Goal: Task Accomplishment & Management: Use online tool/utility

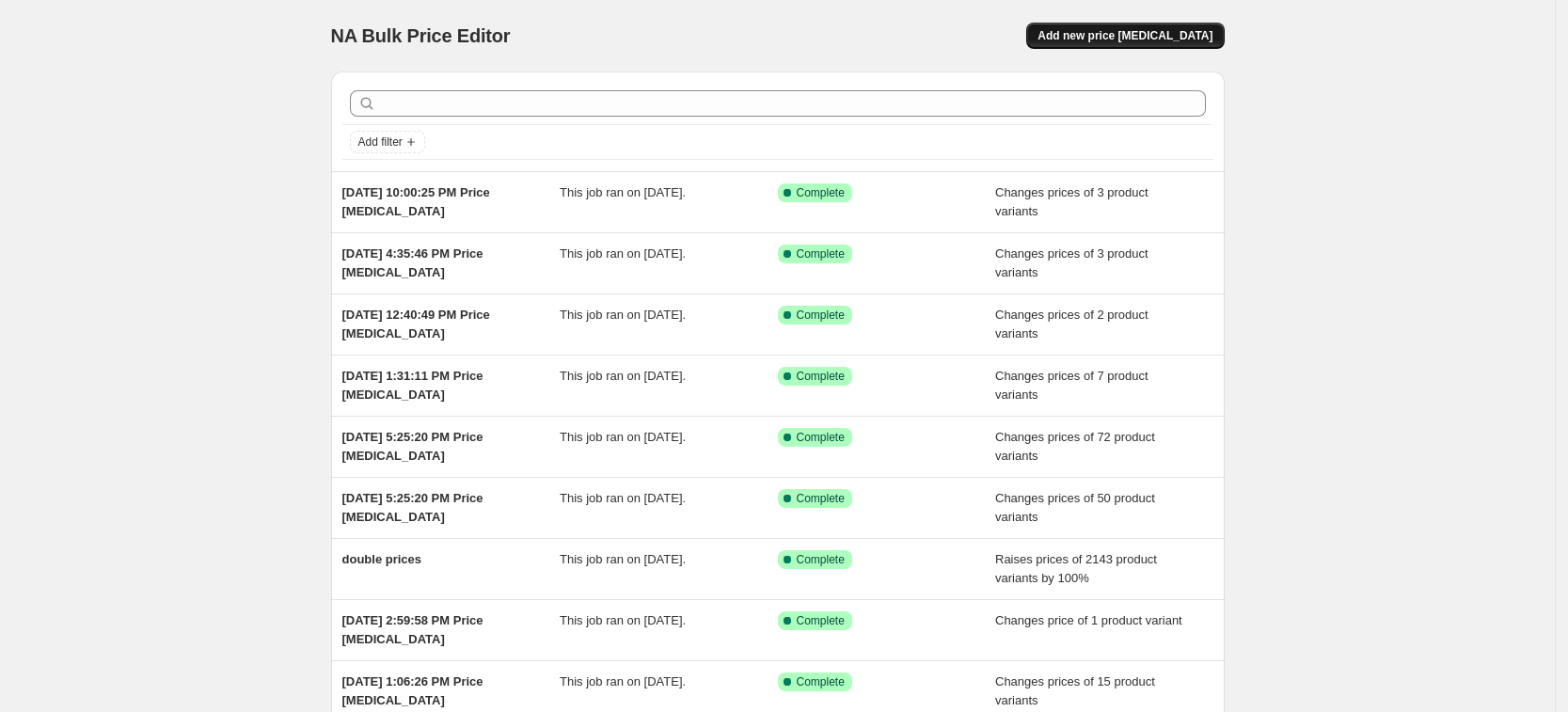
click at [1120, 35] on span "Add new price [MEDICAL_DATA]" at bounding box center [1125, 35] width 175 height 15
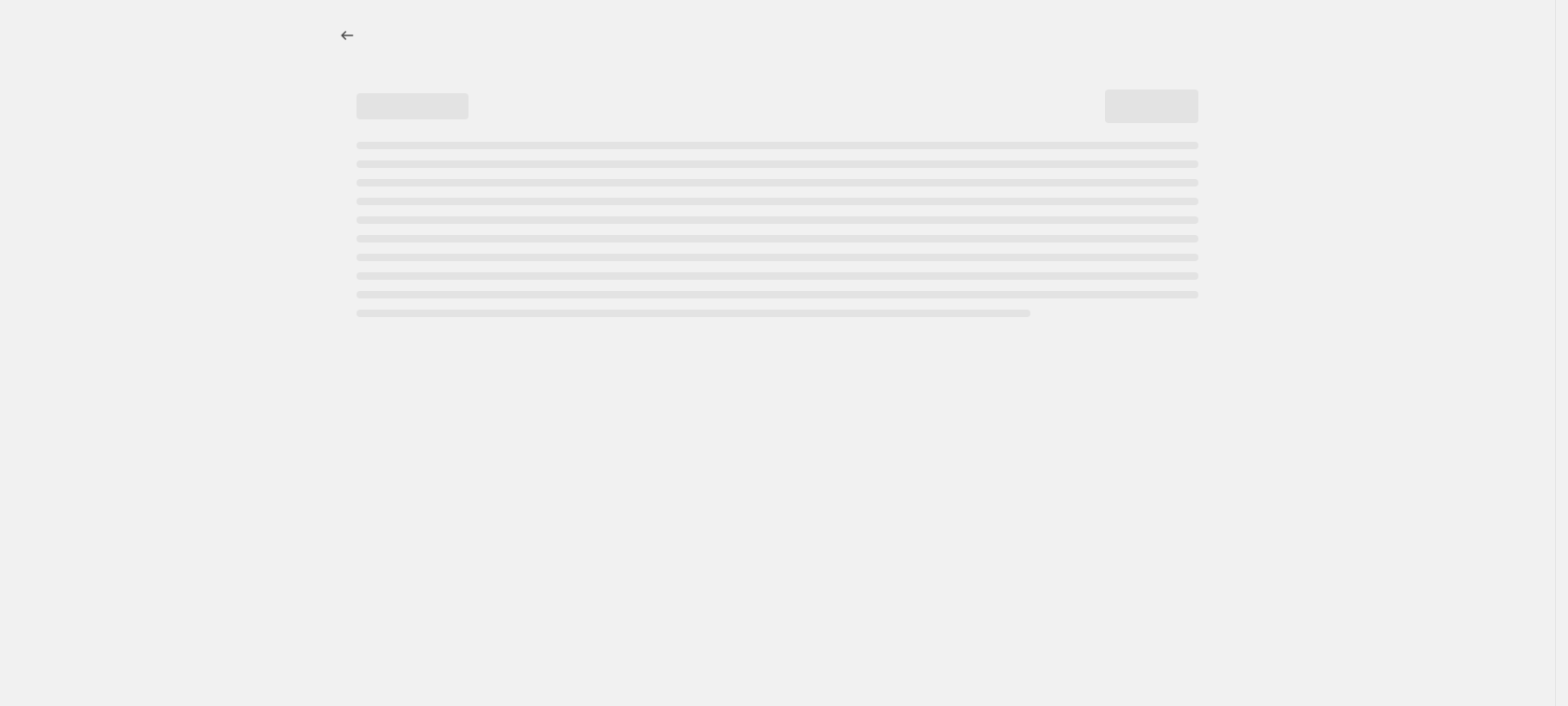
select select "percentage"
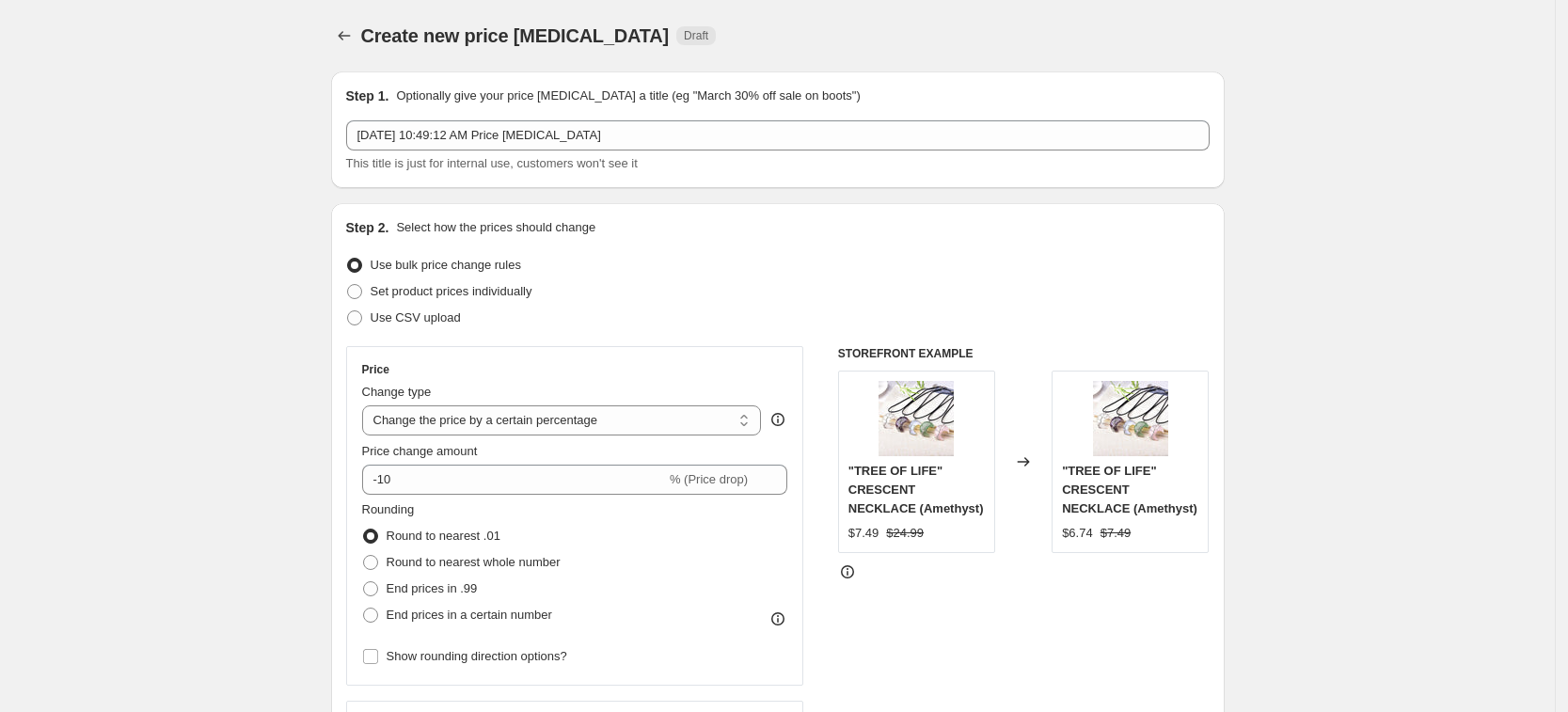
click at [521, 277] on label "Use bulk price change rules" at bounding box center [434, 265] width 175 height 27
click at [349, 259] on input "Use bulk price change rules" at bounding box center [348, 258] width 1 height 1
click at [523, 280] on label "Set product prices individually" at bounding box center [440, 291] width 187 height 27
click at [349, 284] on input "Set product prices individually" at bounding box center [348, 284] width 1 height 1
radio input "true"
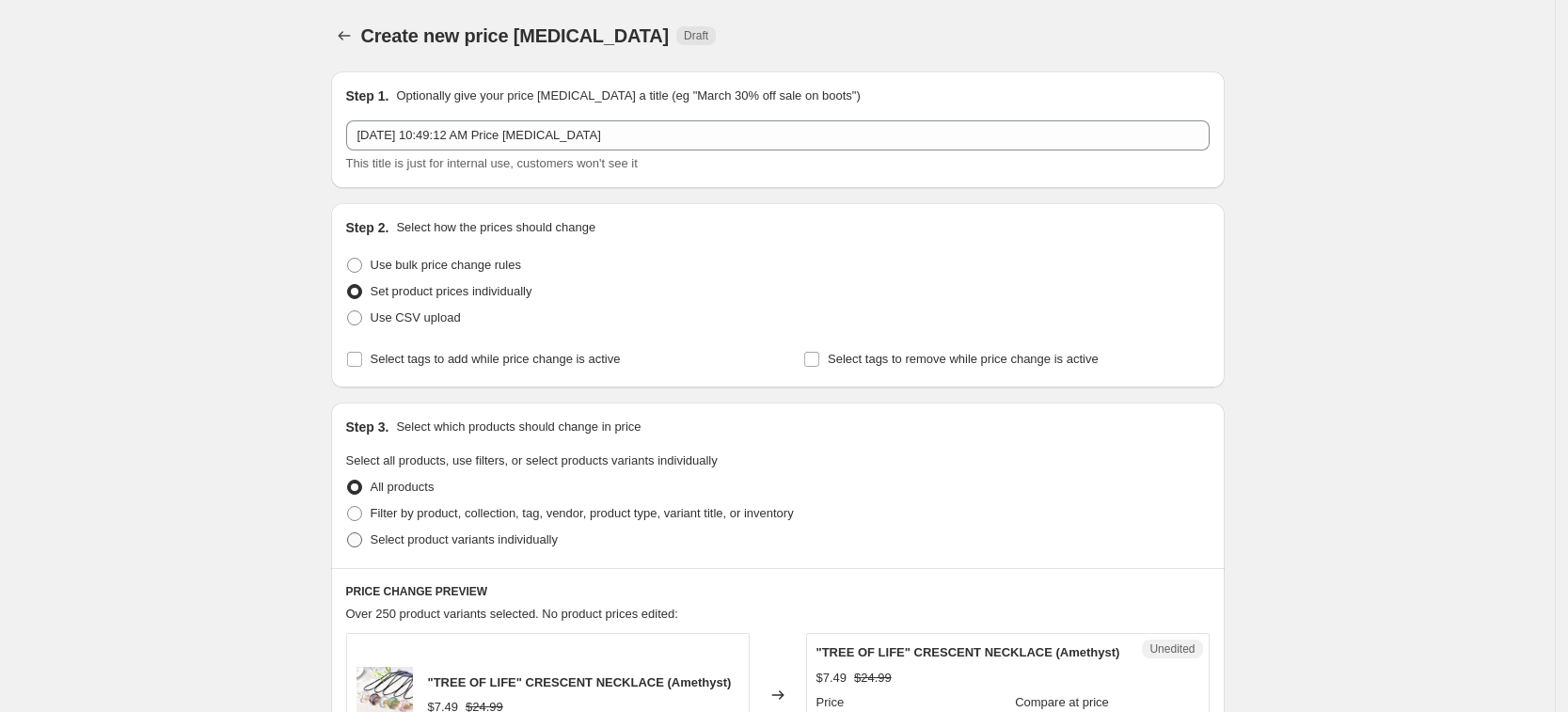
click at [476, 541] on span "Select product variants individually" at bounding box center [464, 539] width 188 height 14
click at [349, 533] on input "Select product variants individually" at bounding box center [348, 532] width 1 height 1
radio input "true"
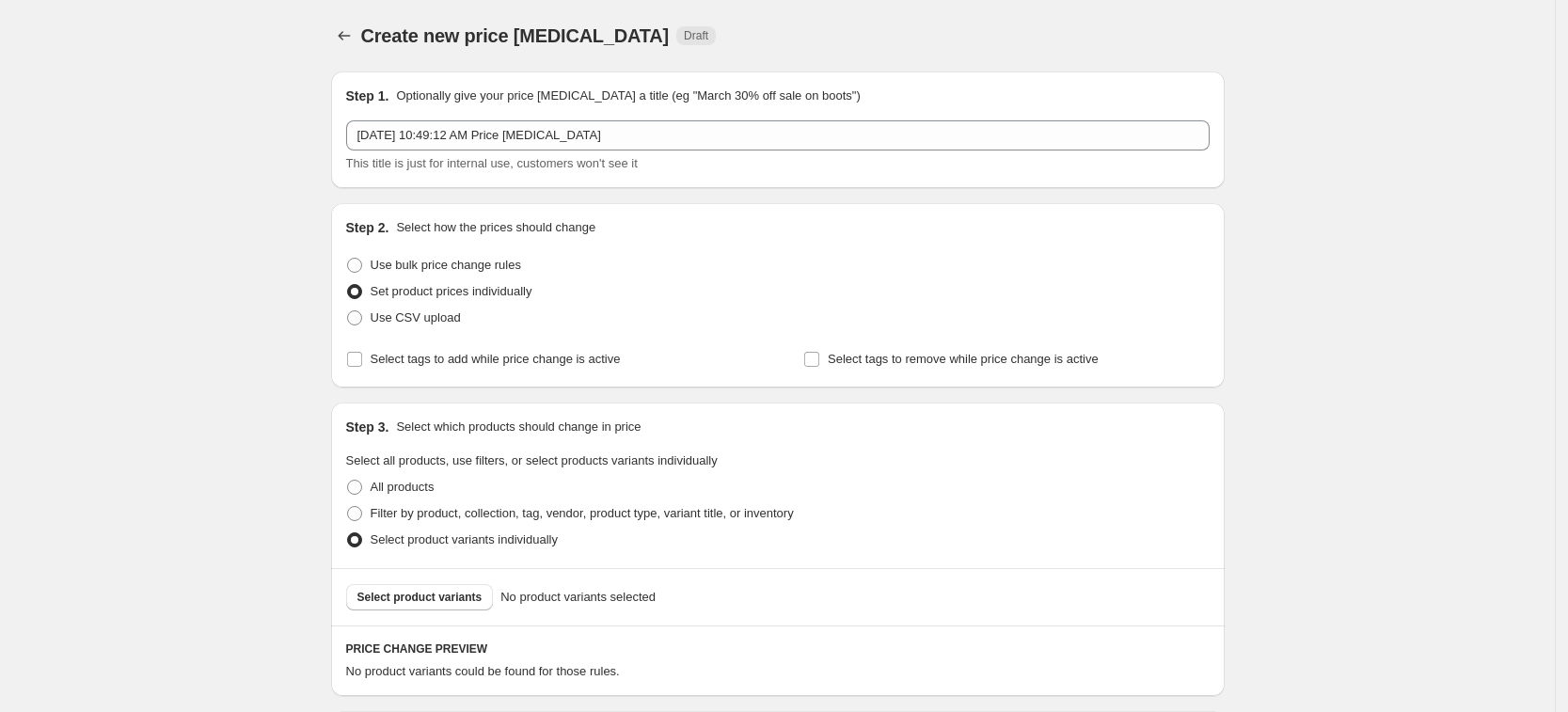
click at [471, 593] on span "Select product variants" at bounding box center [420, 597] width 125 height 15
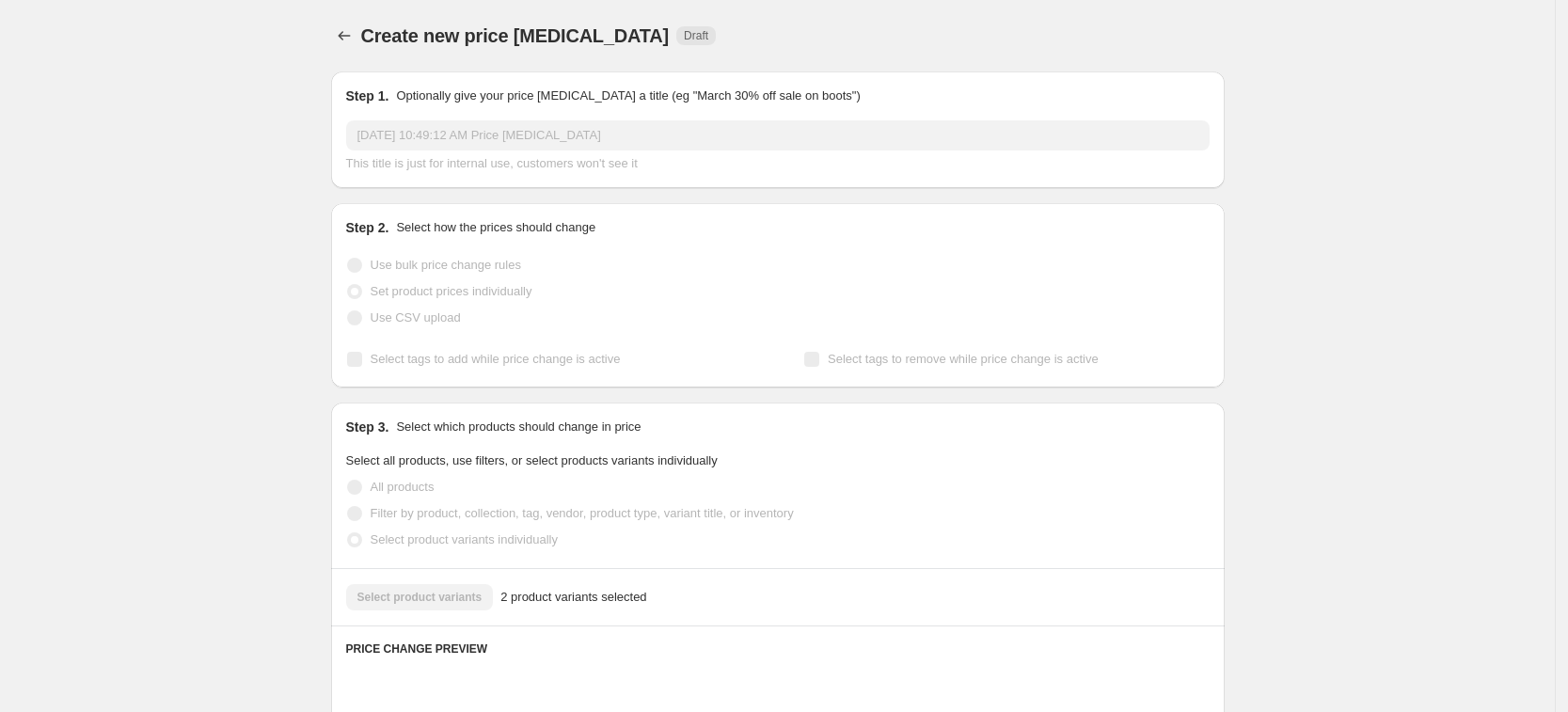
scroll to position [688, 0]
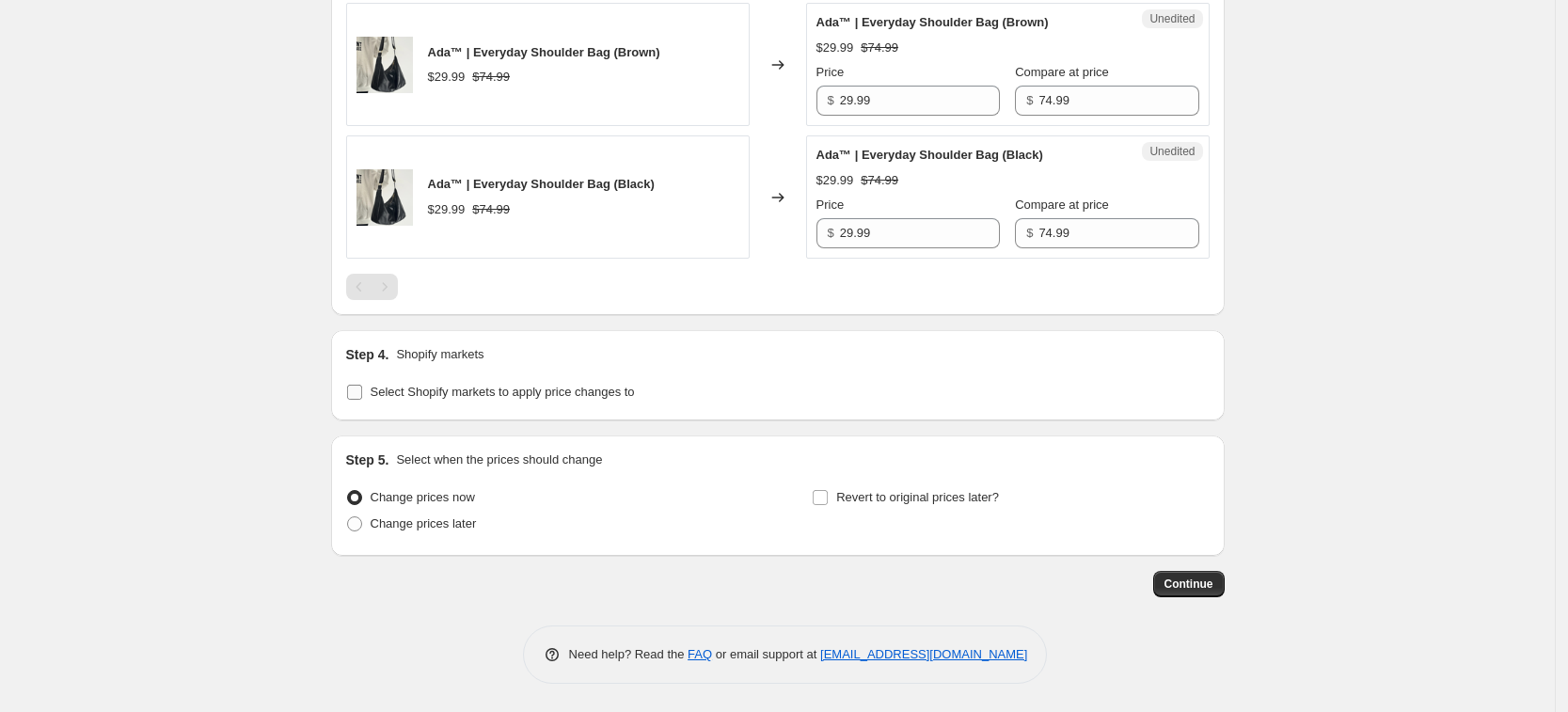
click at [446, 396] on span "Select Shopify markets to apply price changes to" at bounding box center [502, 391] width 264 height 14
click at [362, 396] on input "Select Shopify markets to apply price changes to" at bounding box center [355, 391] width 15 height 15
checkbox input "true"
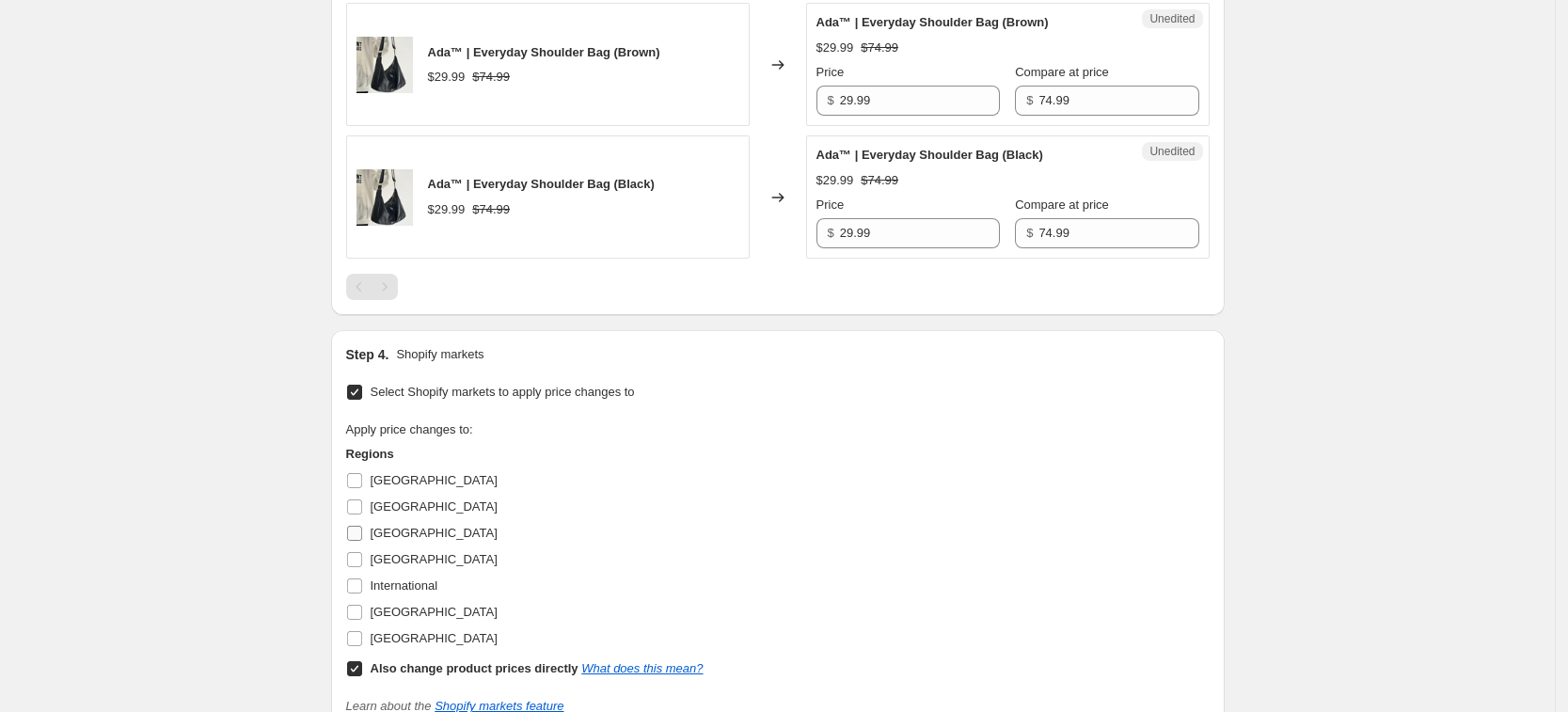
click at [385, 531] on span "France" at bounding box center [434, 533] width 127 height 14
click at [362, 531] on input "France" at bounding box center [355, 533] width 15 height 15
checkbox input "true"
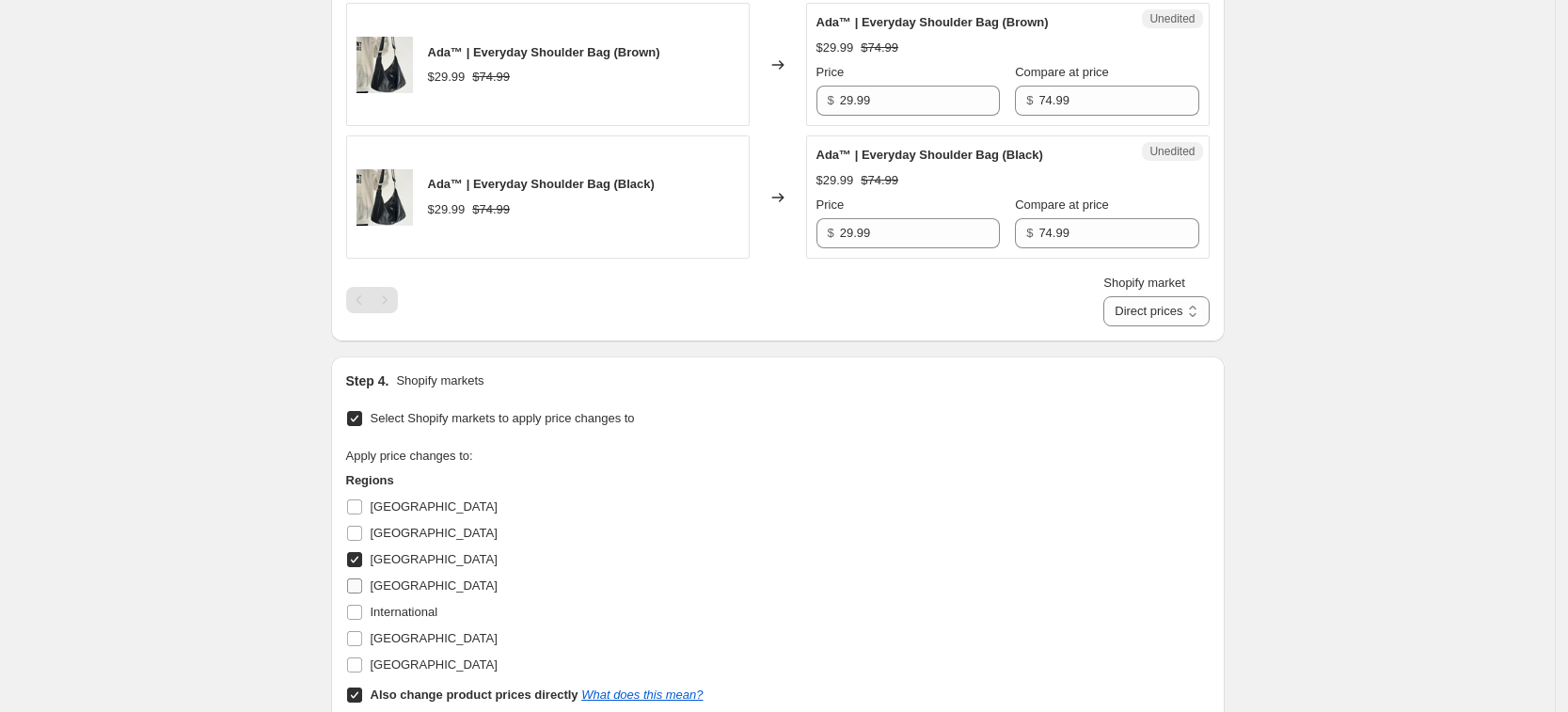
click at [393, 575] on label "Germany" at bounding box center [422, 586] width 152 height 27
click at [362, 579] on input "Germany" at bounding box center [355, 586] width 15 height 15
checkbox input "true"
click at [411, 632] on span "United Kingdom" at bounding box center [434, 639] width 127 height 14
click at [362, 632] on input "United Kingdom" at bounding box center [355, 639] width 15 height 15
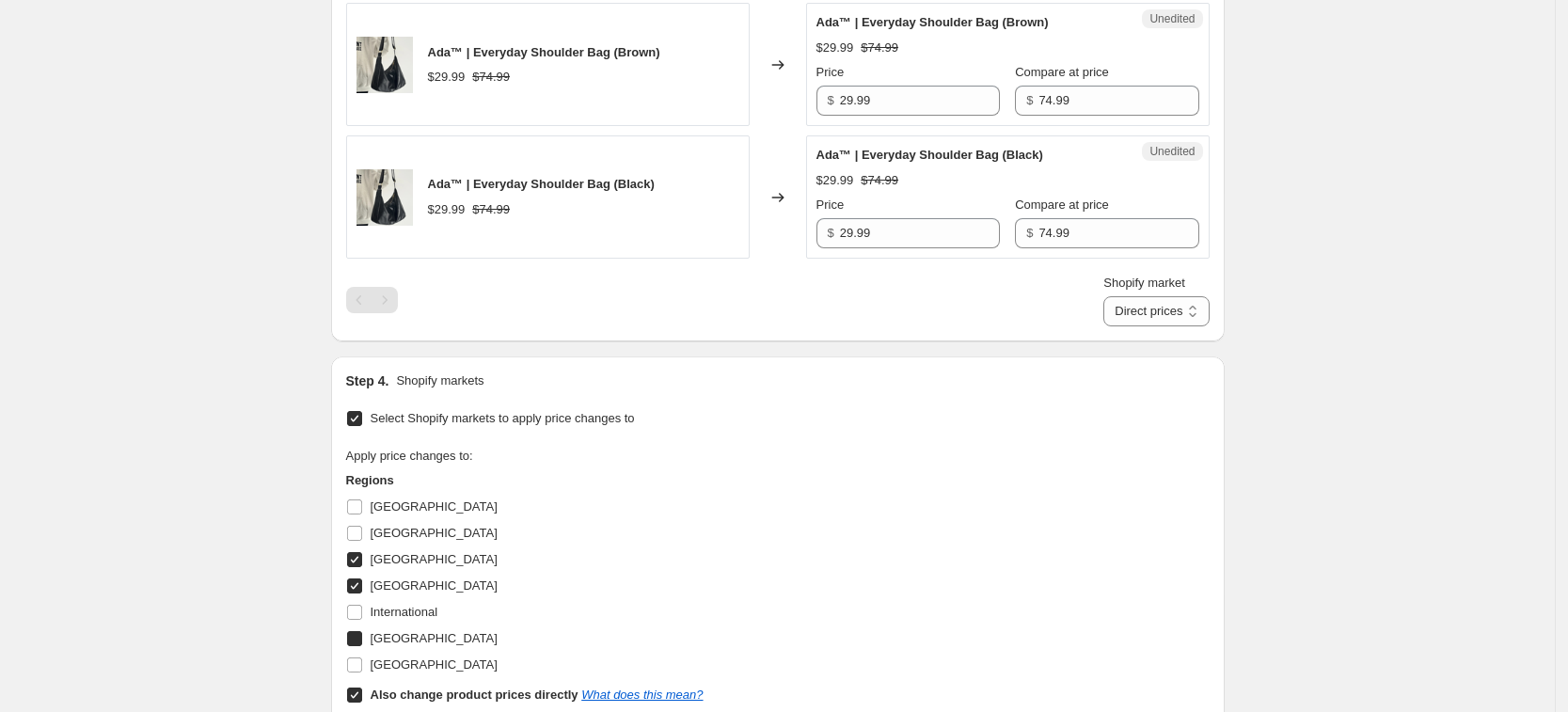
checkbox input "true"
click at [428, 655] on span "United States" at bounding box center [434, 664] width 127 height 19
click at [362, 657] on input "United States" at bounding box center [355, 664] width 15 height 15
checkbox input "true"
click at [451, 688] on b "Also change product prices directly" at bounding box center [474, 695] width 208 height 14
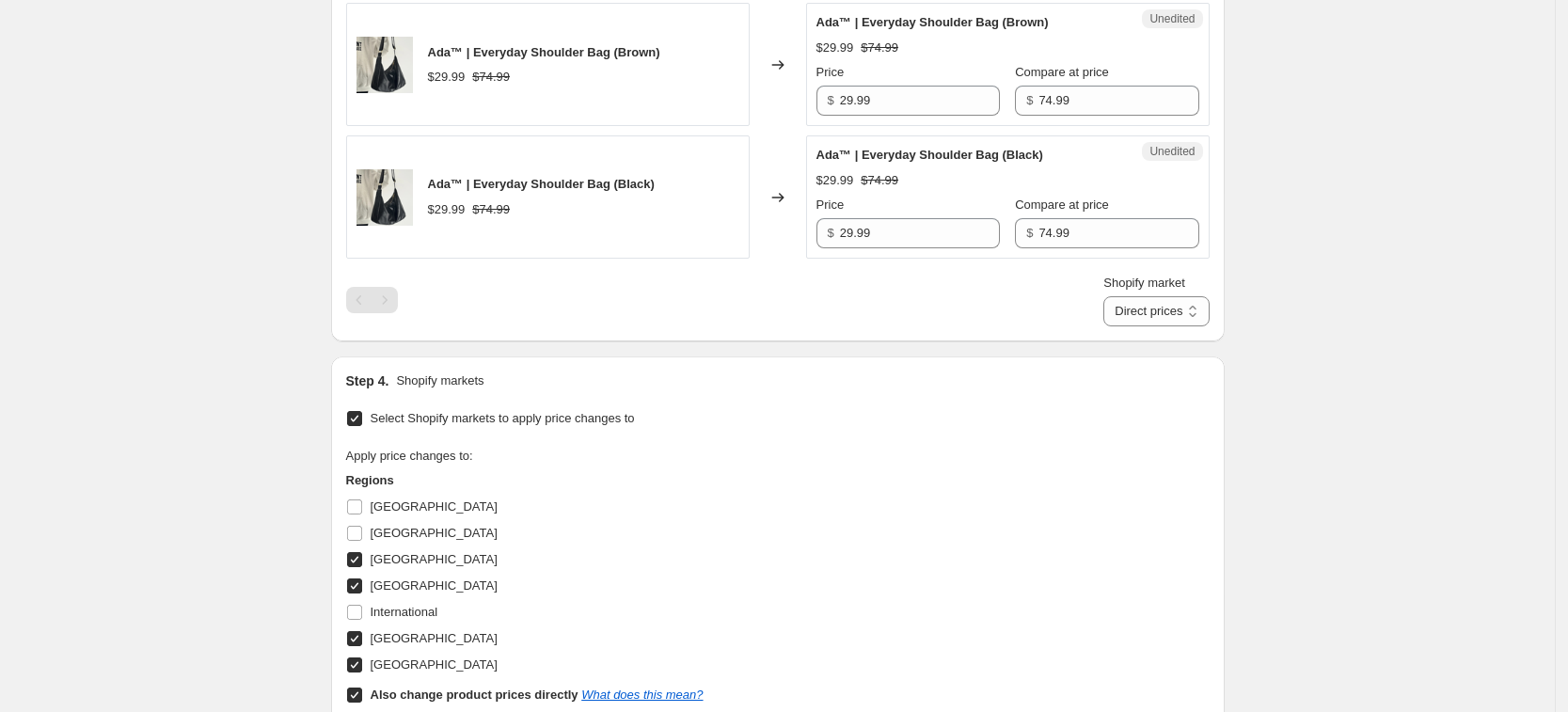
click at [362, 688] on input "Also change product prices directly What does this mean?" at bounding box center [355, 695] width 15 height 15
checkbox input "false"
click at [1187, 307] on select "France Germany United Kingdom United States" at bounding box center [1127, 311] width 165 height 30
click at [1129, 327] on select "France Germany United Kingdom United States" at bounding box center [1127, 311] width 165 height 30
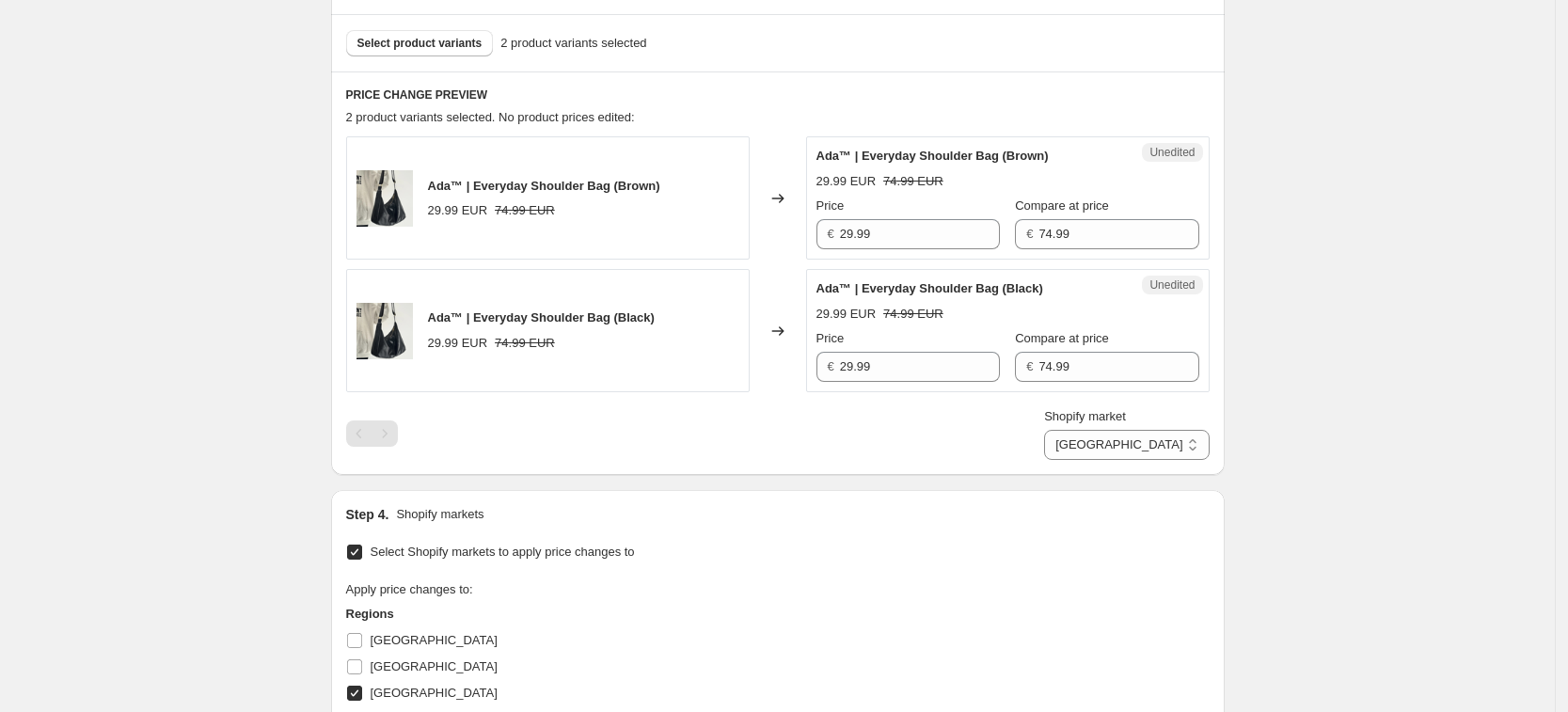
scroll to position [453, 0]
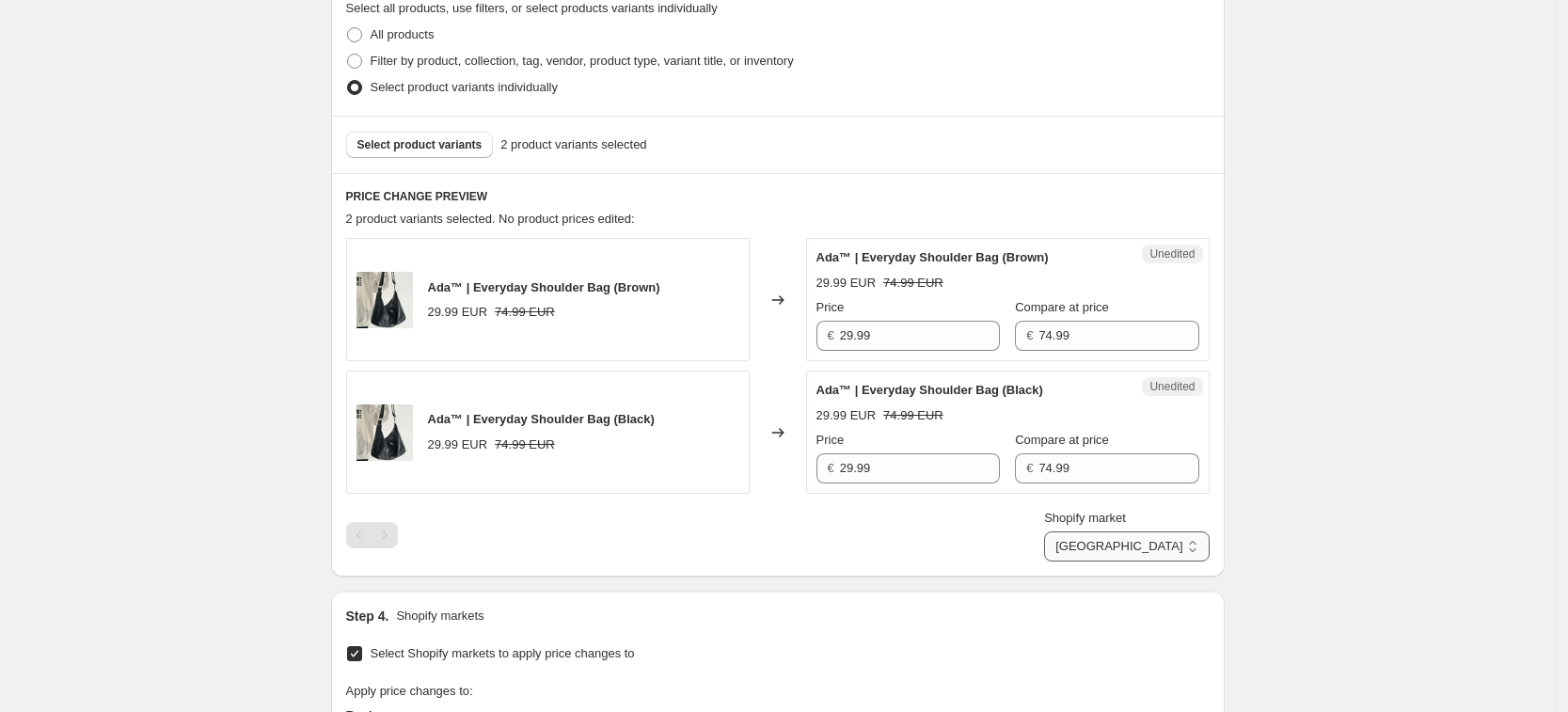
click at [1186, 538] on select "France Germany United Kingdom United States" at bounding box center [1127, 546] width 165 height 30
select select "34367209628"
click at [1088, 562] on select "France Germany United Kingdom United States" at bounding box center [1127, 546] width 165 height 30
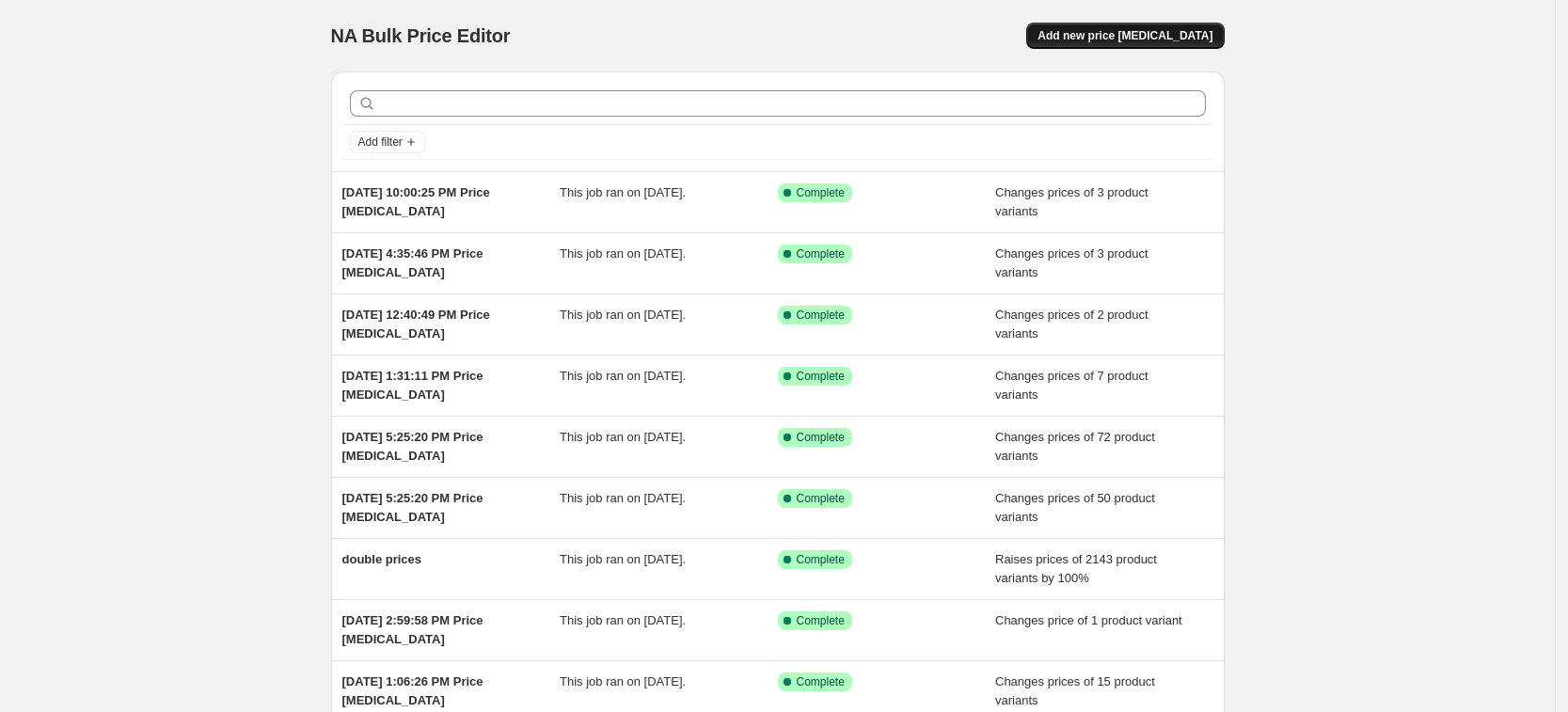
click at [1134, 38] on span "Add new price change job" at bounding box center [1125, 35] width 175 height 15
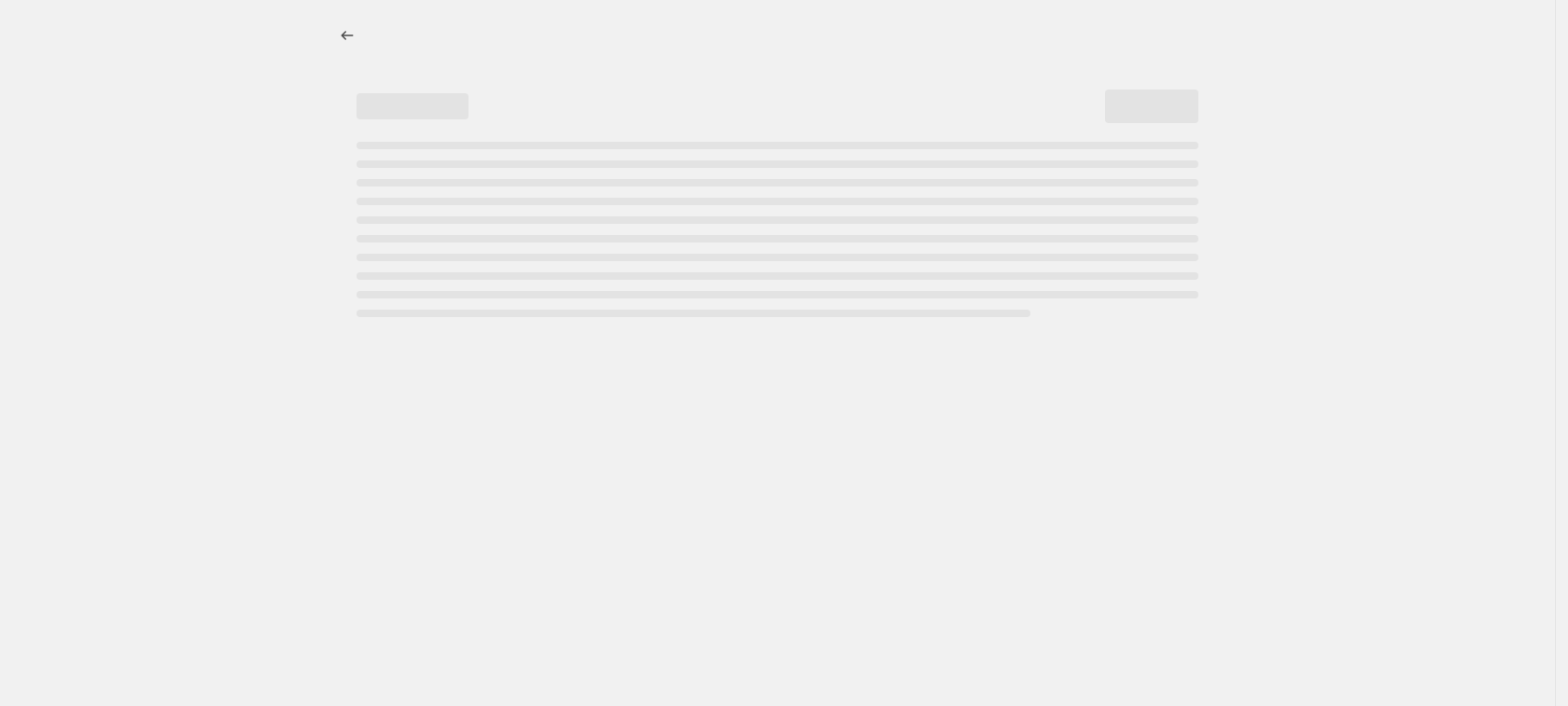
select select "percentage"
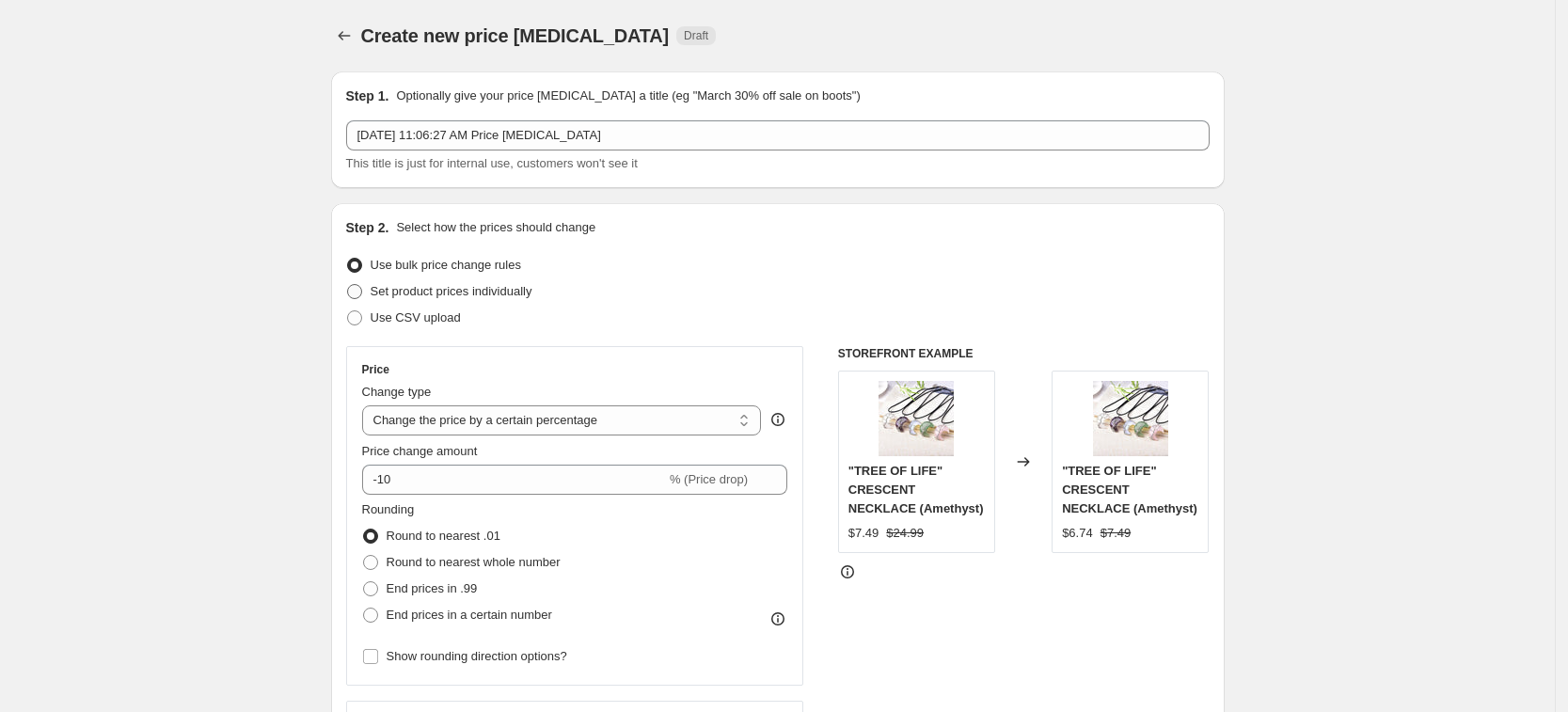
click at [501, 286] on span "Set product prices individually" at bounding box center [451, 291] width 162 height 14
click at [349, 285] on input "Set product prices individually" at bounding box center [348, 284] width 1 height 1
radio input "true"
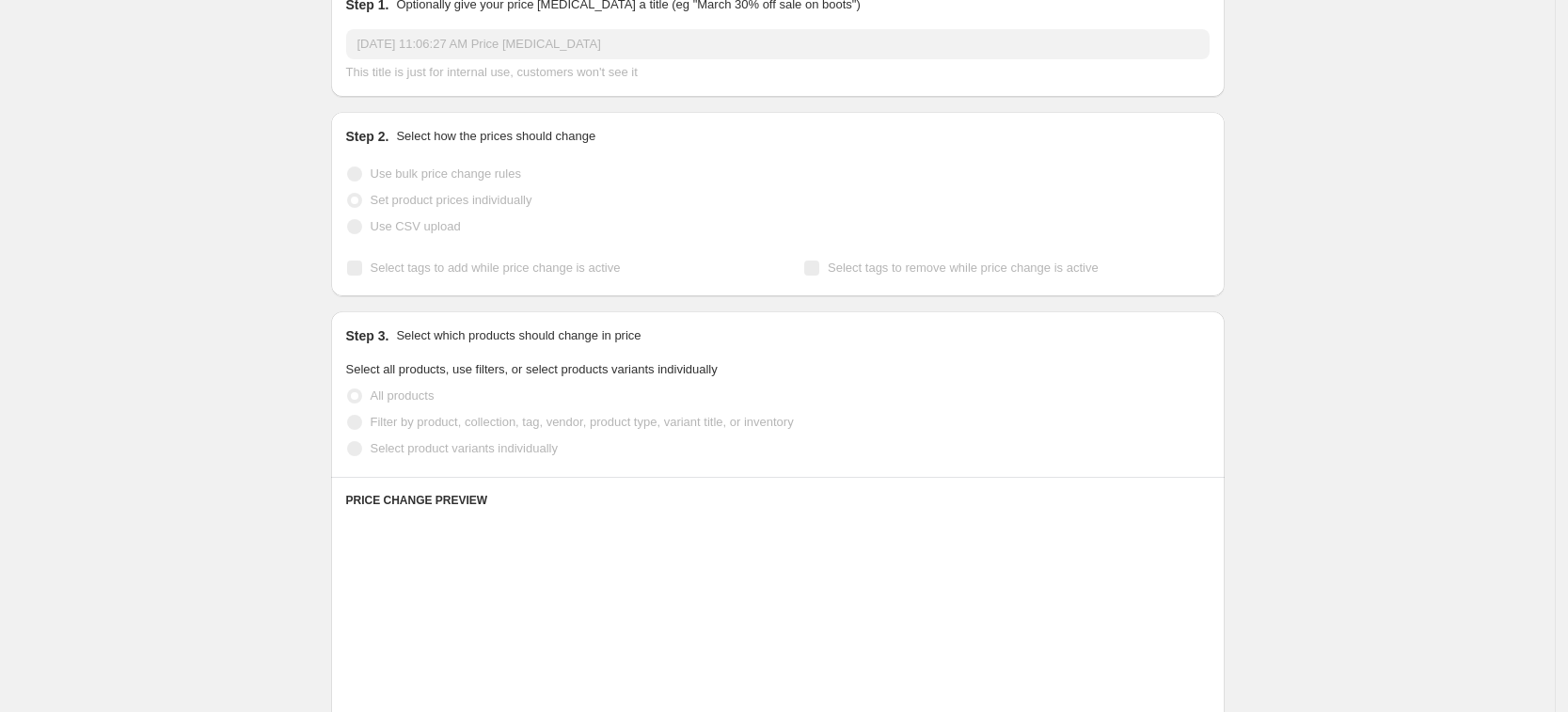
scroll to position [117, 0]
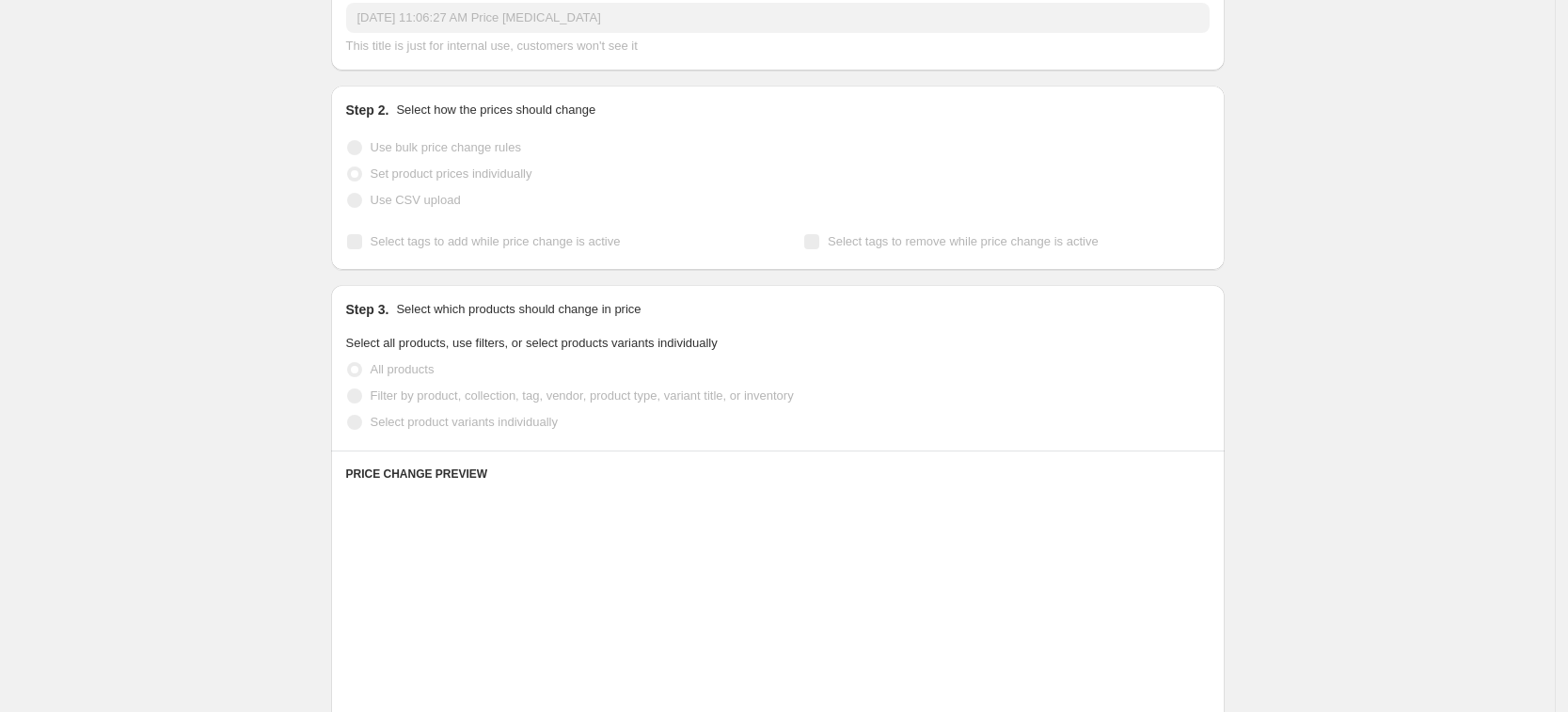
click at [489, 424] on span "Select product variants individually" at bounding box center [464, 422] width 188 height 14
click at [349, 416] on input "Select product variants individually" at bounding box center [348, 415] width 1 height 1
radio input "true"
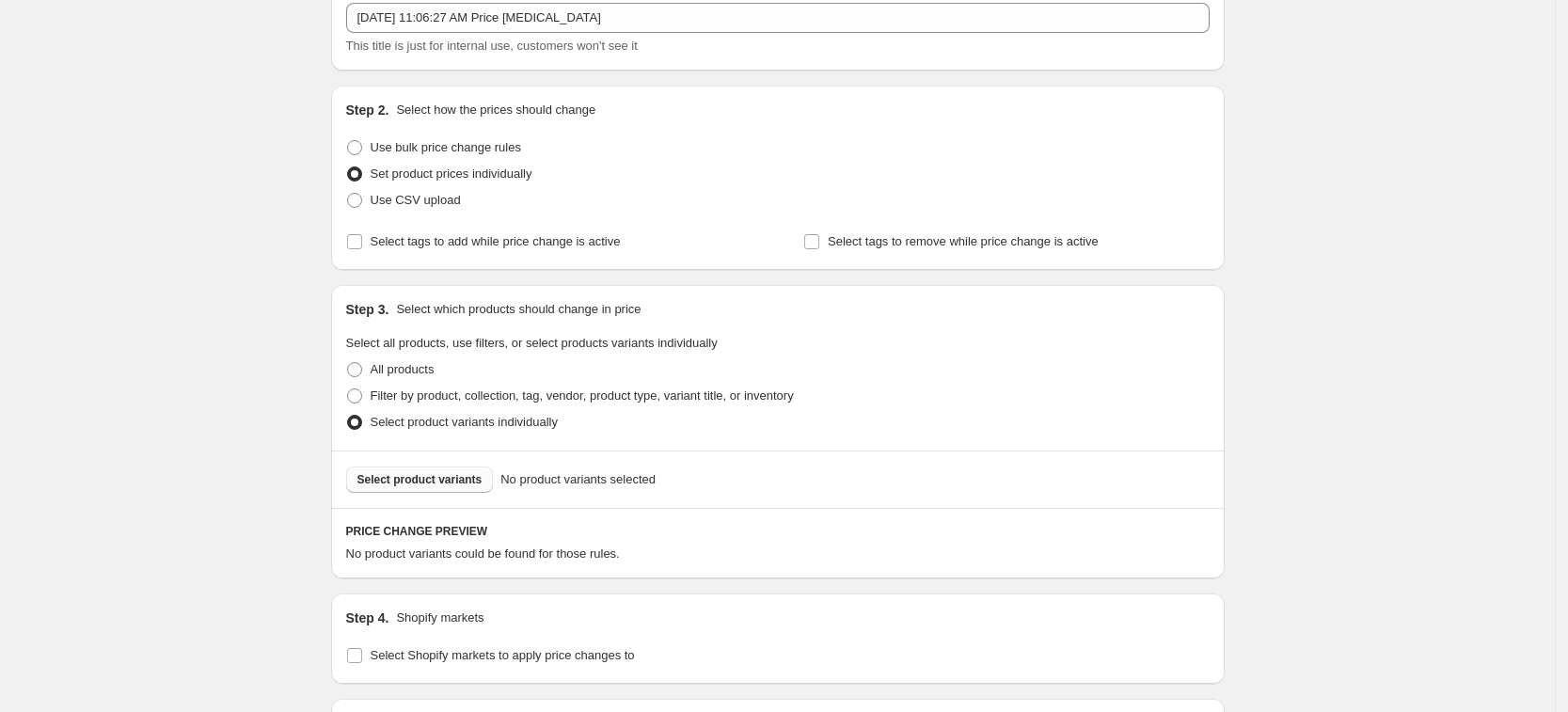
click at [466, 474] on span "Select product variants" at bounding box center [420, 480] width 125 height 15
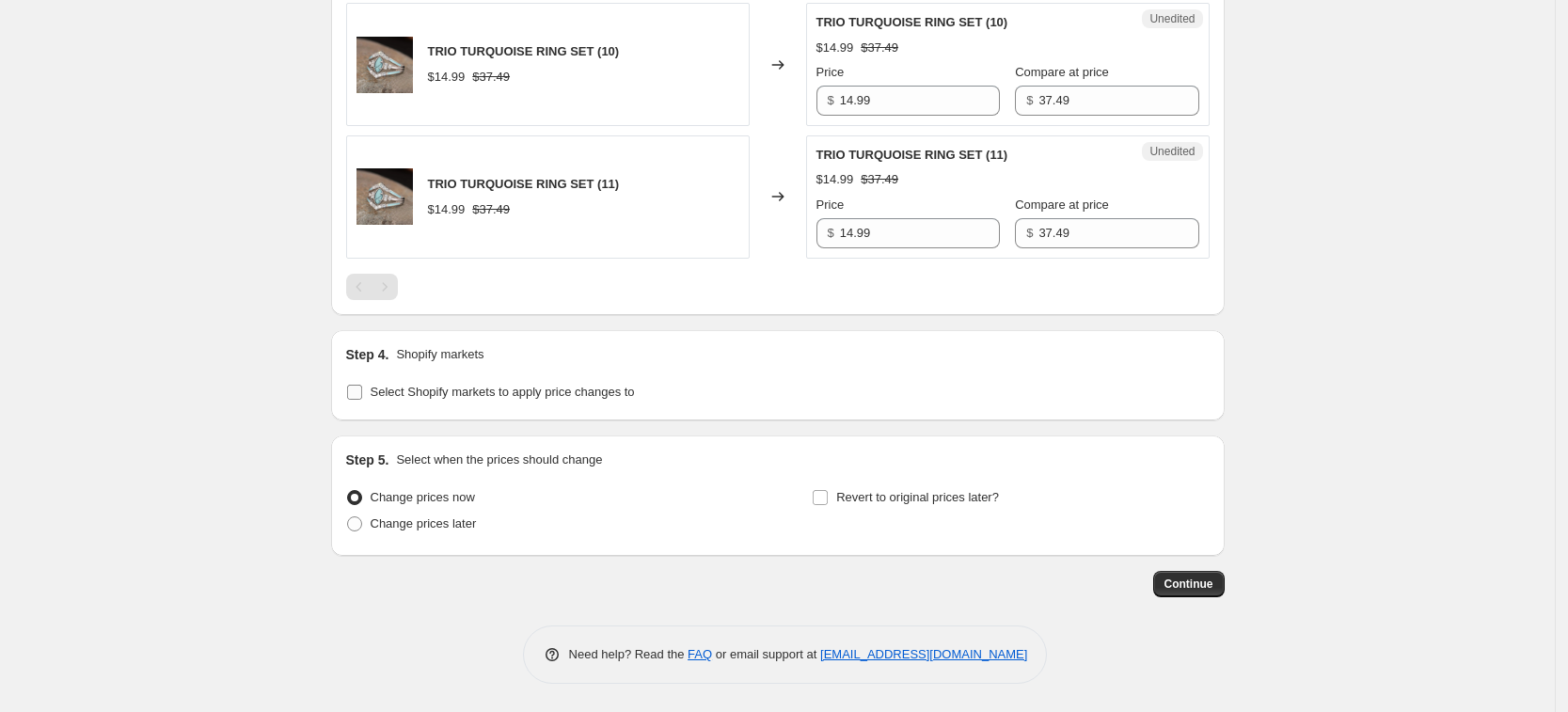
click at [509, 389] on span "Select Shopify markets to apply price changes to" at bounding box center [502, 391] width 264 height 14
click at [362, 389] on input "Select Shopify markets to apply price changes to" at bounding box center [355, 391] width 15 height 15
checkbox input "true"
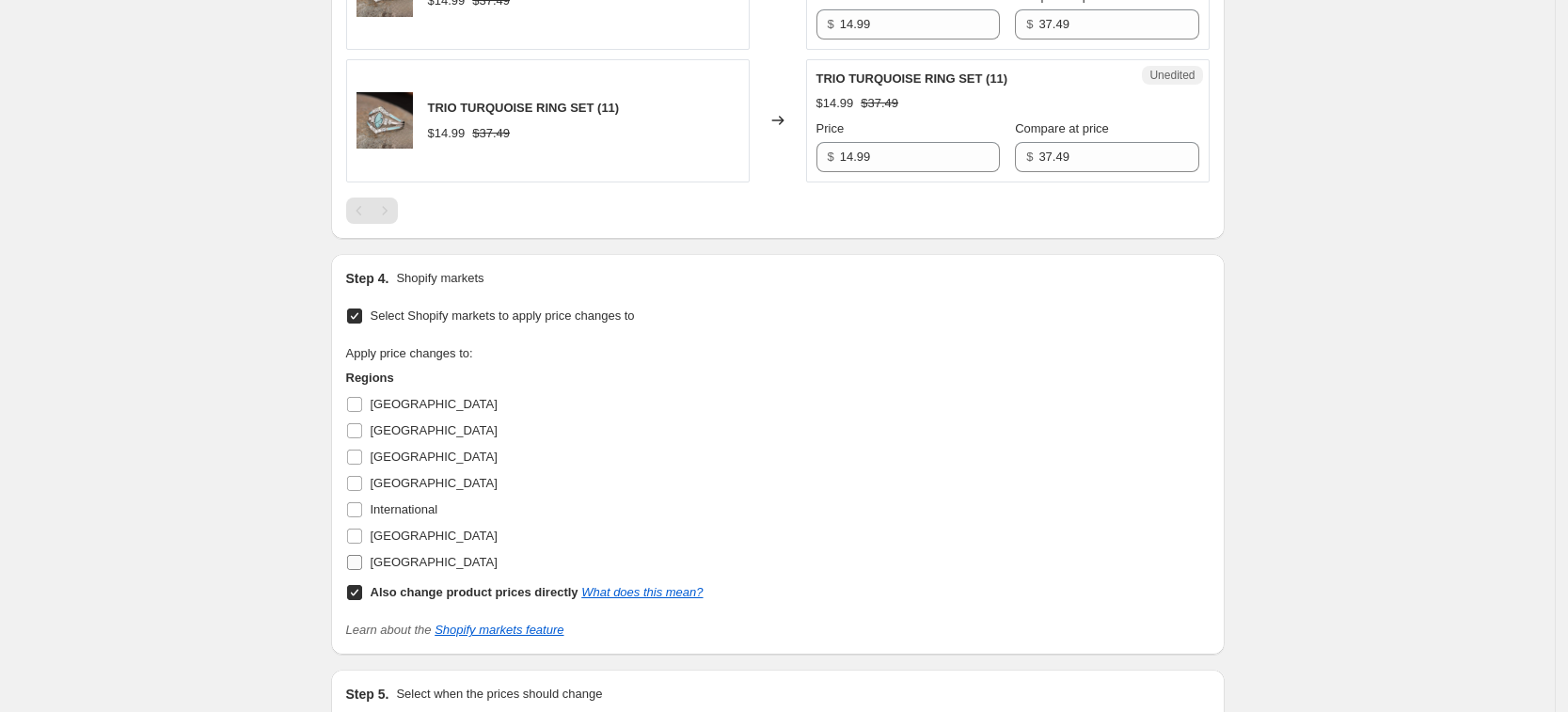
scroll to position [1468, 0]
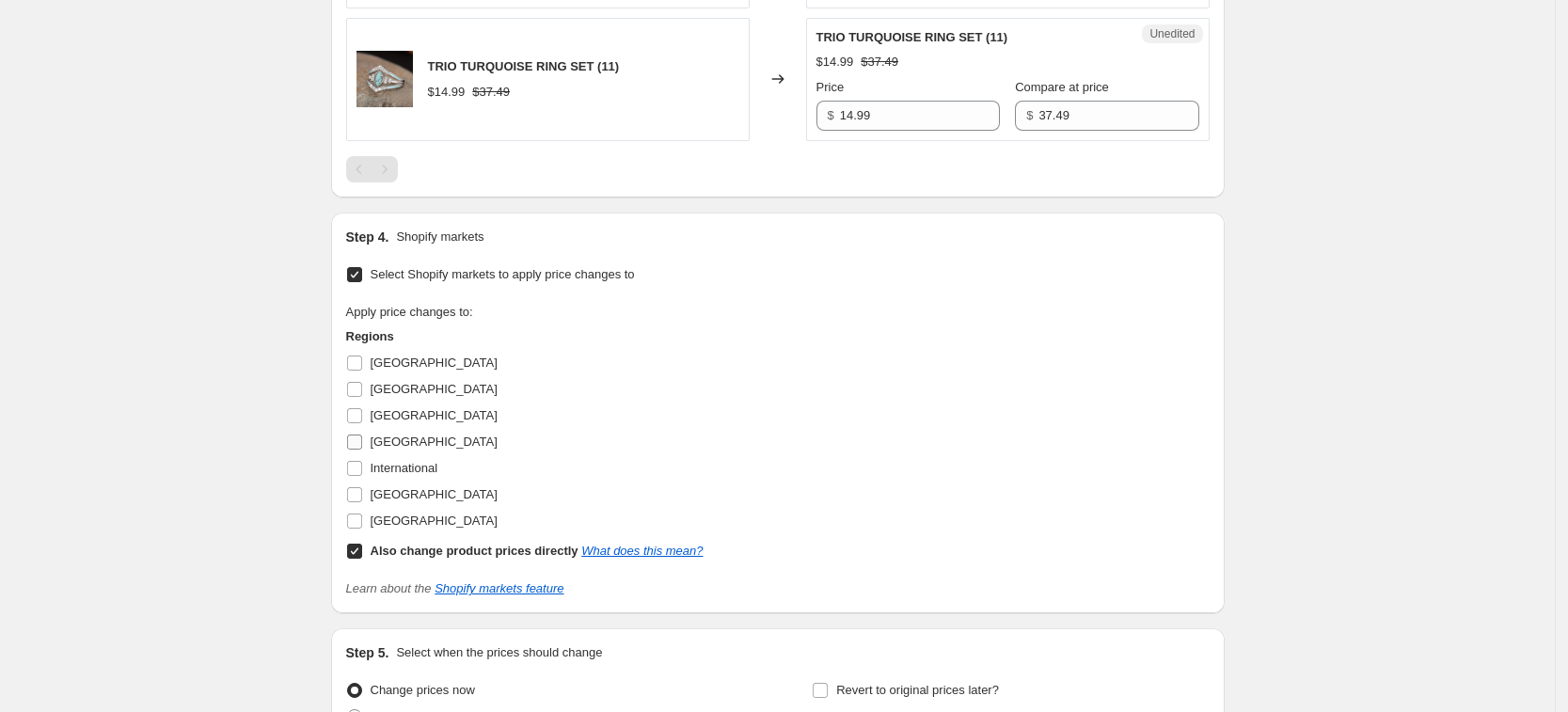
click at [407, 444] on span "Germany" at bounding box center [434, 442] width 127 height 14
click at [362, 444] on input "Germany" at bounding box center [355, 442] width 15 height 15
checkbox input "true"
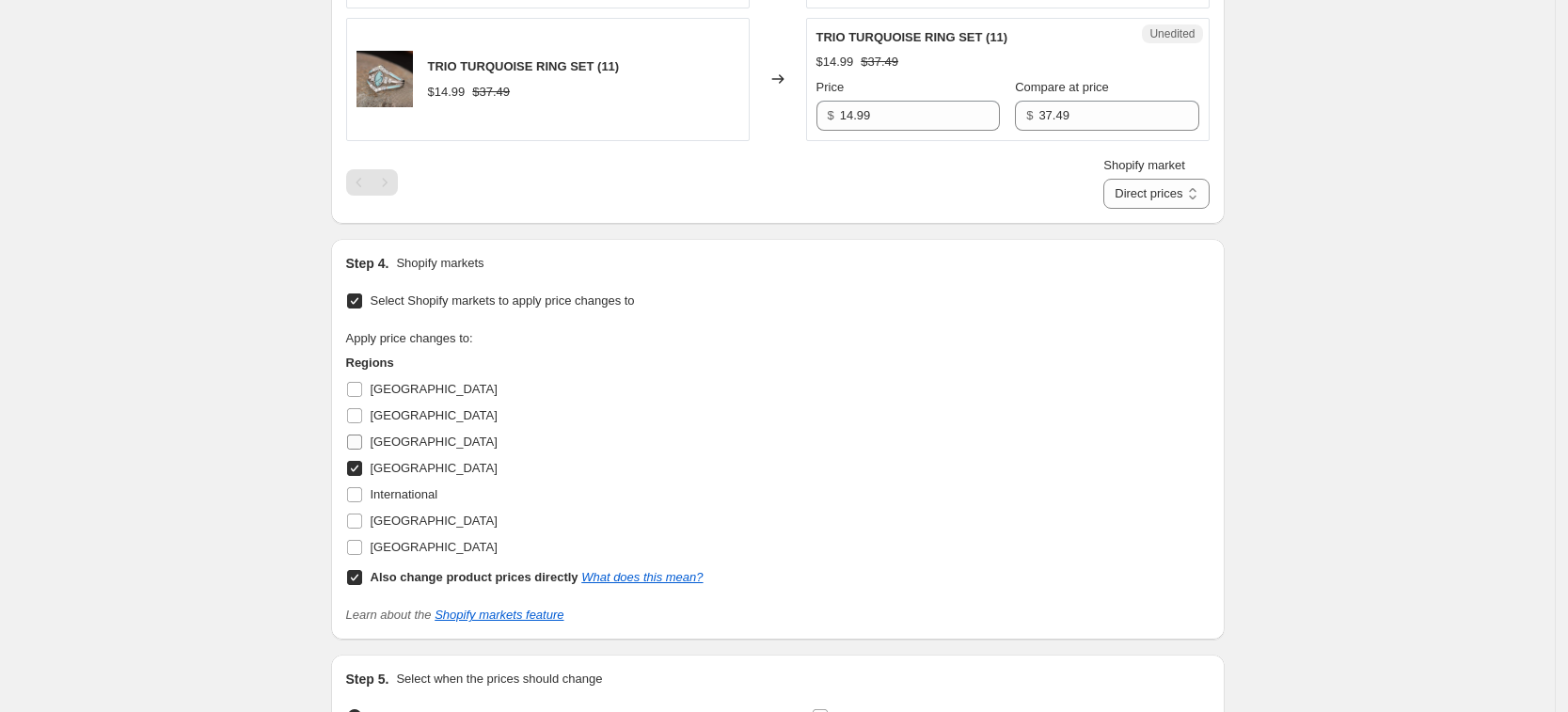
click at [396, 438] on span "France" at bounding box center [434, 442] width 127 height 14
click at [362, 438] on input "France" at bounding box center [355, 442] width 15 height 15
checkbox input "true"
click at [391, 513] on span "United Kingdom" at bounding box center [434, 520] width 127 height 14
click at [362, 513] on input "United Kingdom" at bounding box center [355, 520] width 15 height 15
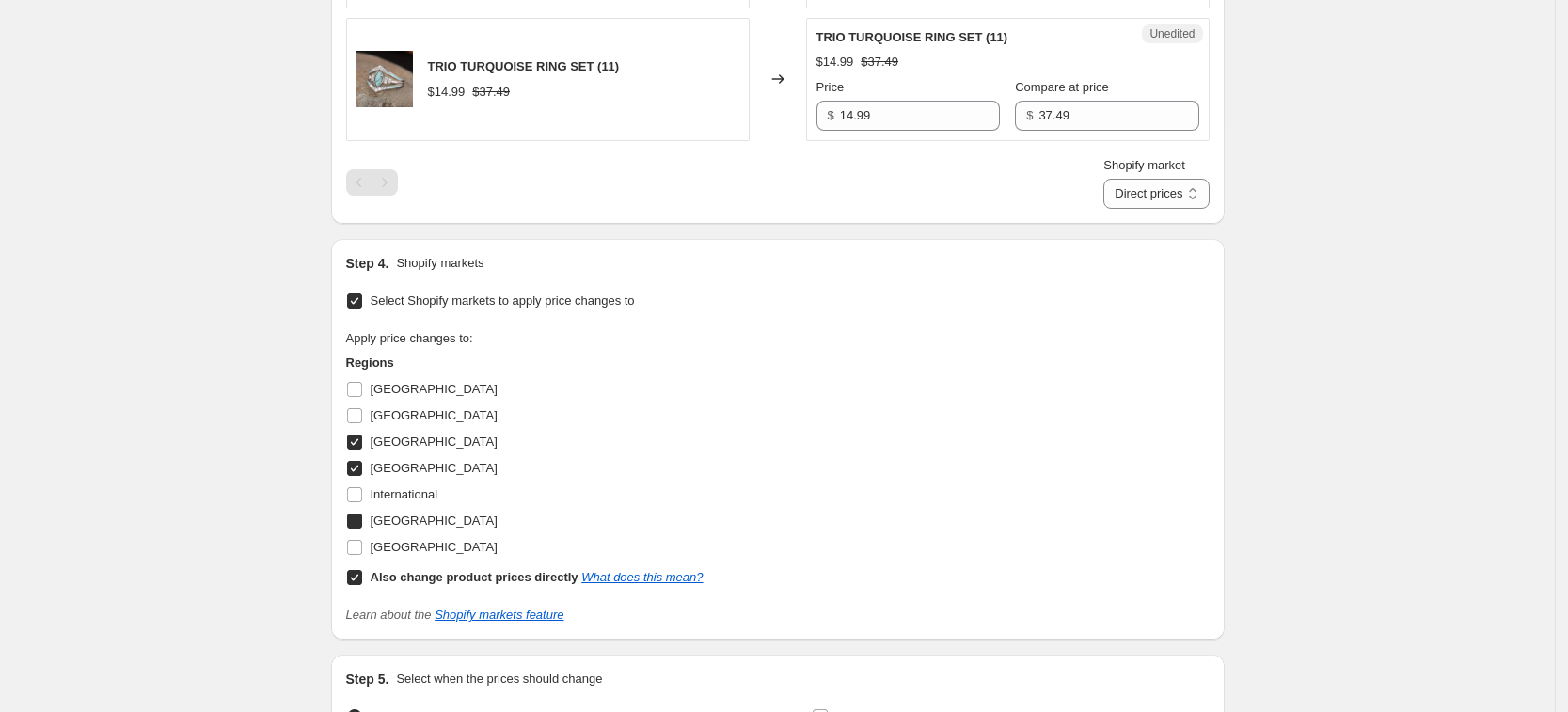
checkbox input "true"
click at [391, 540] on span "United States" at bounding box center [434, 547] width 127 height 14
click at [362, 540] on input "United States" at bounding box center [355, 547] width 15 height 15
checkbox input "true"
click at [415, 579] on b "Also change product prices directly" at bounding box center [474, 577] width 208 height 14
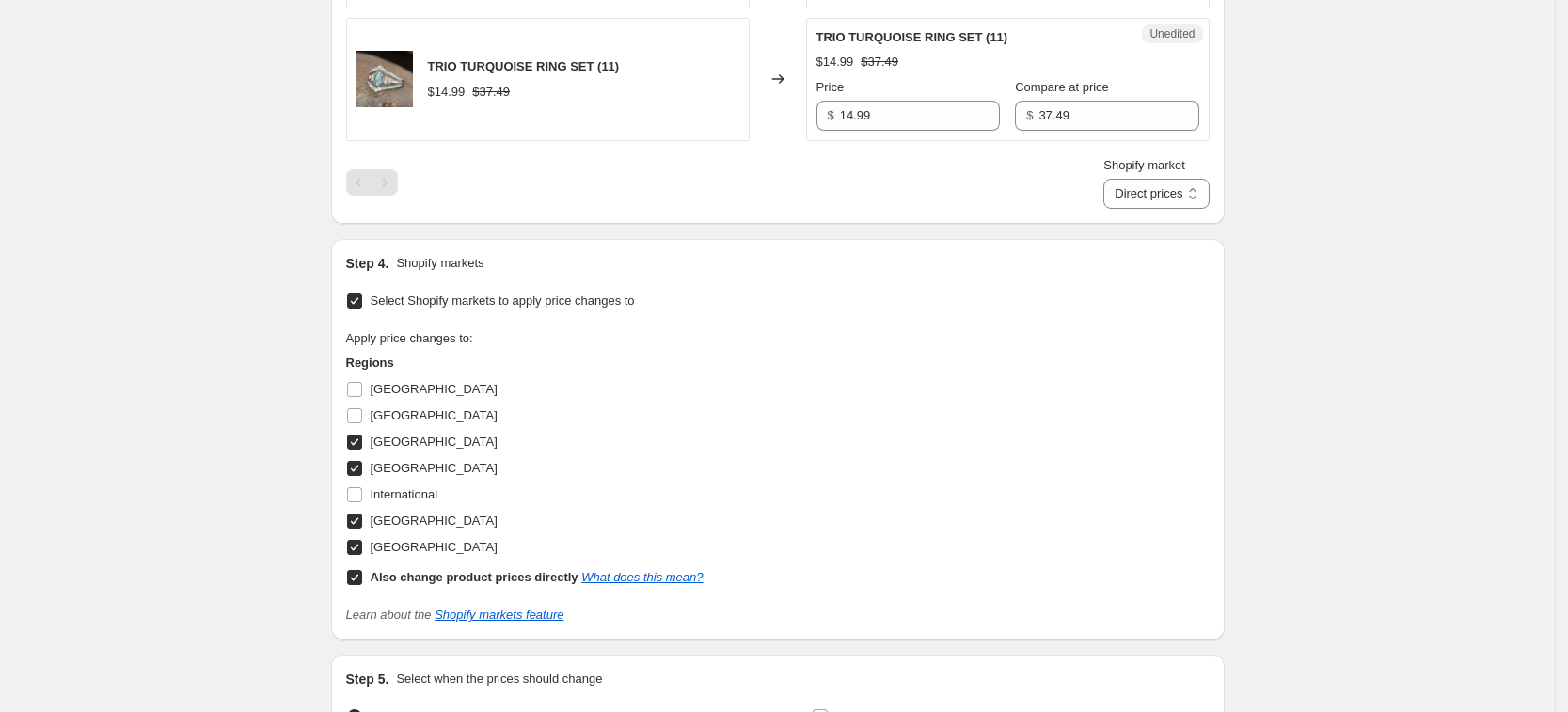
click at [362, 579] on input "Also change product prices directly What does this mean?" at bounding box center [355, 577] width 15 height 15
checkbox input "false"
select select "34367439004"
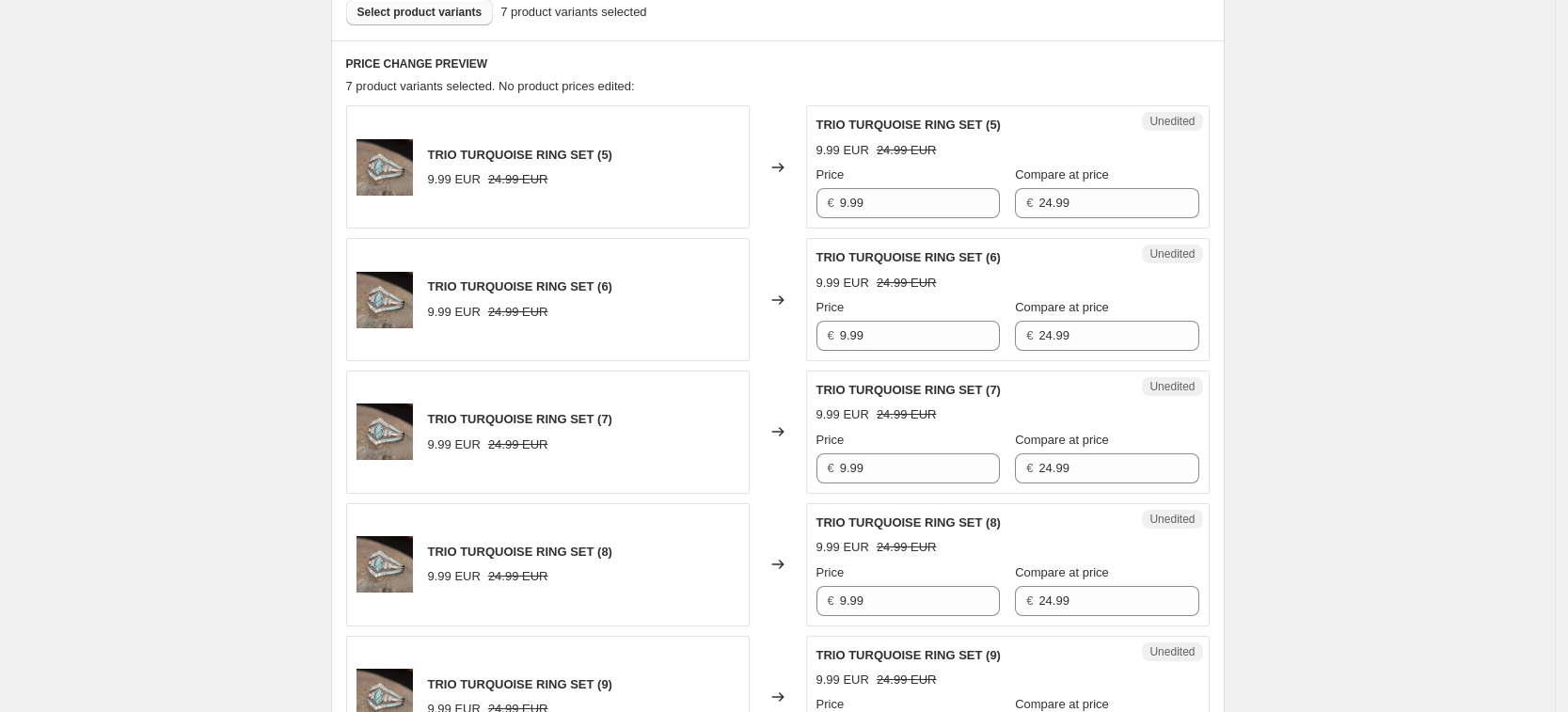
scroll to position [409, 0]
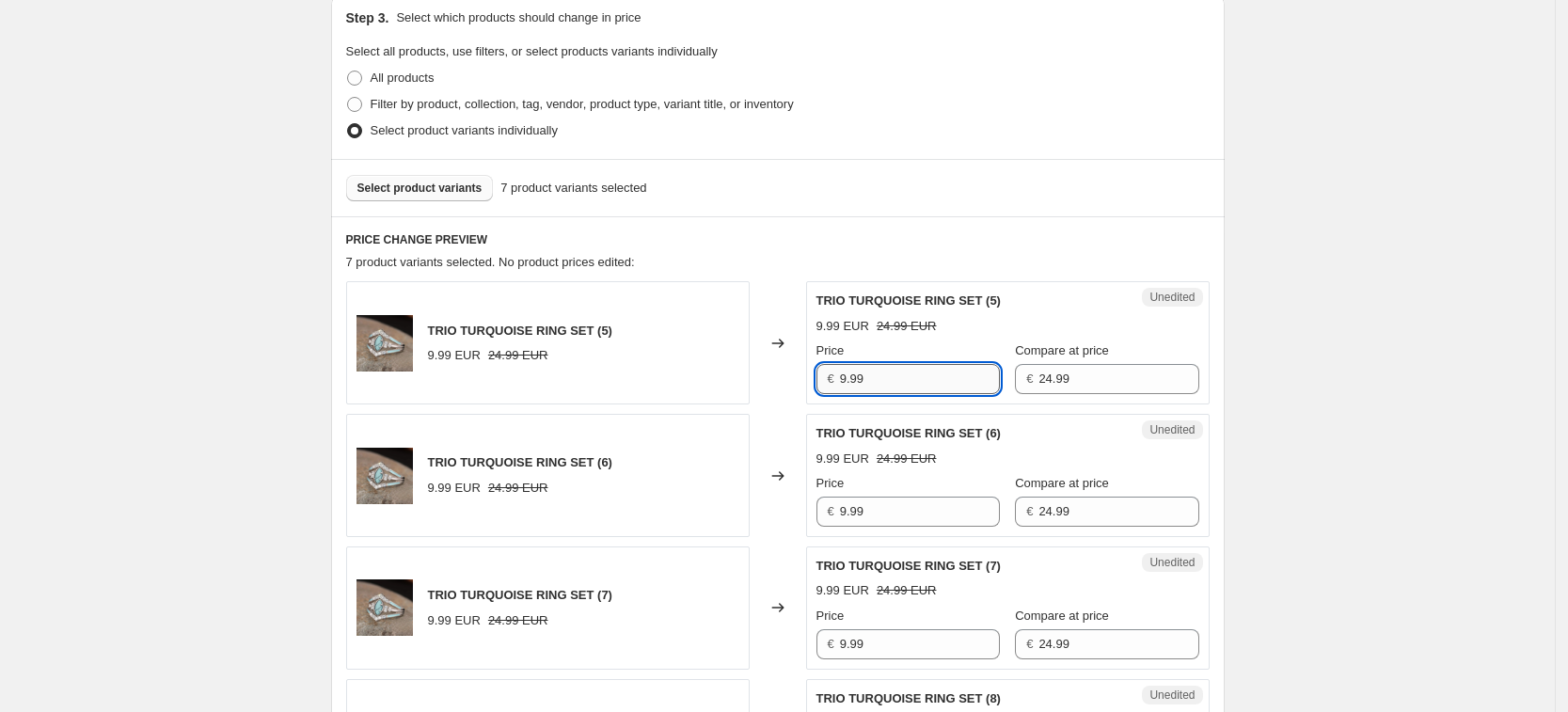
click at [922, 366] on input "9.99" at bounding box center [920, 379] width 160 height 30
type input "14.99"
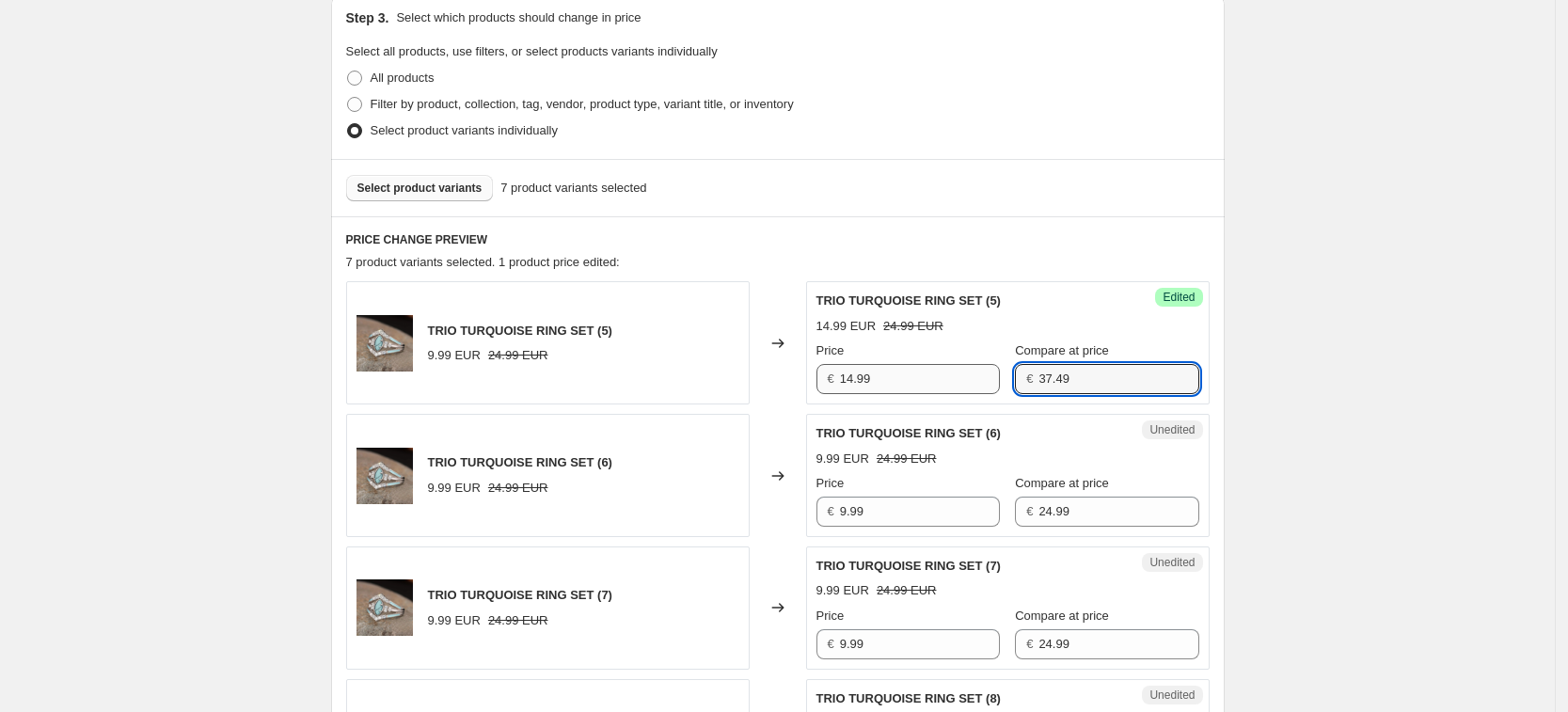
type input "37.49"
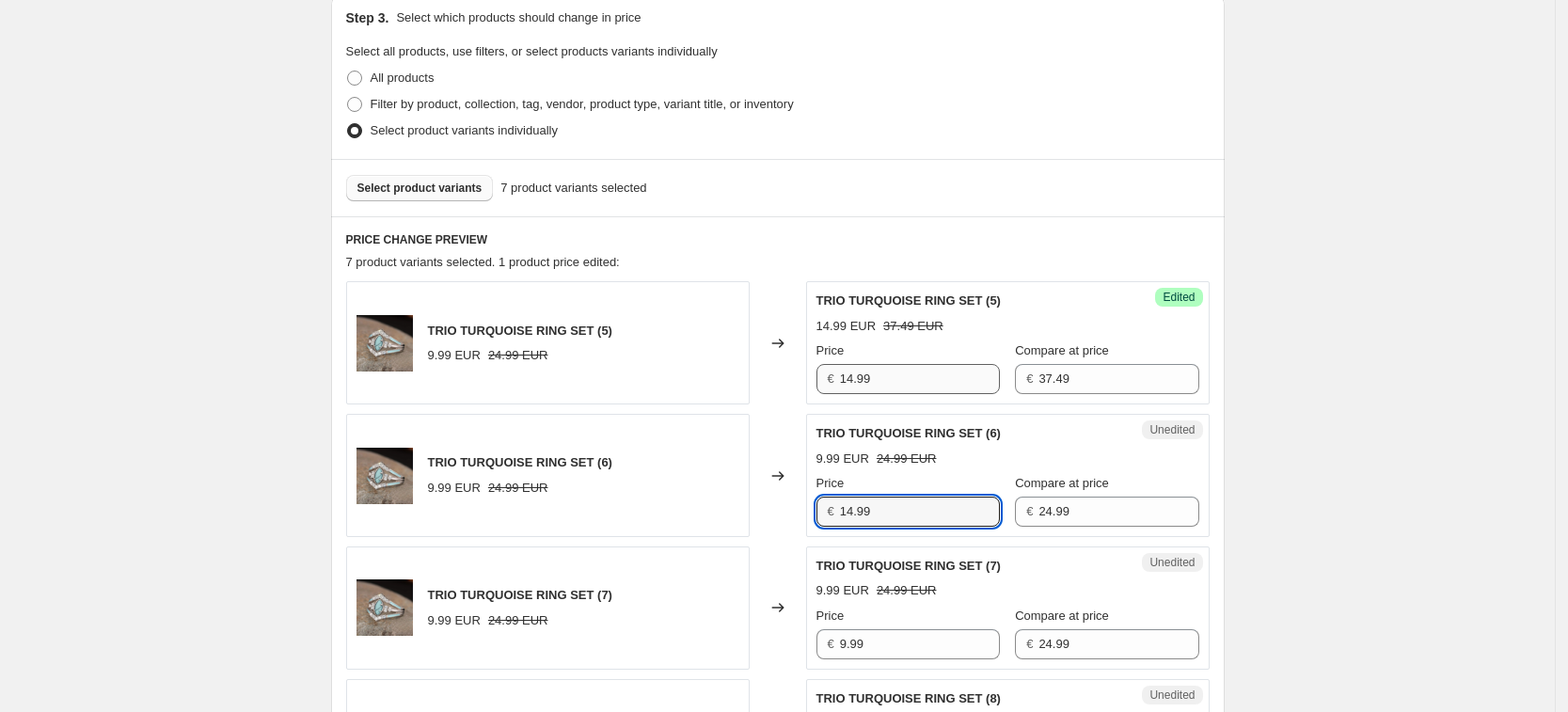
type input "14.99"
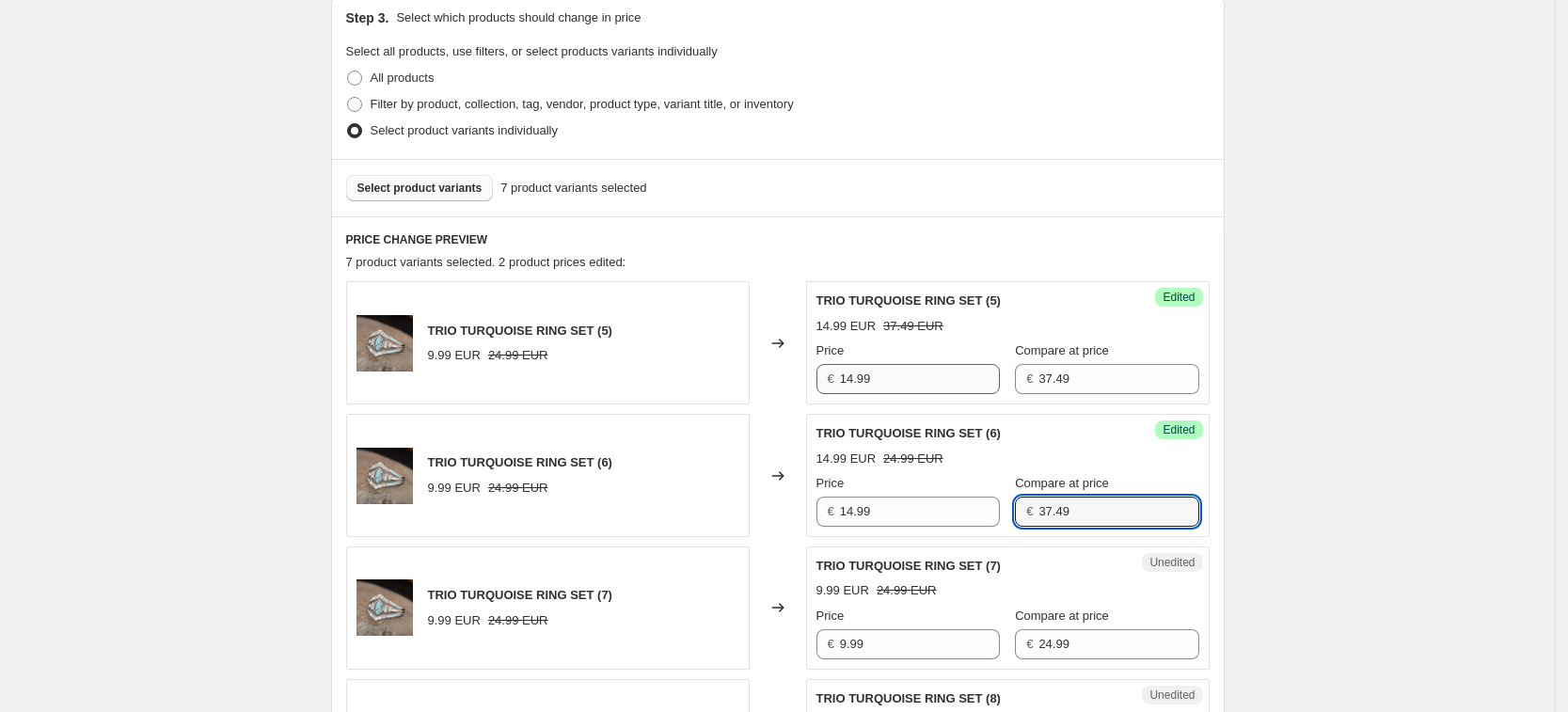
type input "37.49"
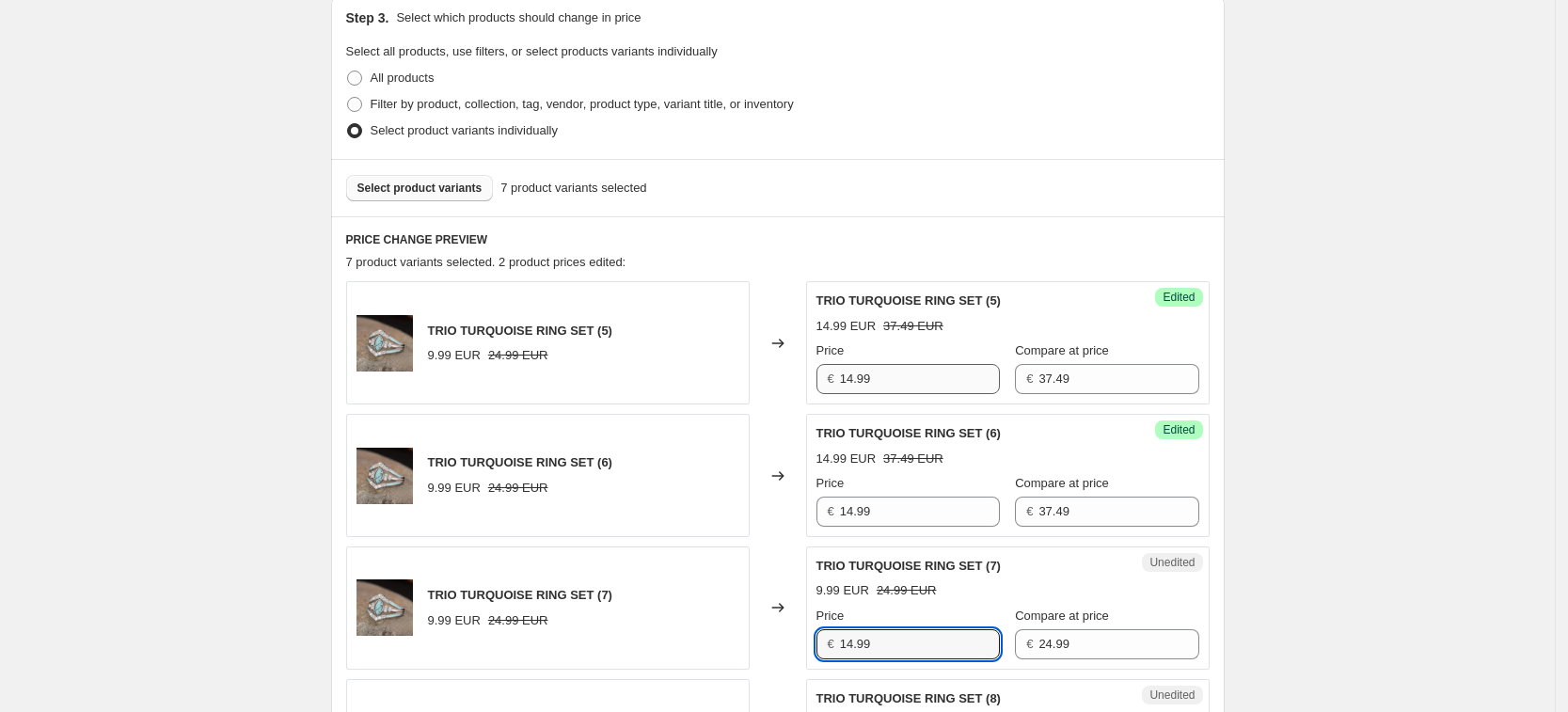
type input "14.99"
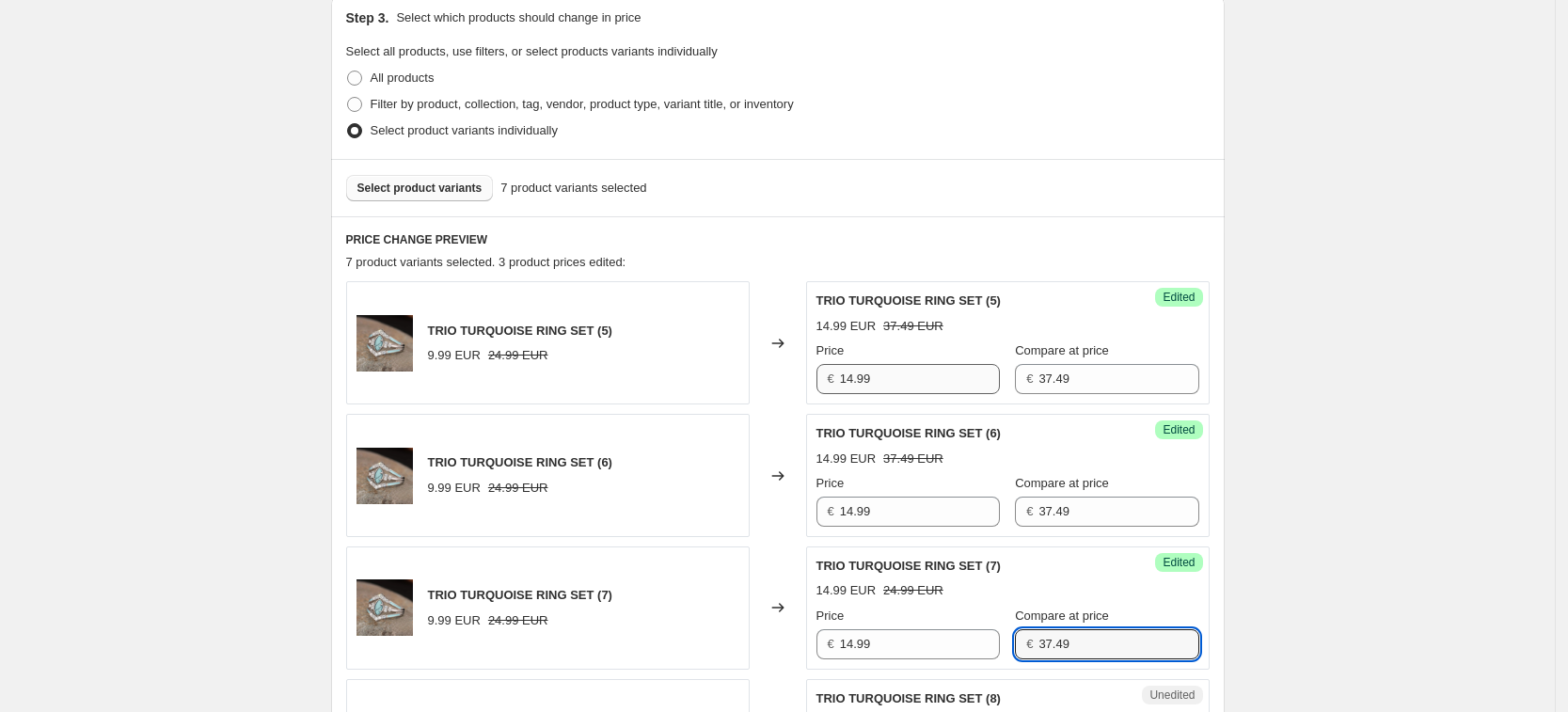
type input "37.49"
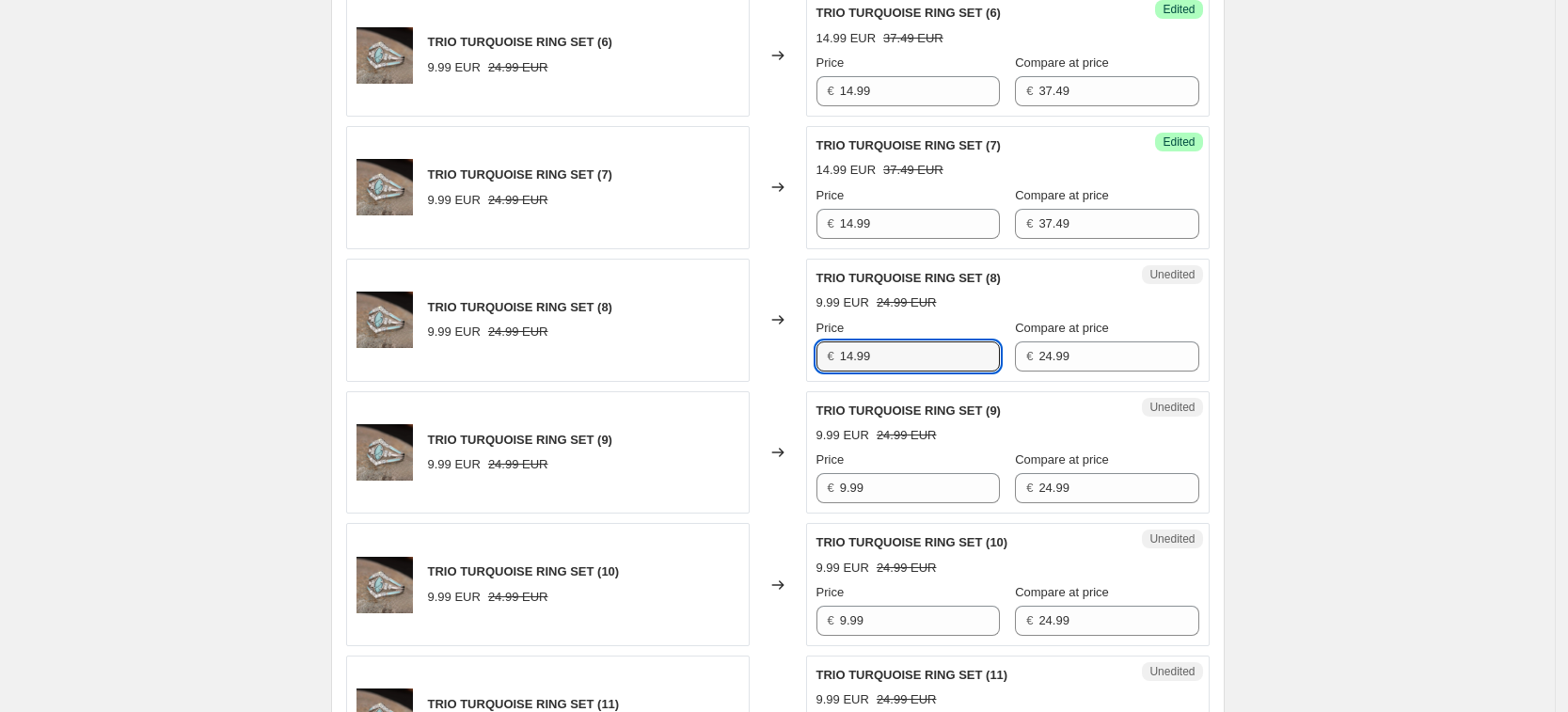
type input "14.99"
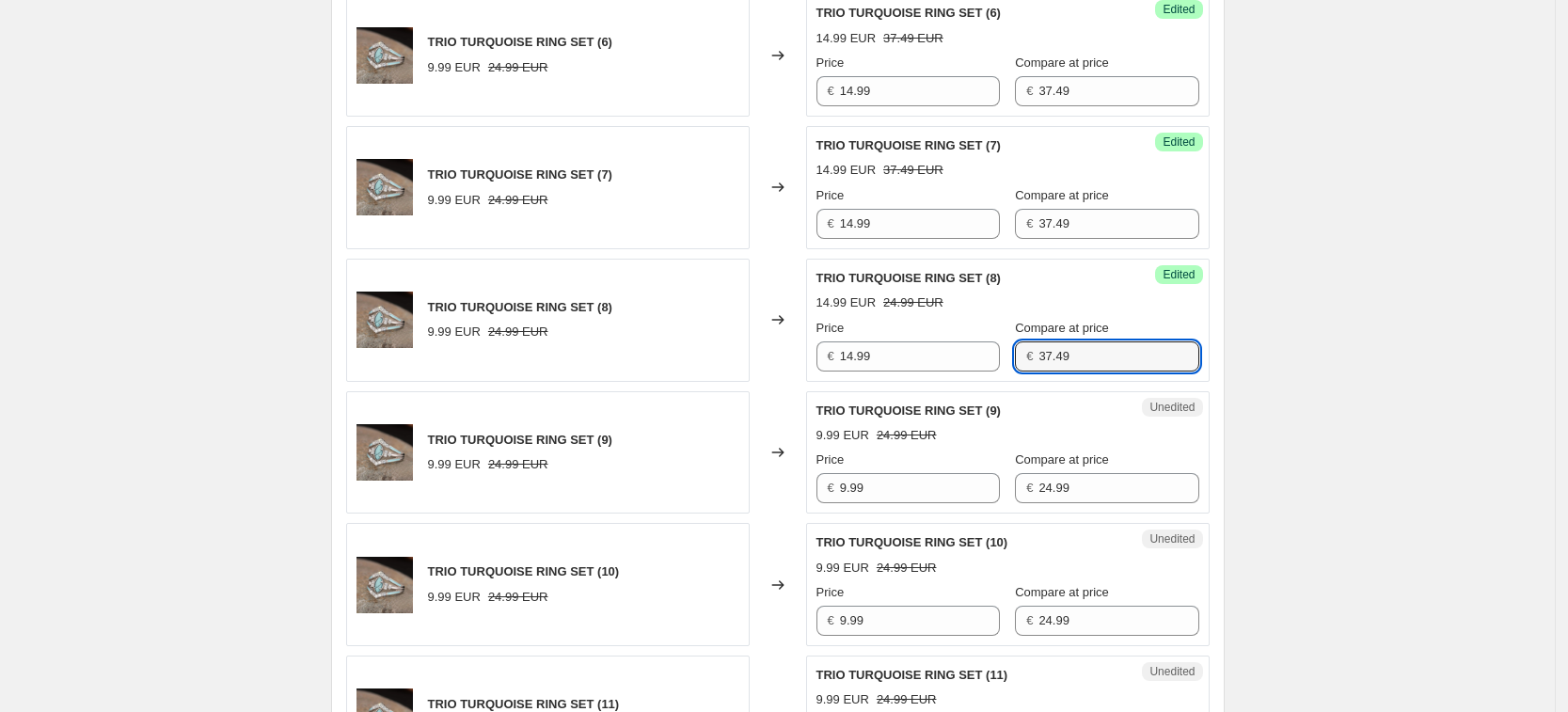
type input "37.49"
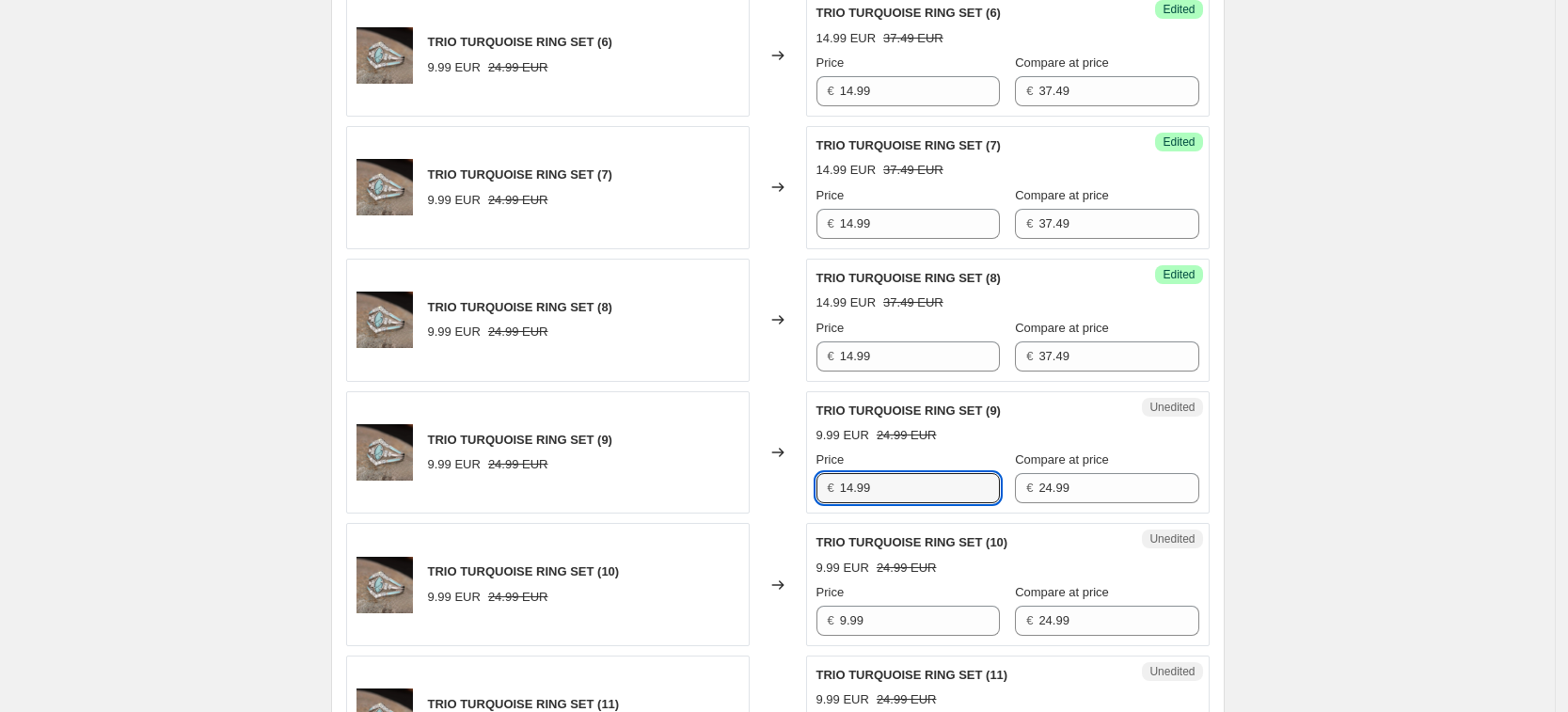
type input "14.99"
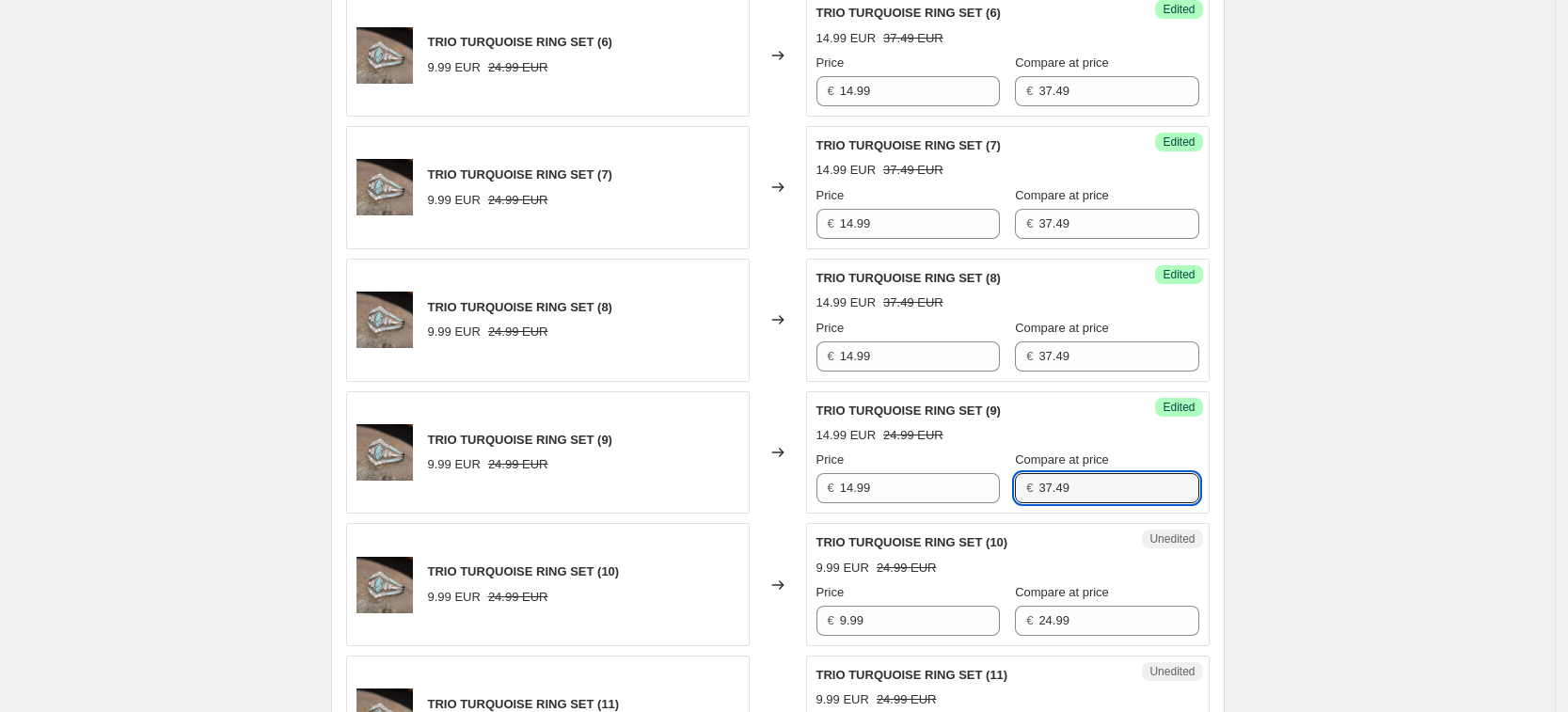
type input "37.49"
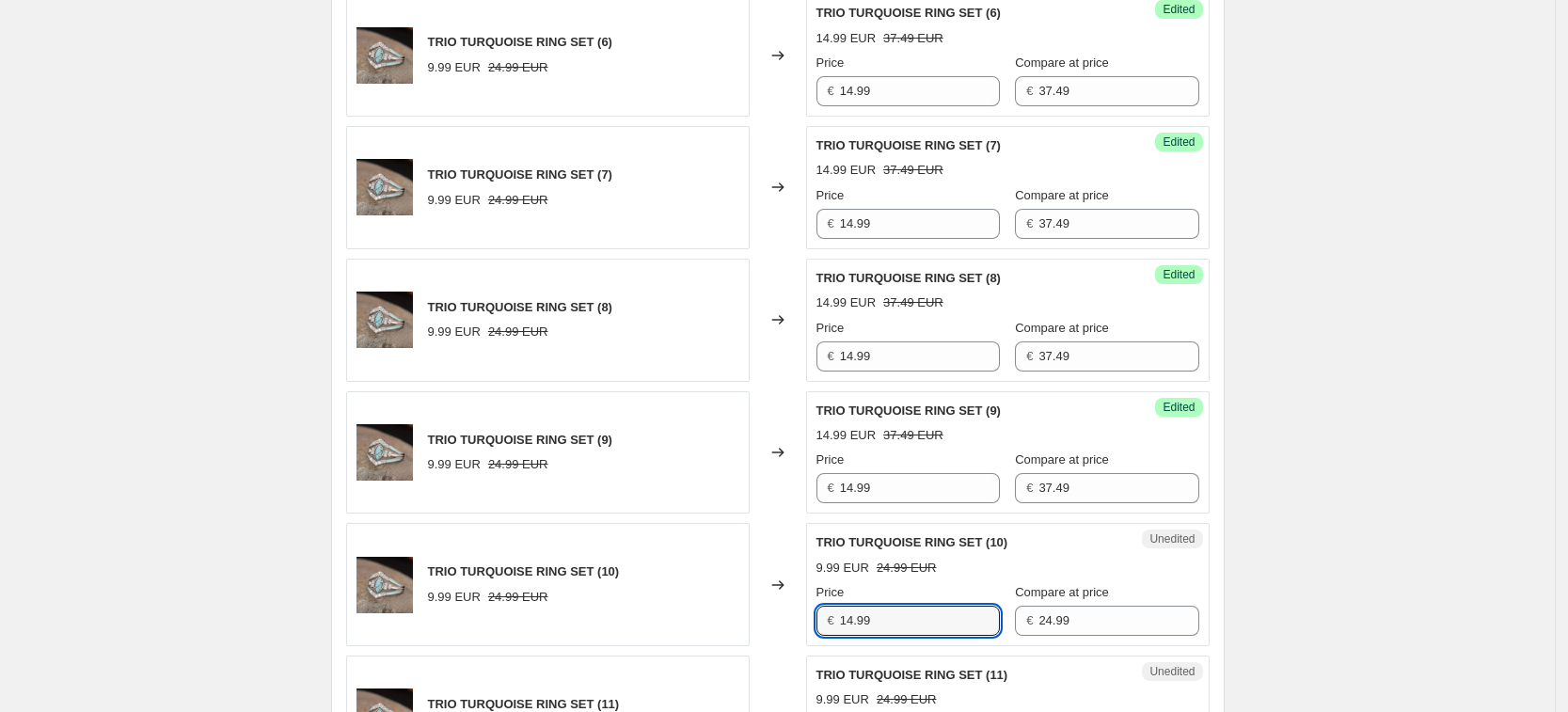
type input "14.99"
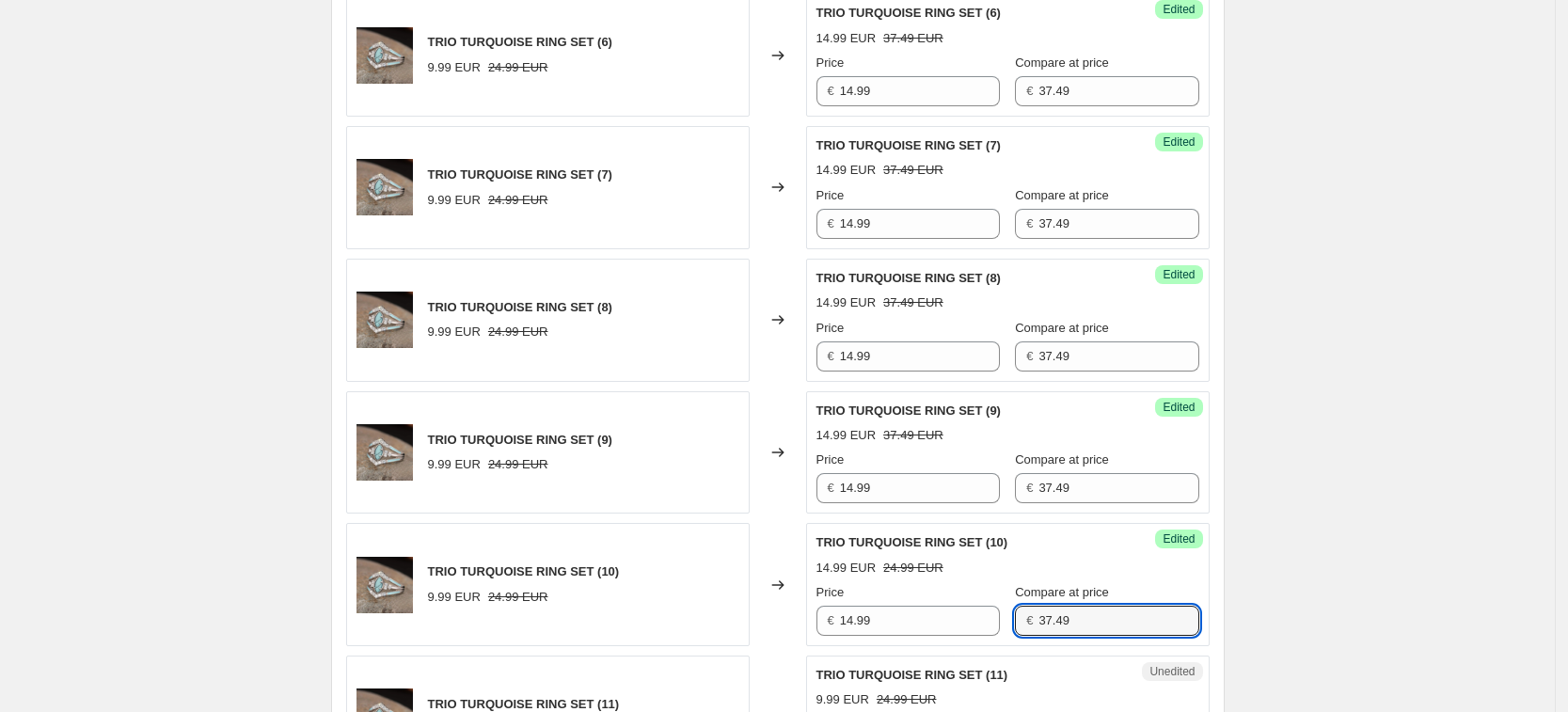
type input "37.49"
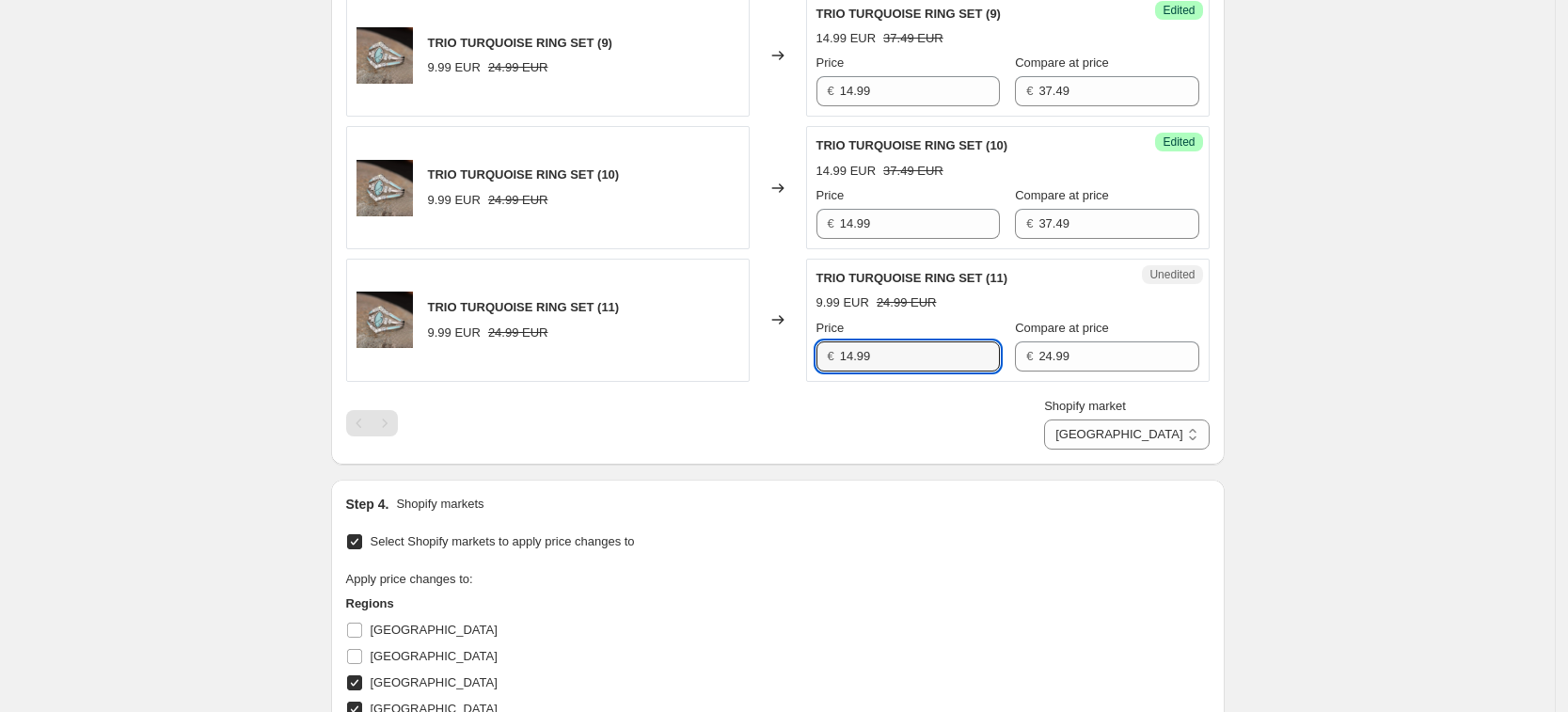
type input "14.99"
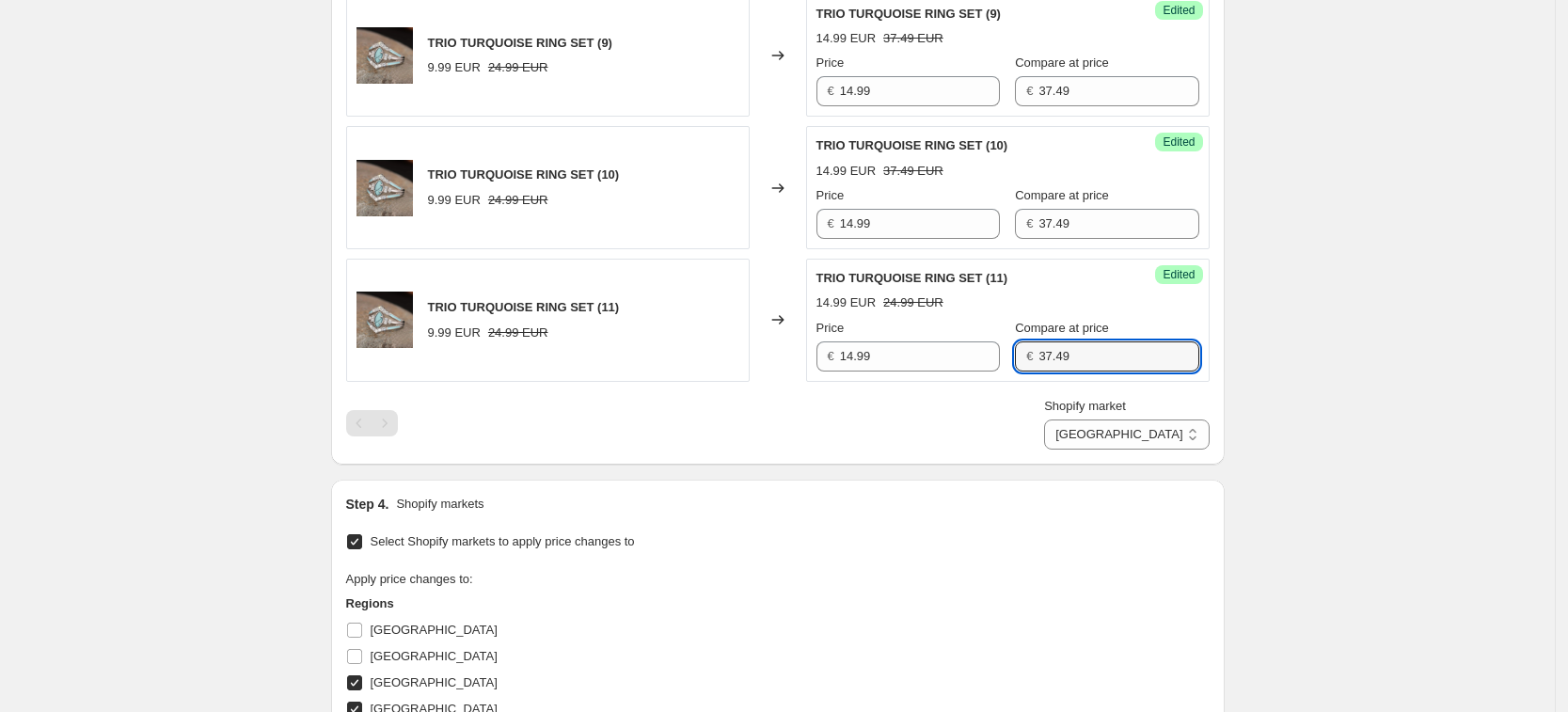
type input "37.49"
click at [1189, 417] on div "Shopify market France Germany United Kingdom United States France" at bounding box center [1127, 423] width 165 height 53
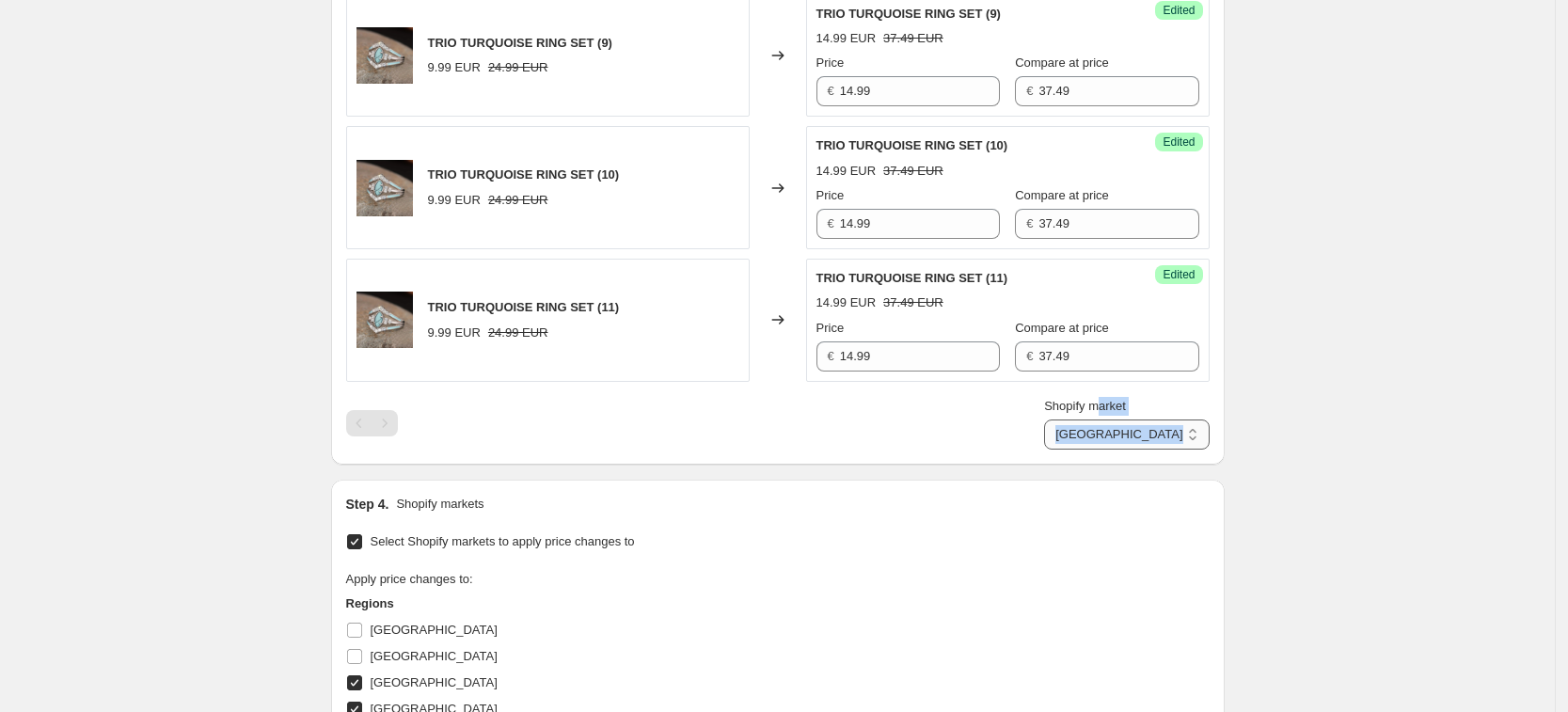
drag, startPoint x: 1200, startPoint y: 432, endPoint x: 1197, endPoint y: 447, distance: 15.3
click at [1200, 432] on select "France Germany United Kingdom United States" at bounding box center [1127, 435] width 165 height 30
select select "34367406236"
click at [1129, 450] on select "France Germany United Kingdom United States" at bounding box center [1127, 435] width 165 height 30
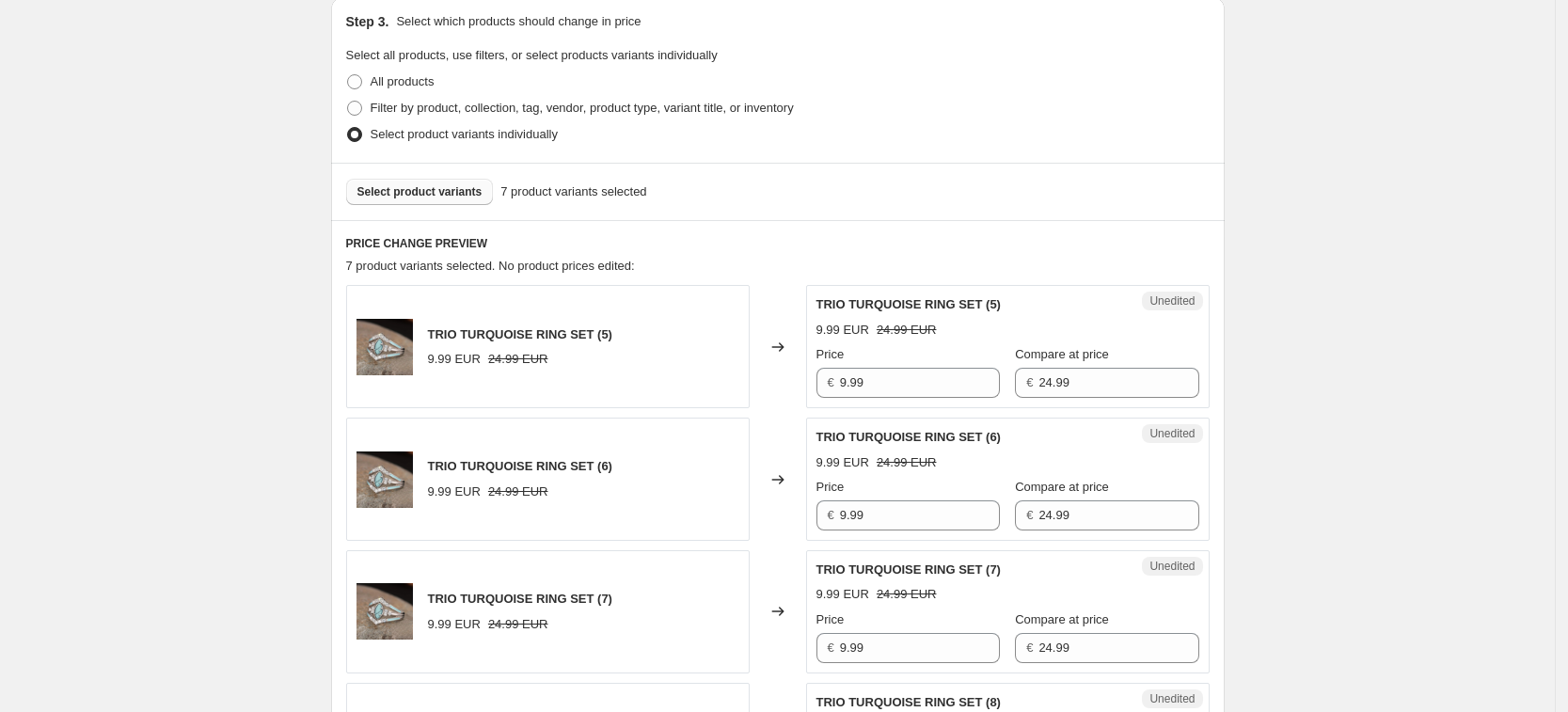
scroll to position [403, 0]
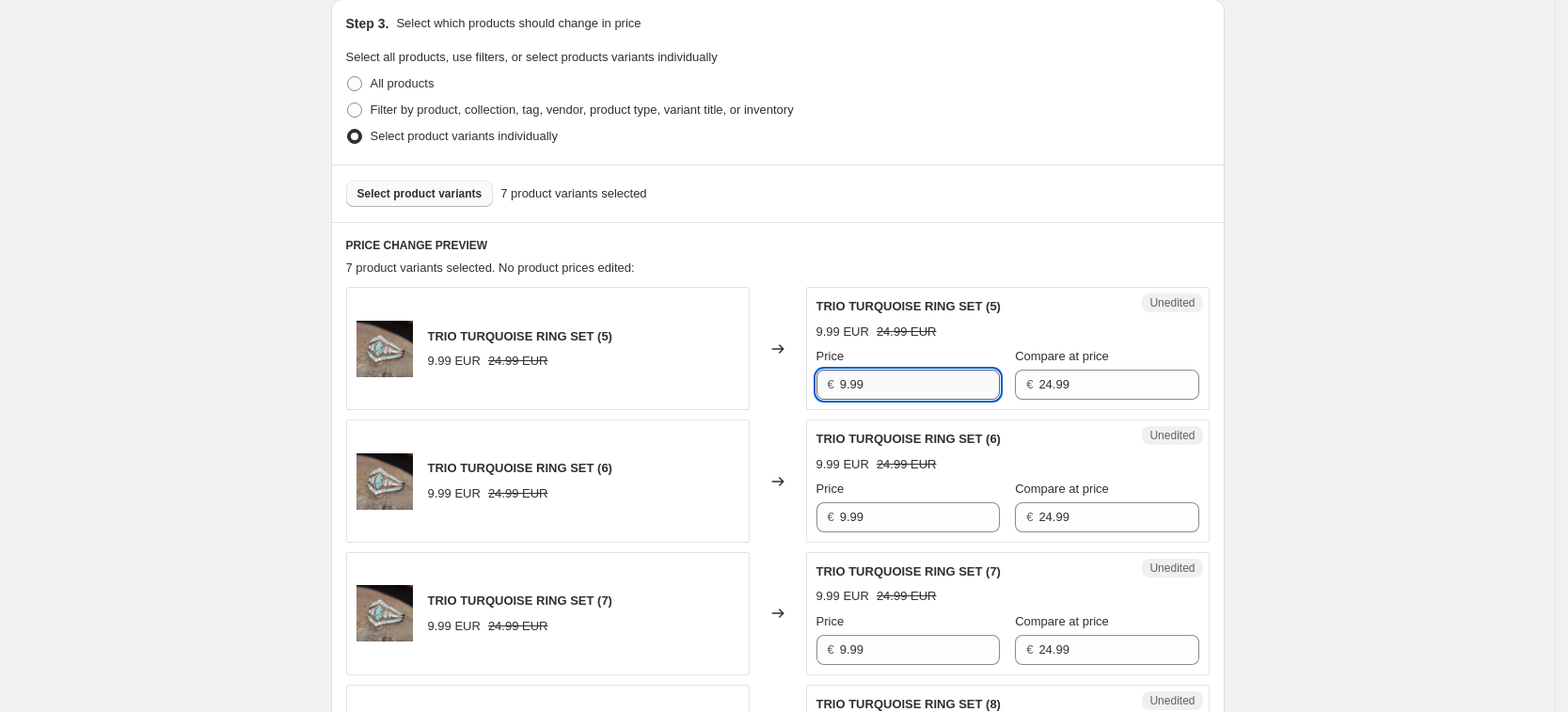
click at [898, 373] on input "9.99" at bounding box center [920, 384] width 160 height 30
type input "14.99"
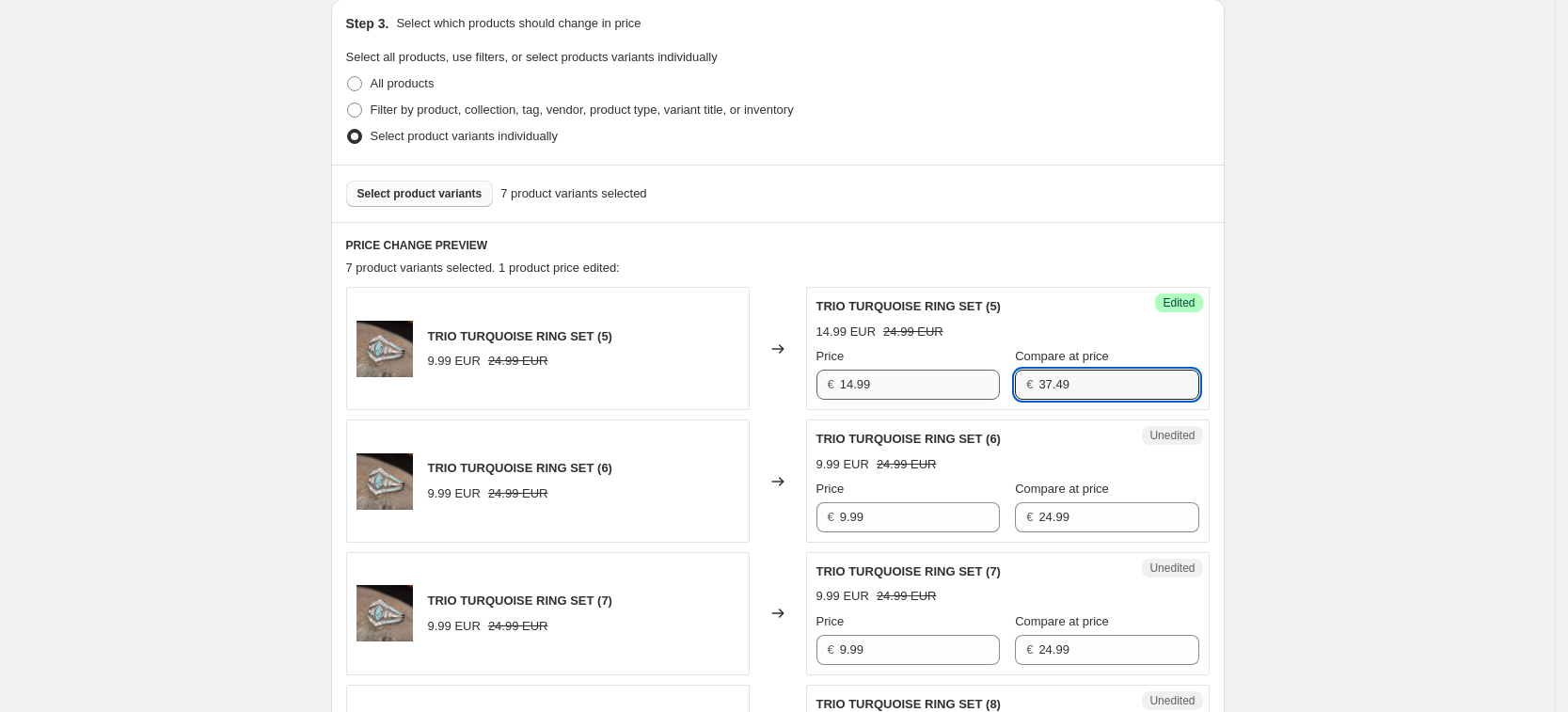
type input "37.49"
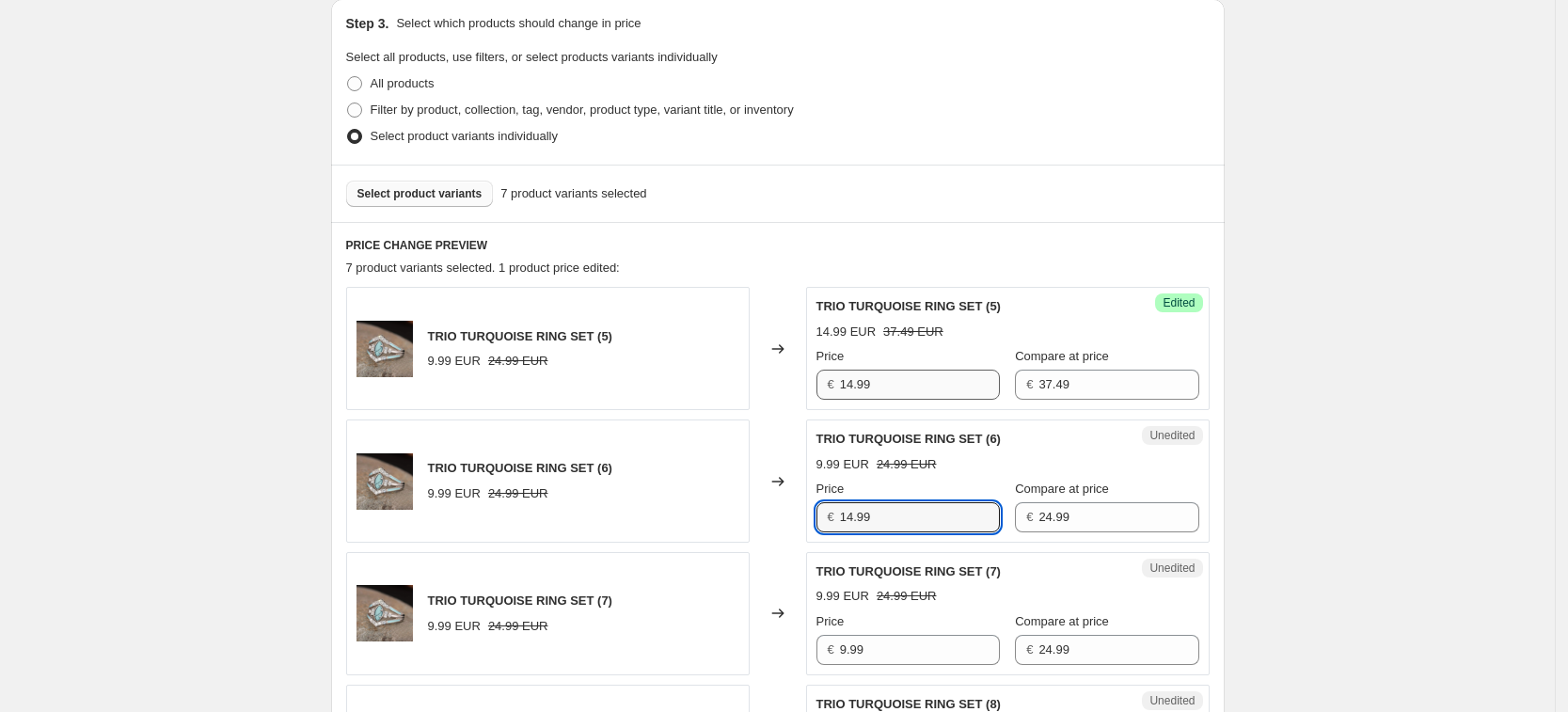
type input "14.99"
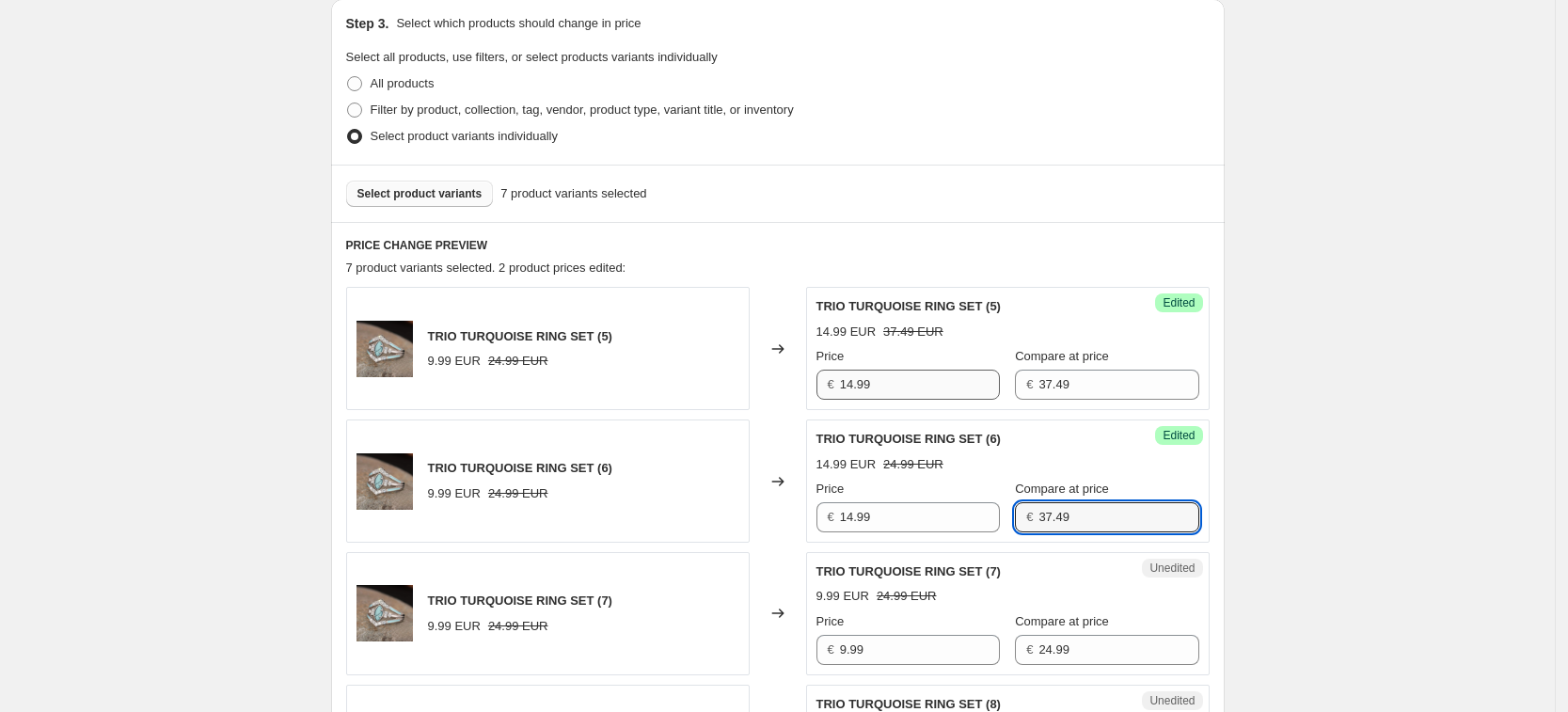
type input "37.49"
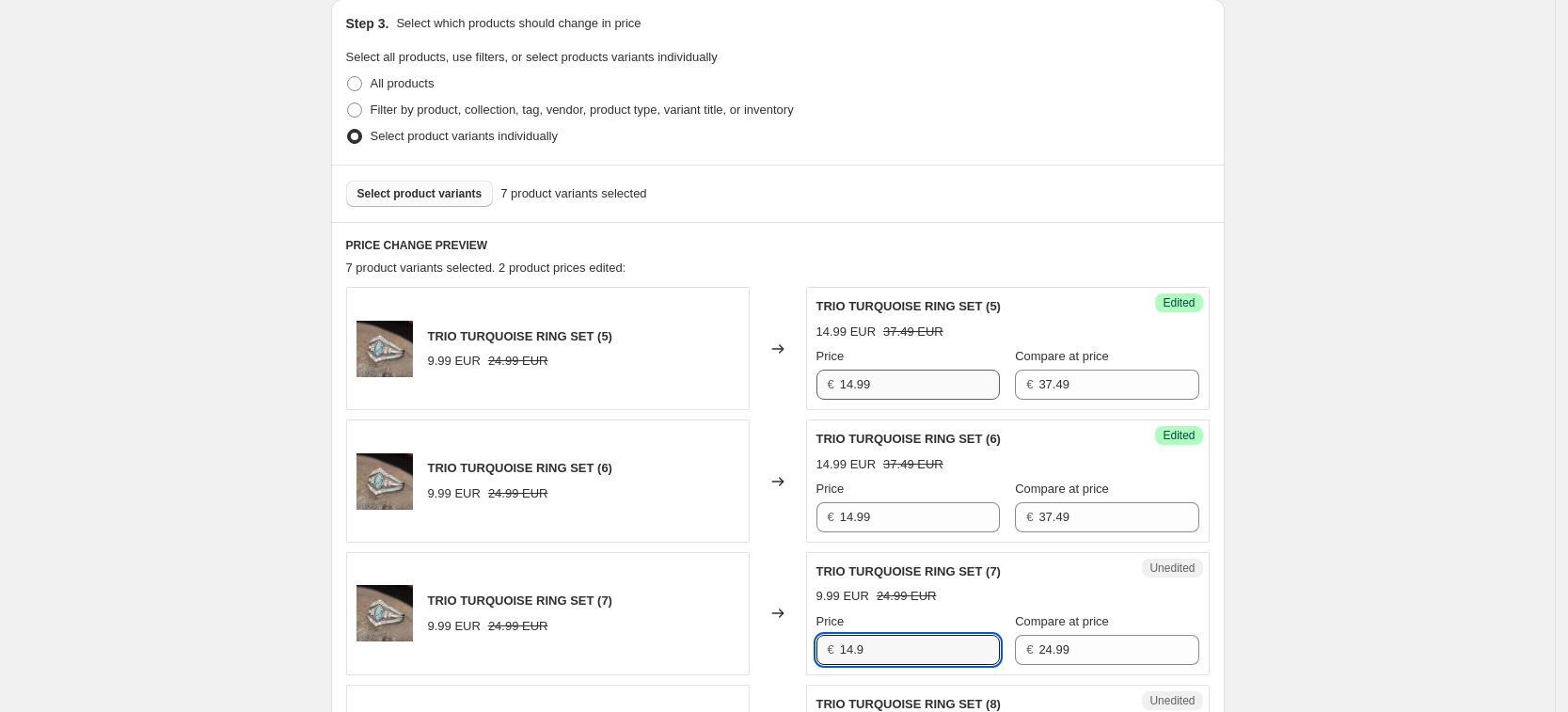
type input "14.9"
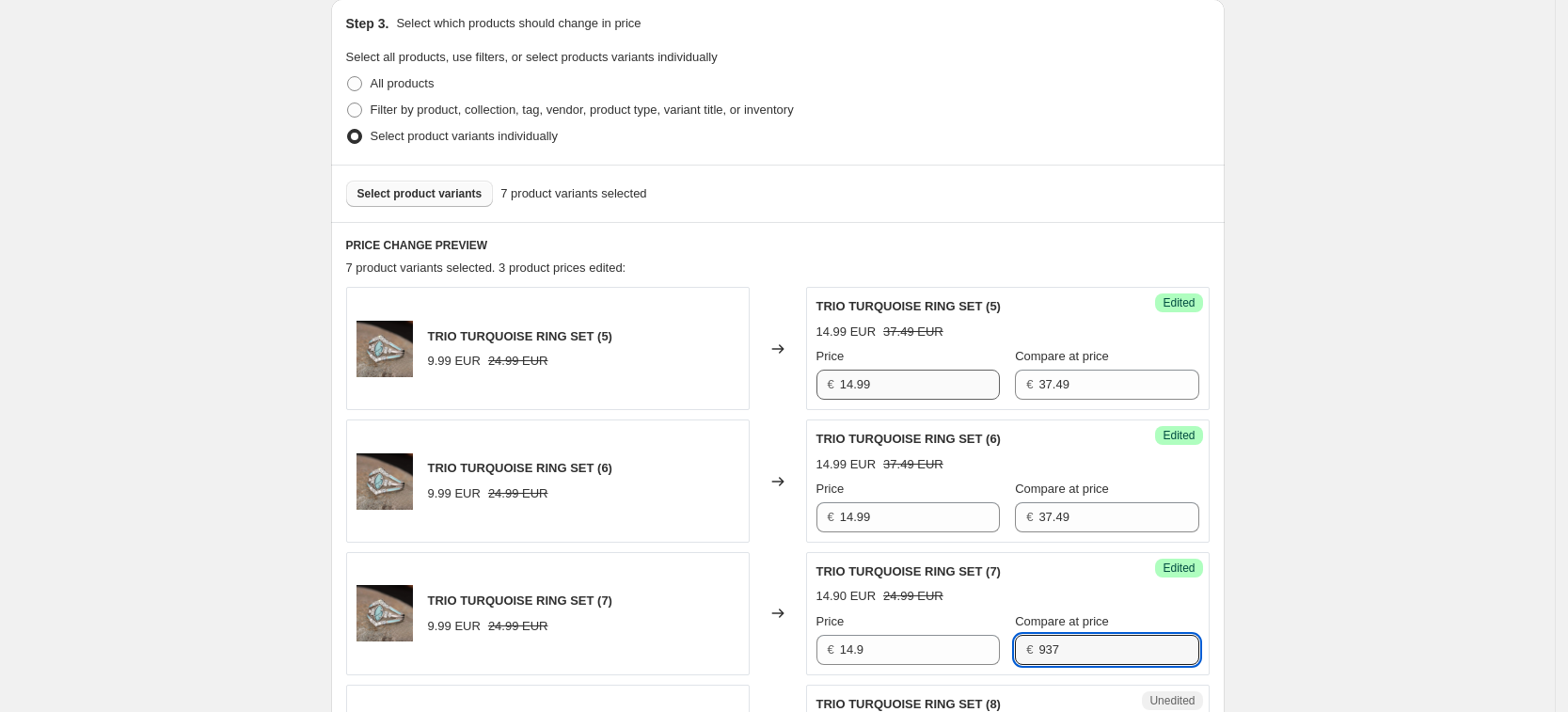
type input "937"
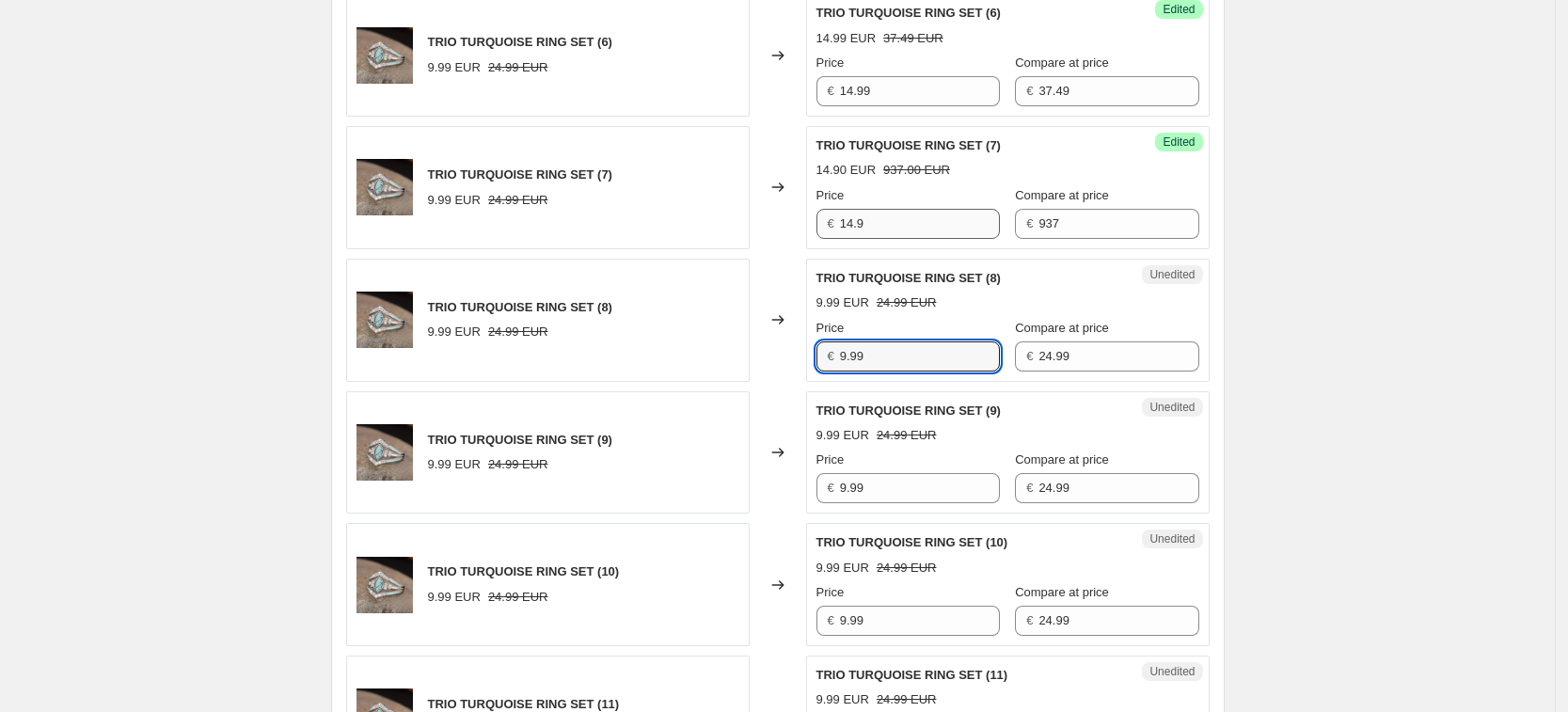
drag, startPoint x: 891, startPoint y: 178, endPoint x: 924, endPoint y: 222, distance: 55.0
click at [891, 177] on strike "937.00 EUR" at bounding box center [917, 170] width 67 height 19
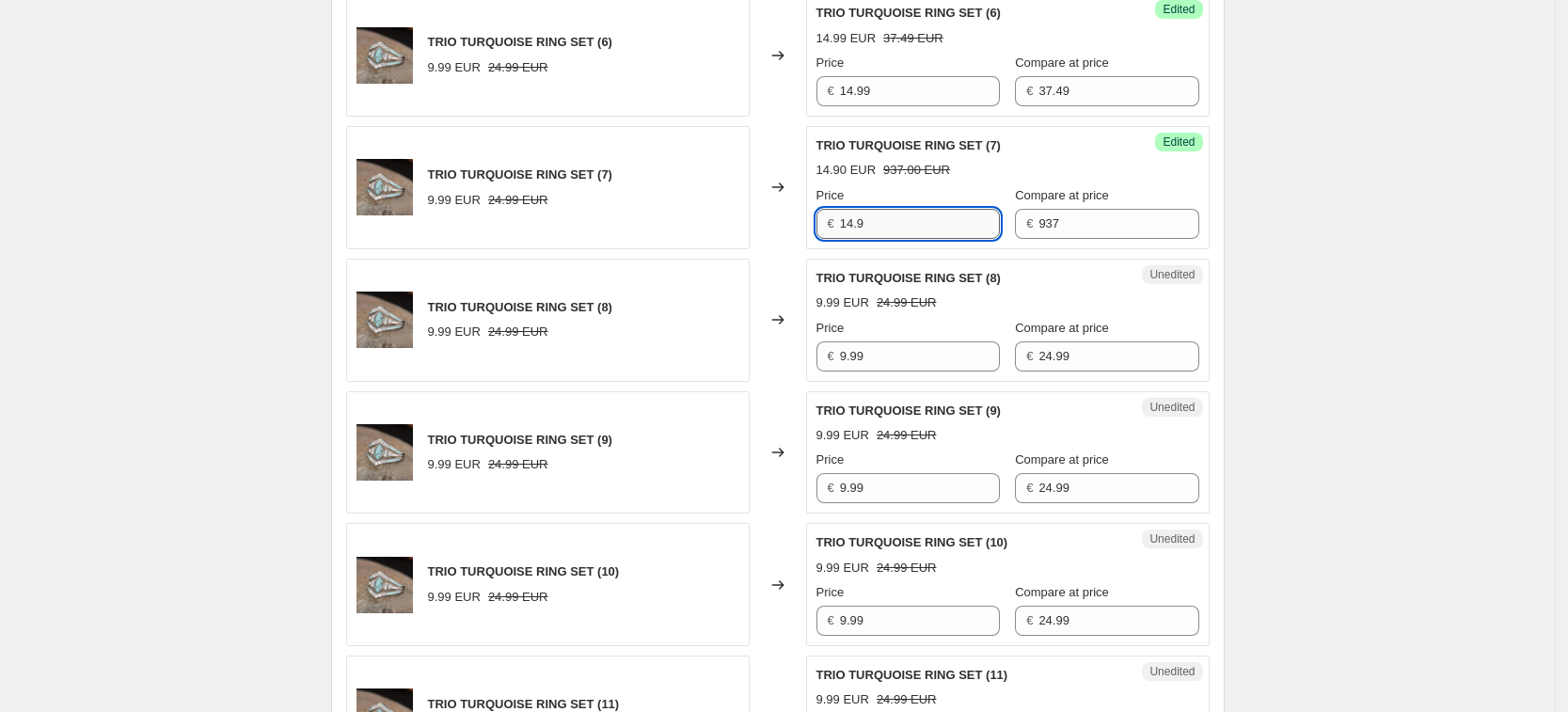
click at [929, 224] on input "14.9" at bounding box center [920, 223] width 160 height 30
type input "14.99"
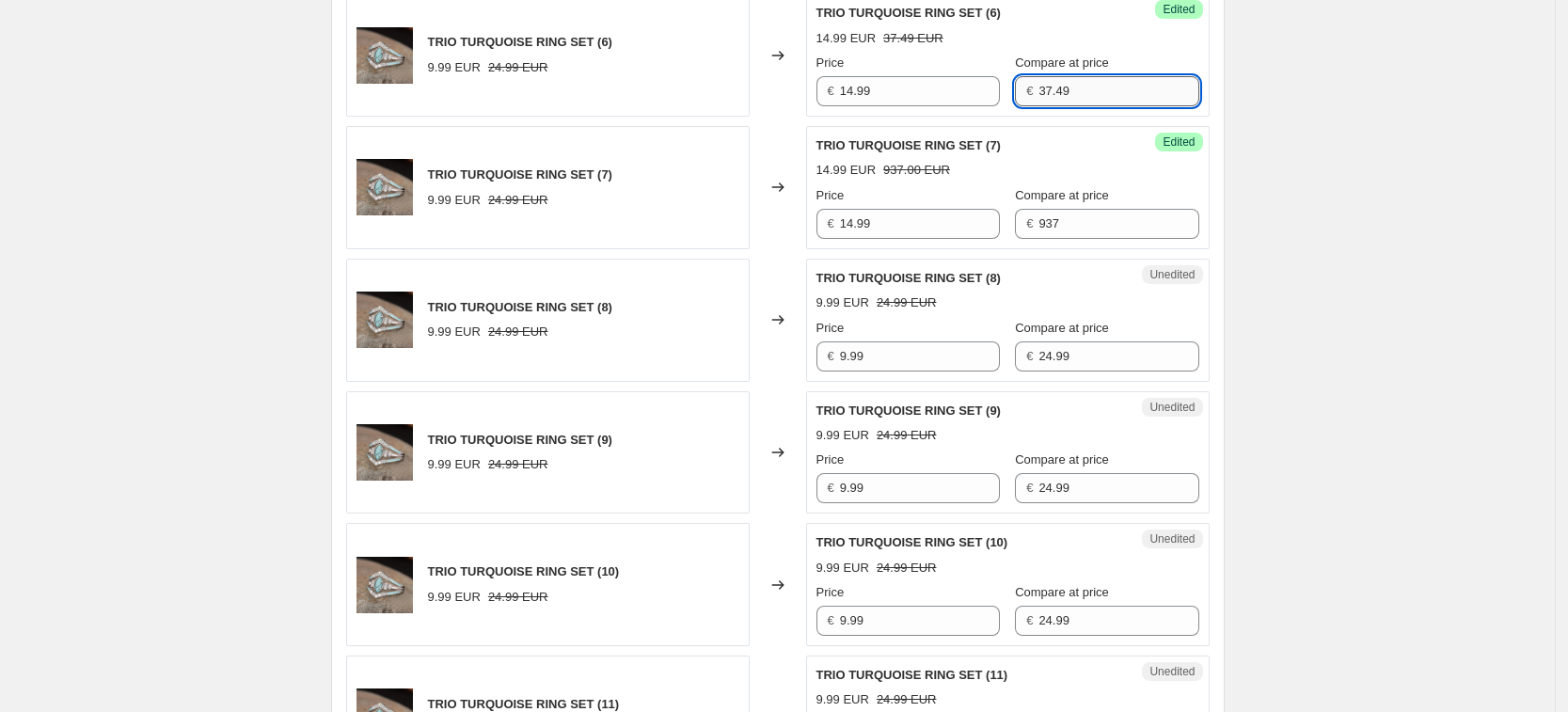
click at [1103, 91] on input "37.49" at bounding box center [1118, 91] width 160 height 30
click at [1077, 224] on input "937" at bounding box center [1118, 223] width 160 height 30
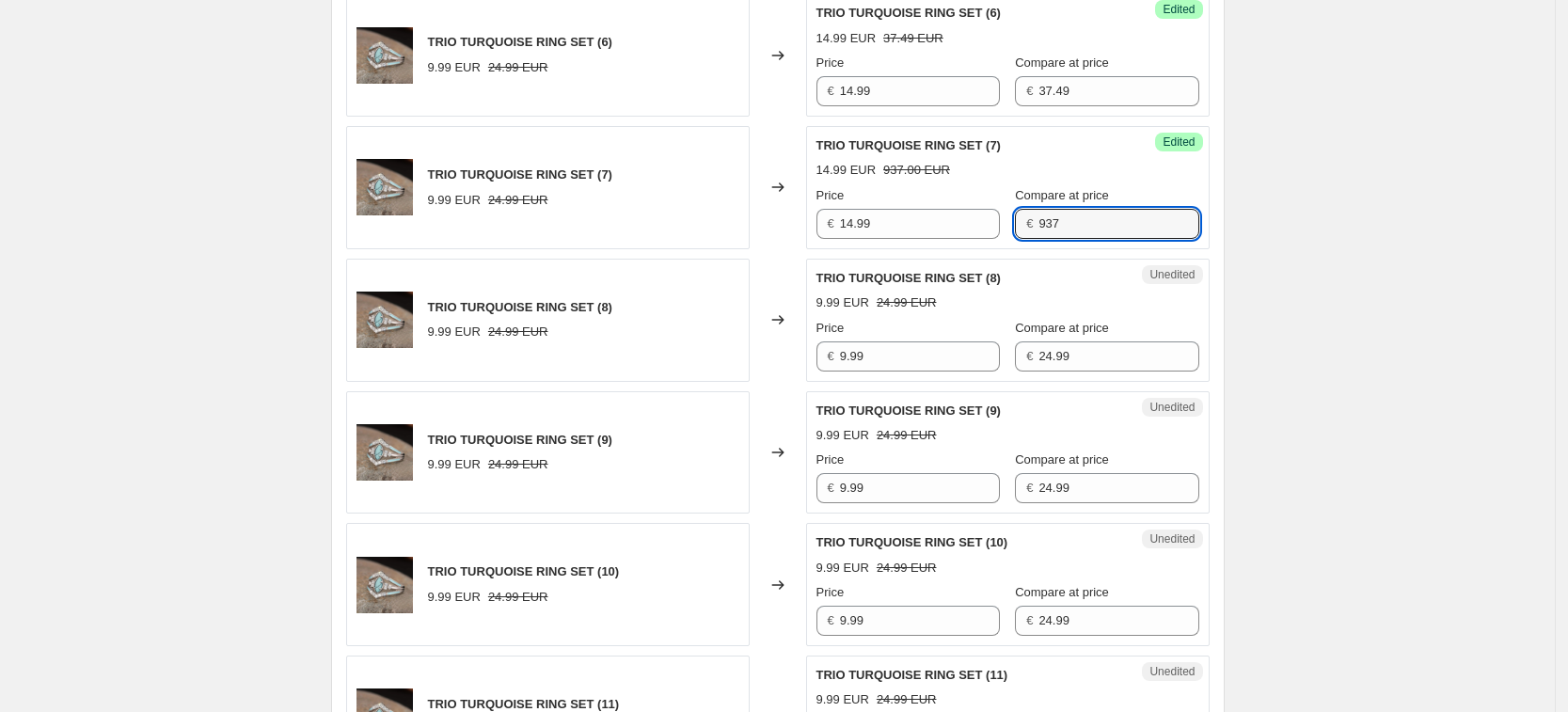
paste input "37.49"
type input "37.49"
click at [1088, 350] on input "24.99" at bounding box center [1118, 356] width 160 height 30
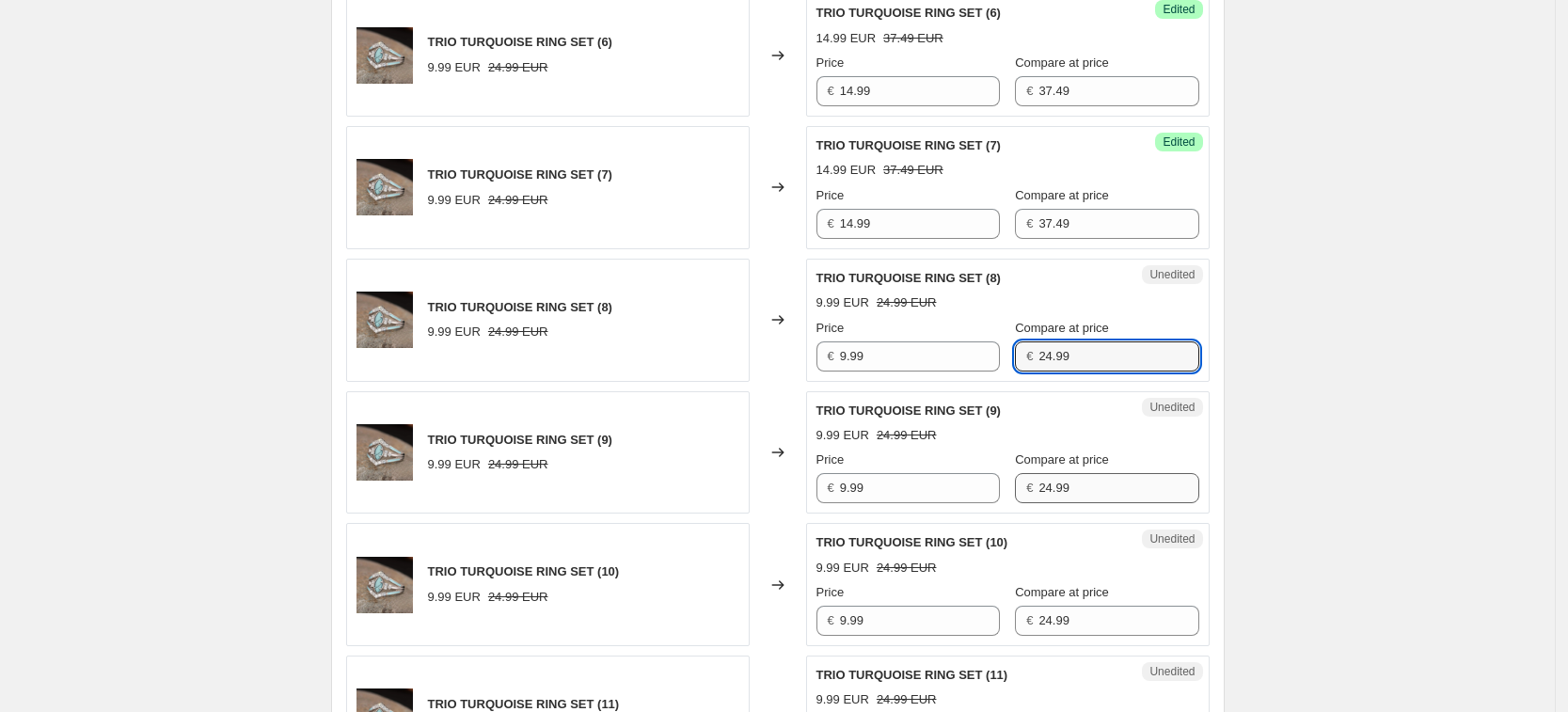
paste input "37.4"
type input "37.49"
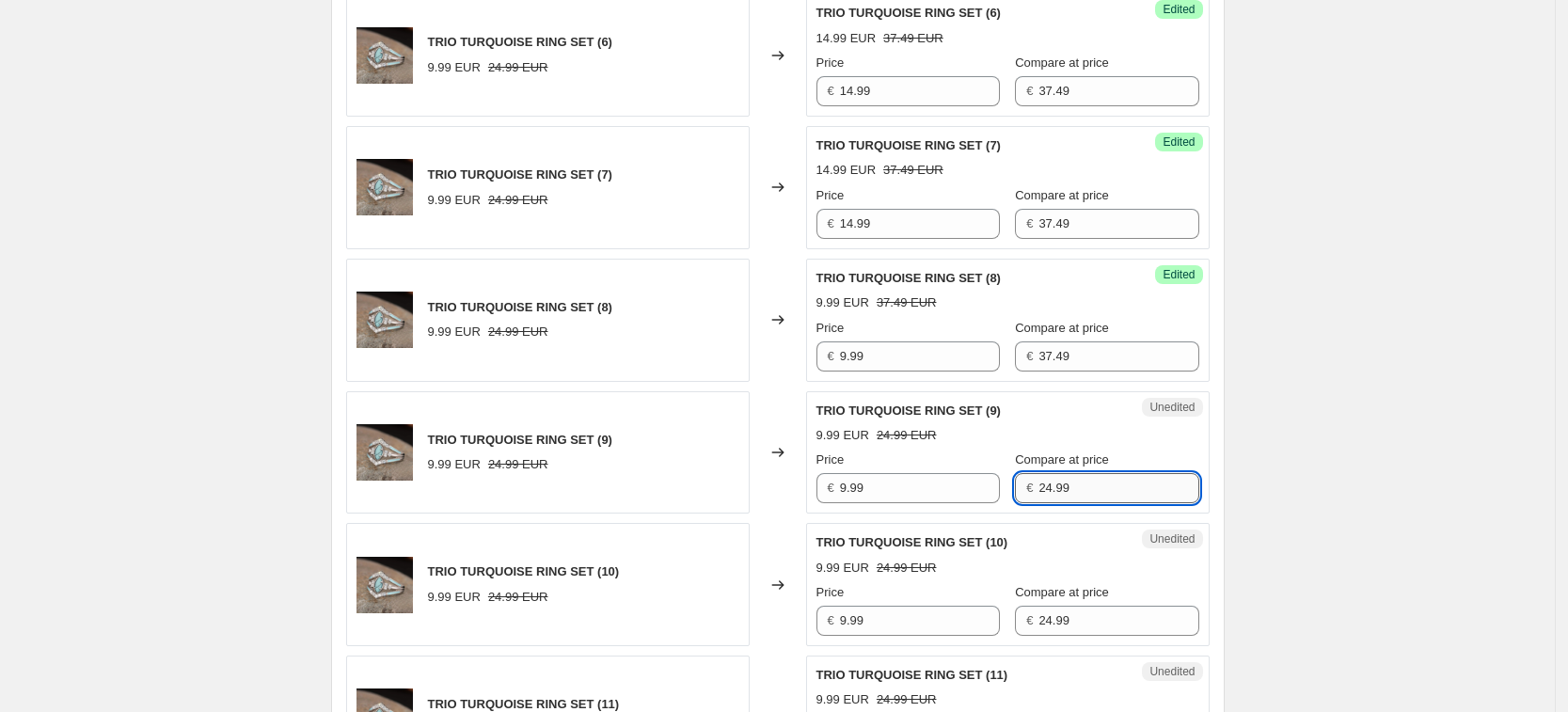
click at [1090, 478] on input "24.99" at bounding box center [1118, 489] width 160 height 30
paste input "37.4"
type input "37.49"
click at [1090, 609] on input "24.99" at bounding box center [1118, 621] width 160 height 30
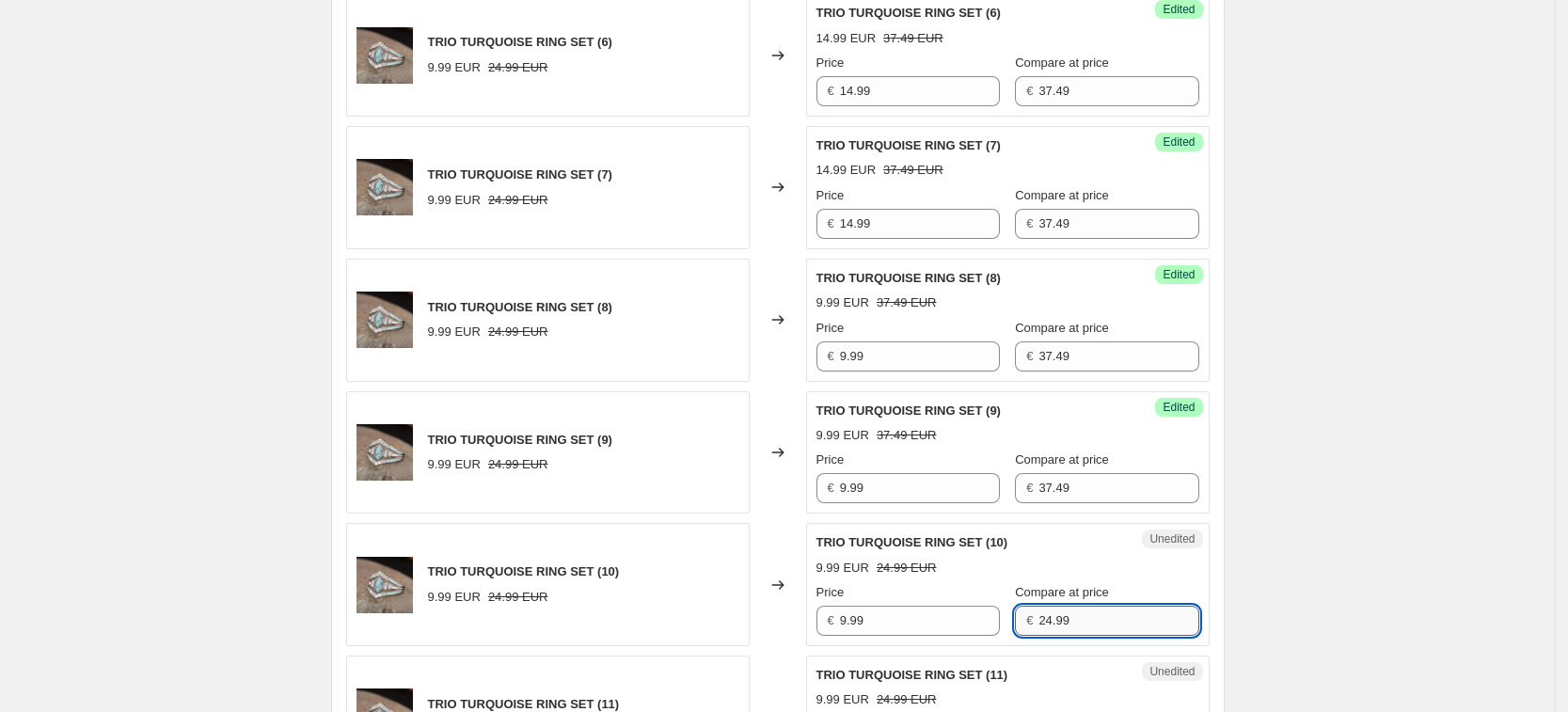
paste input "37.4"
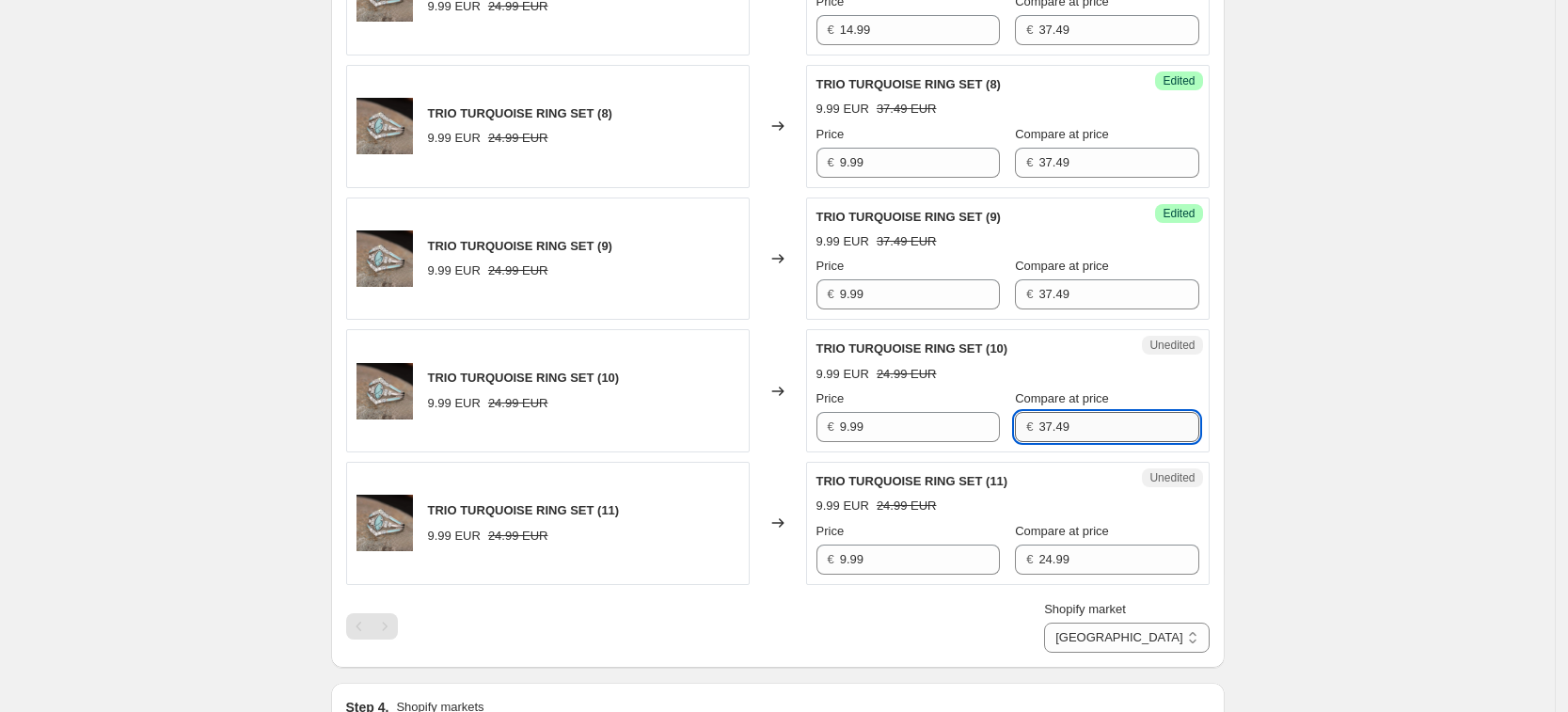
scroll to position [1065, 0]
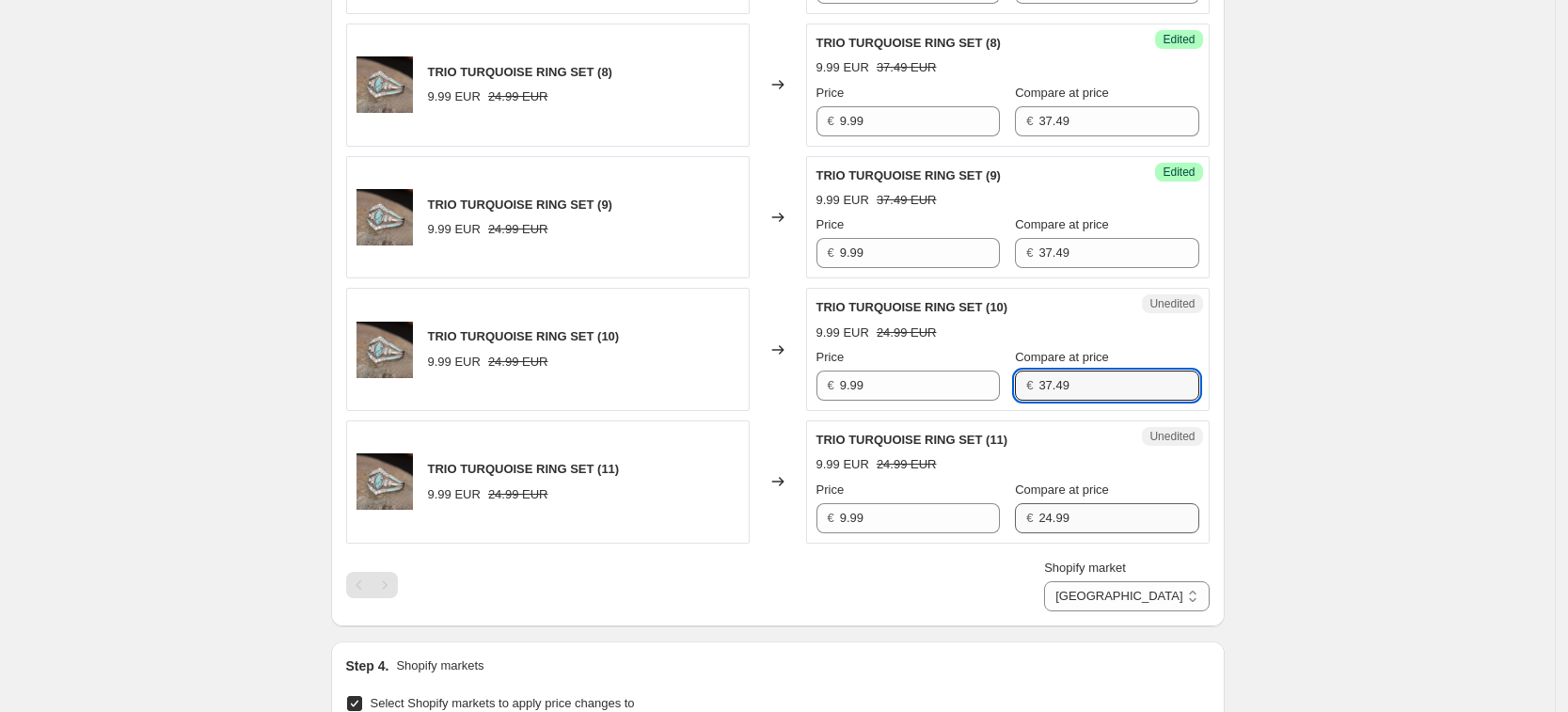
type input "37.49"
click at [1098, 525] on input "24.99" at bounding box center [1118, 518] width 160 height 30
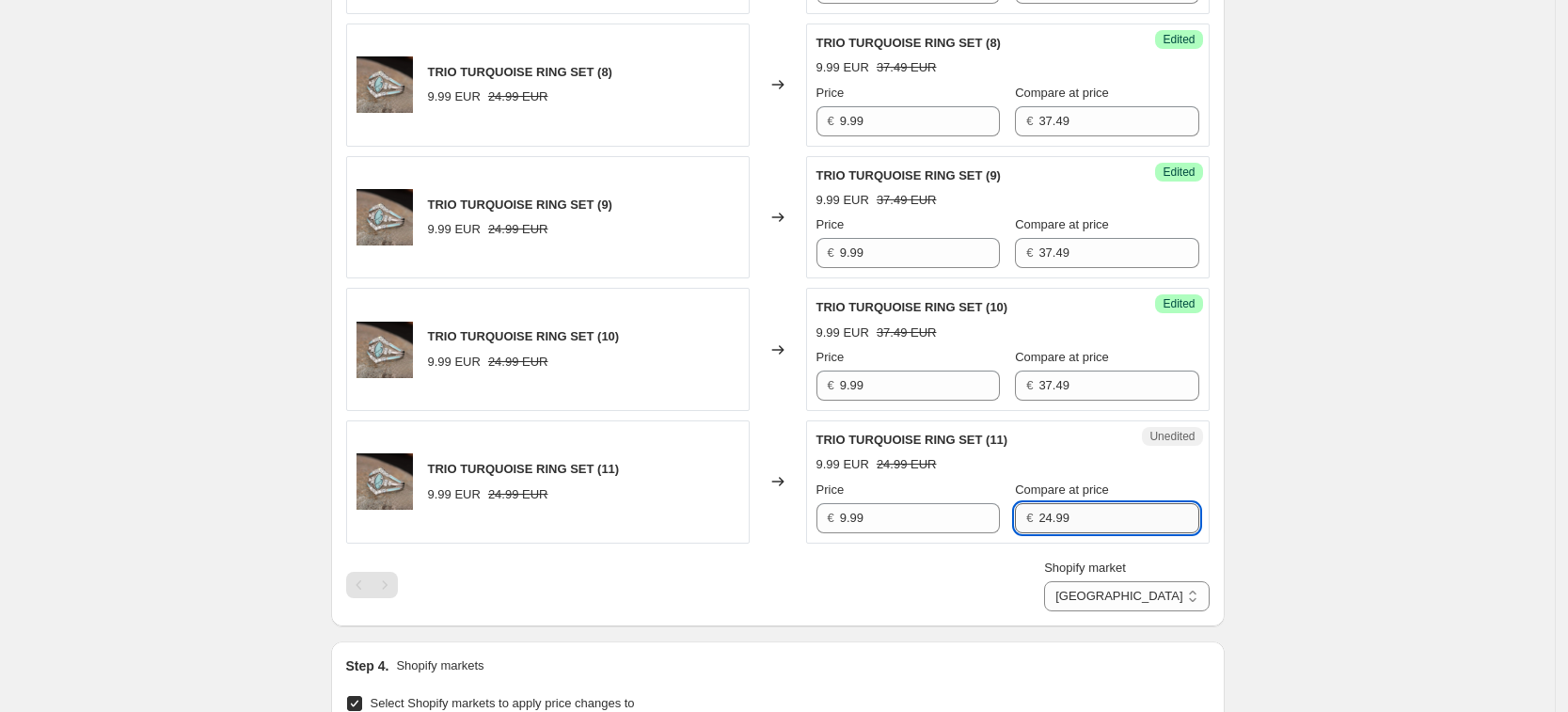
paste input "37.4"
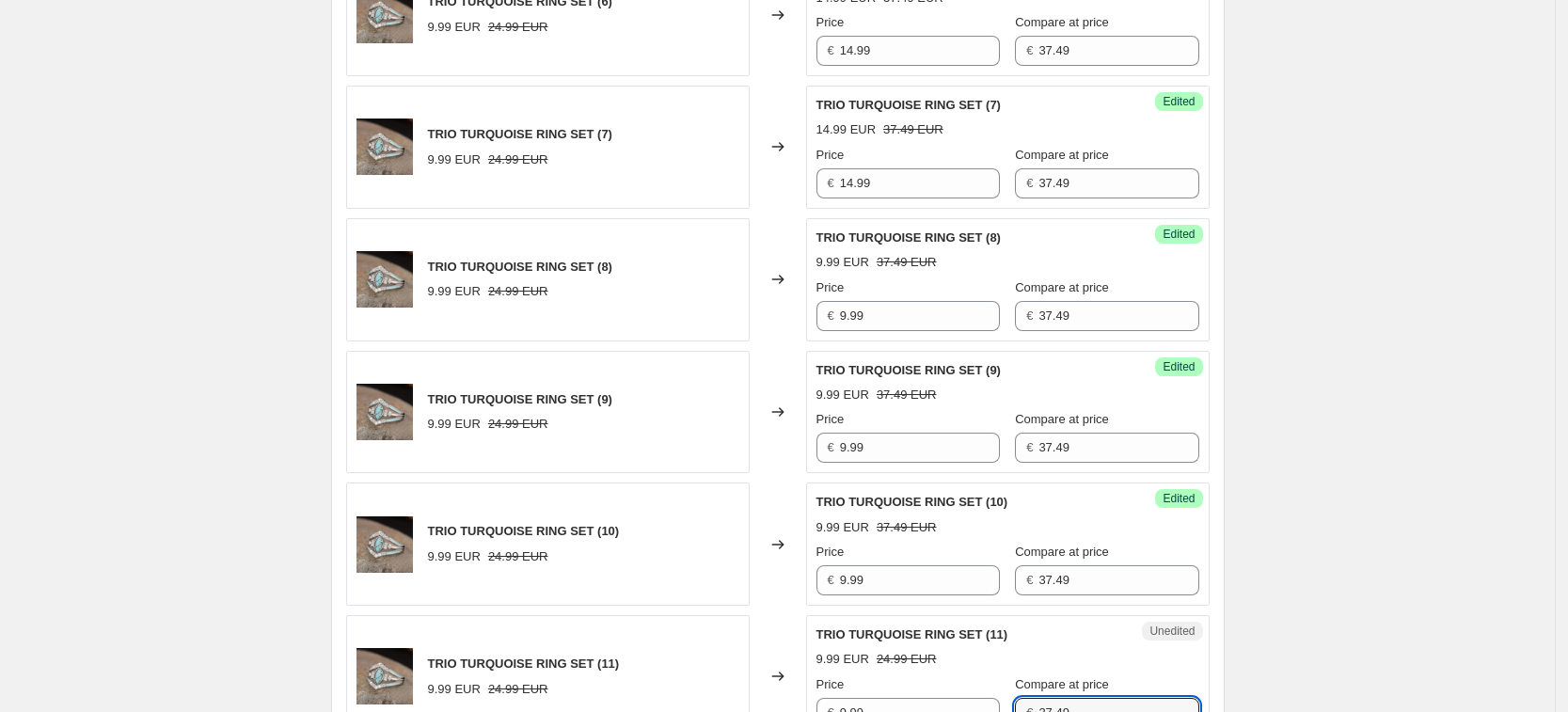
scroll to position [830, 0]
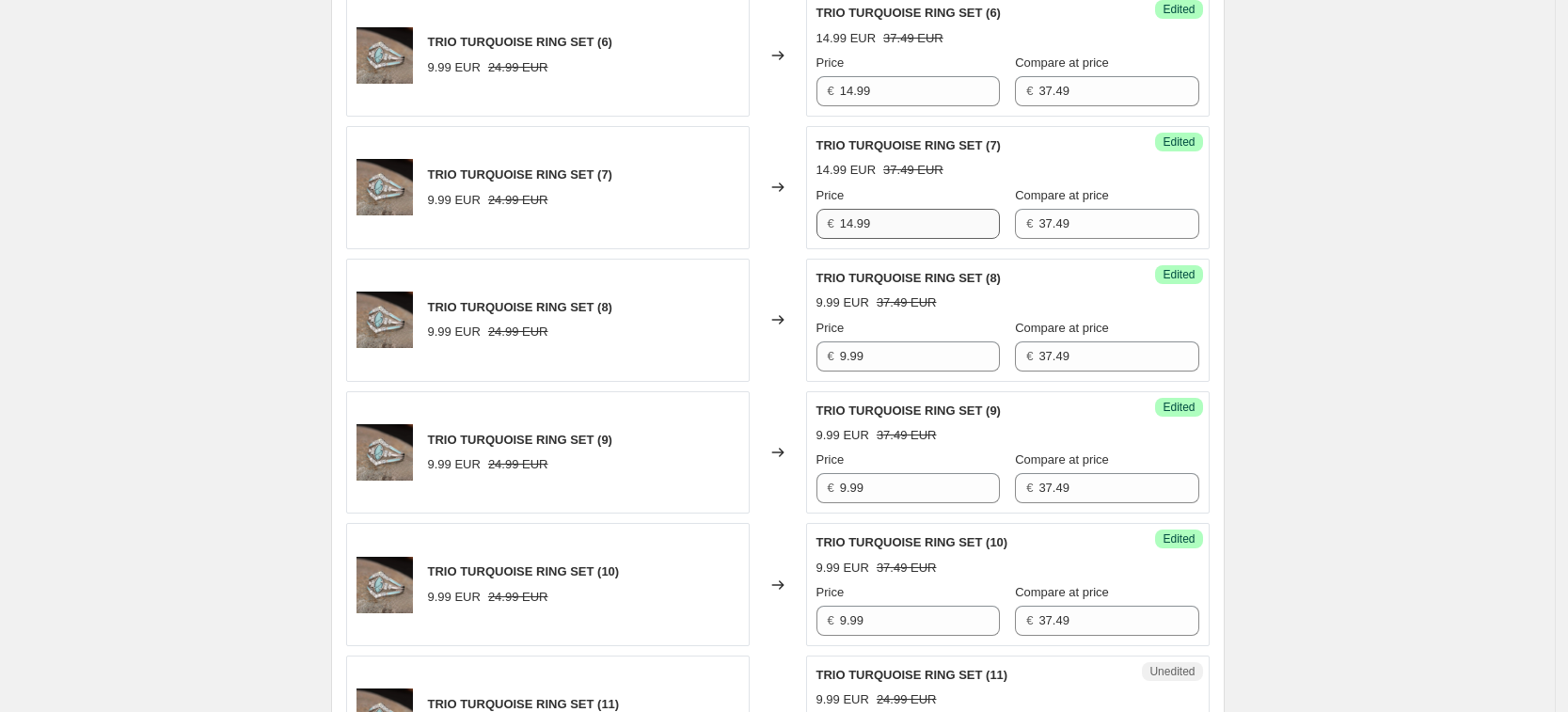
type input "37.49"
click at [927, 227] on input "14.99" at bounding box center [920, 223] width 160 height 30
click at [927, 349] on input "9.99" at bounding box center [920, 356] width 160 height 30
paste input "14"
type input "14.99"
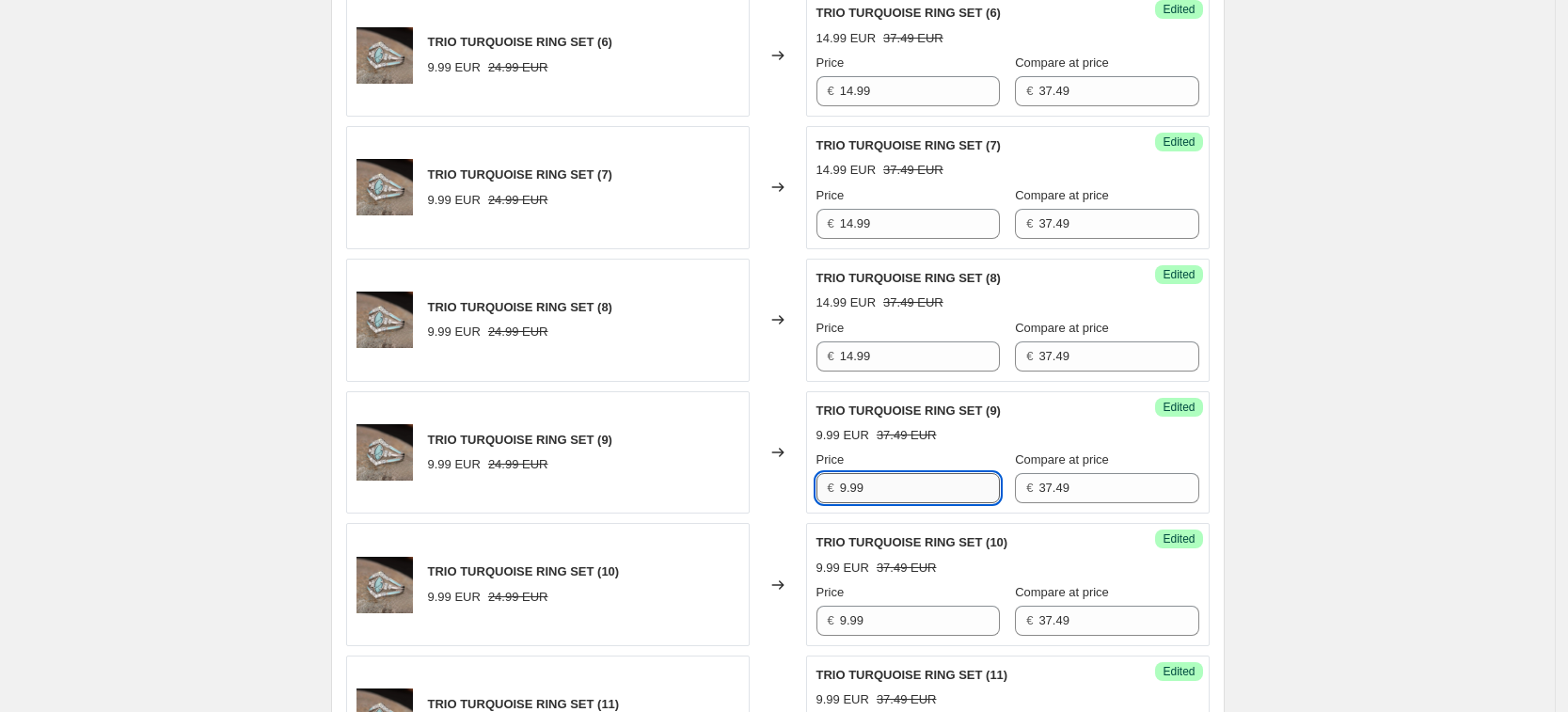
click at [906, 486] on input "9.99" at bounding box center [920, 489] width 160 height 30
paste input "14"
type input "14.99"
click at [906, 629] on input "9.99" at bounding box center [920, 621] width 160 height 30
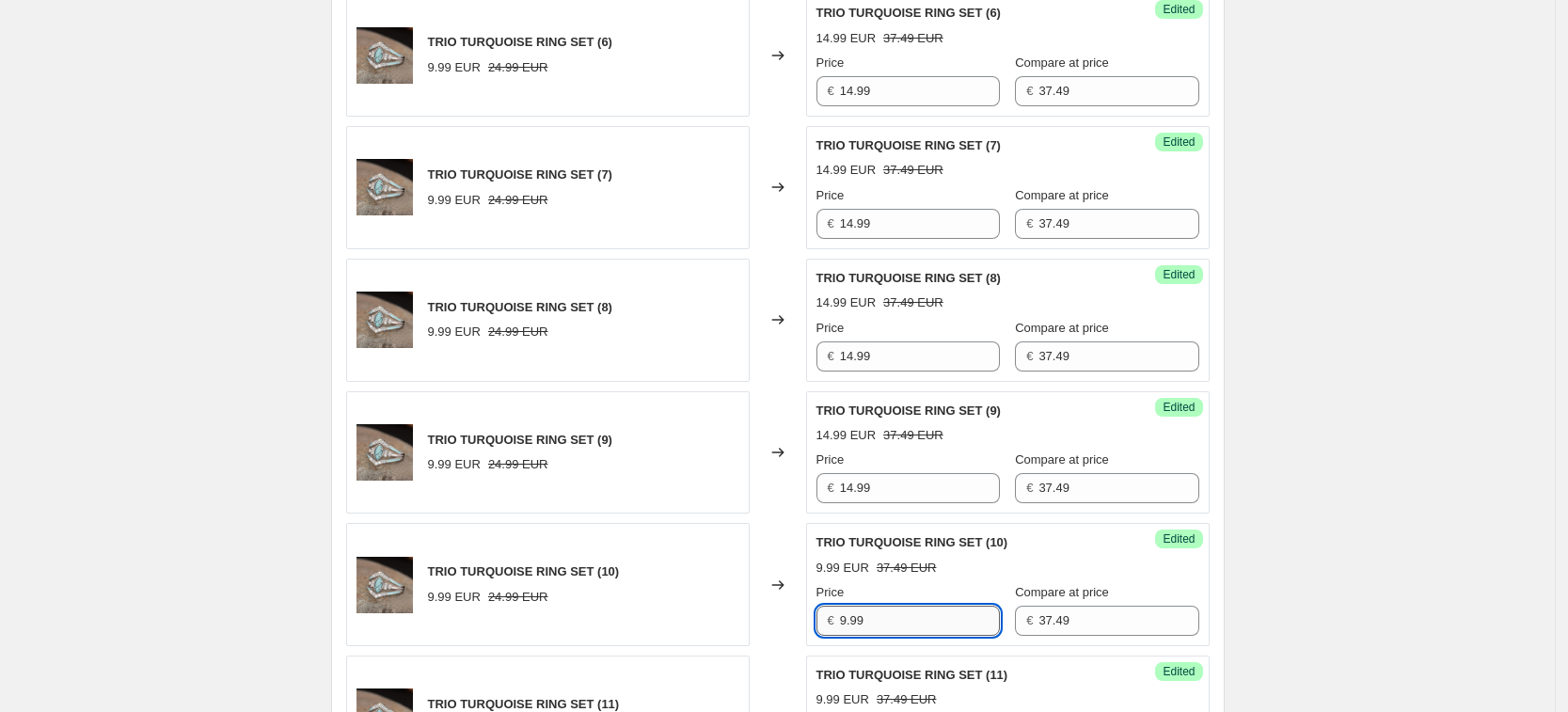
paste input "14"
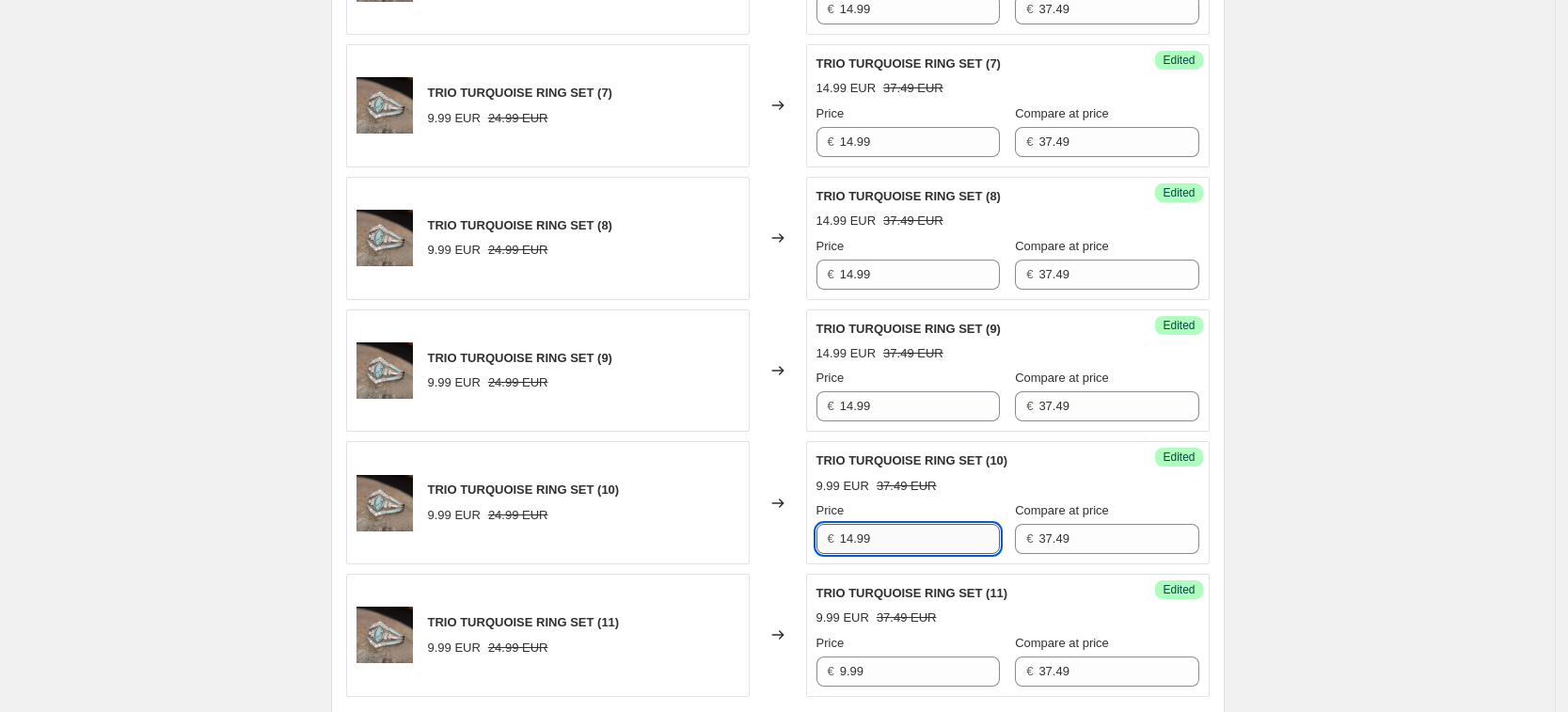
scroll to position [947, 0]
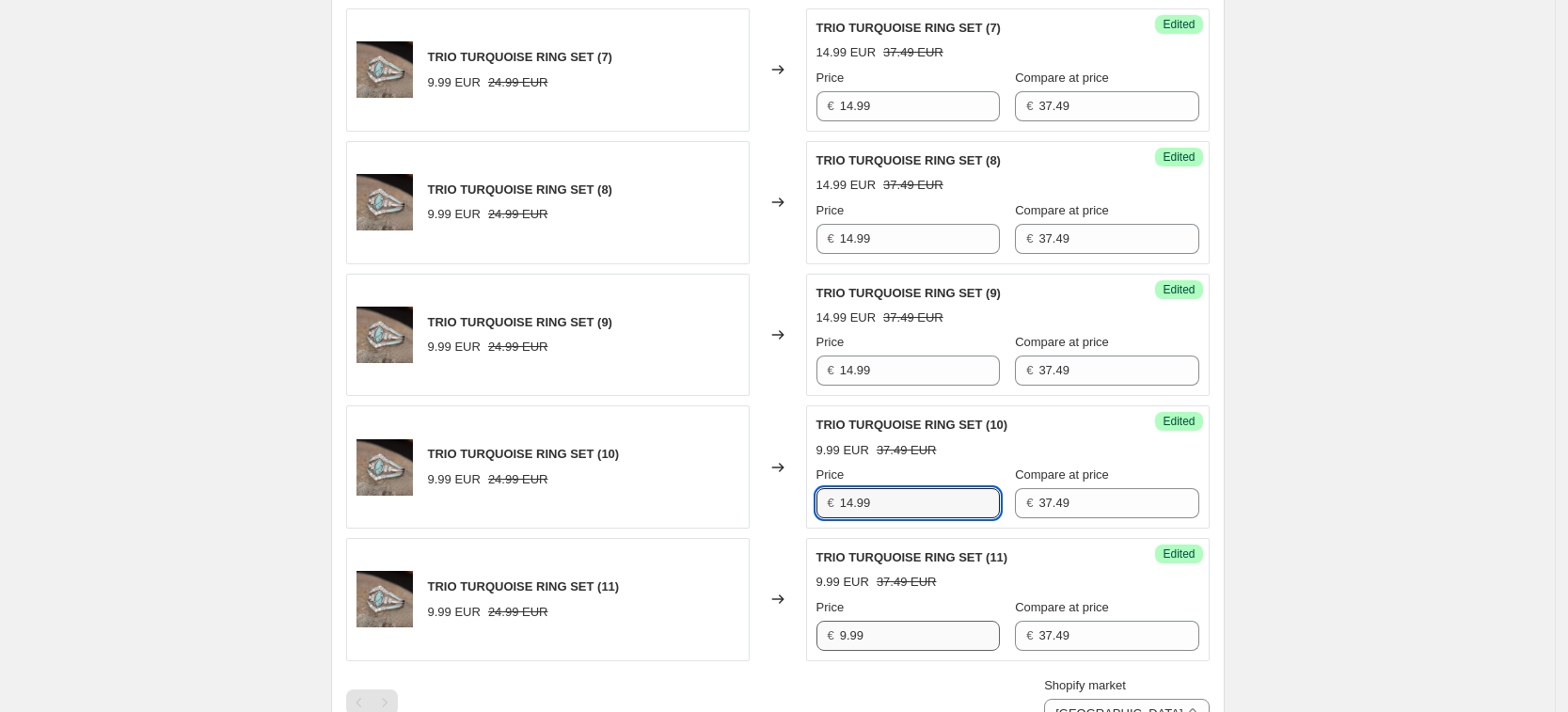
type input "14.99"
click at [903, 647] on input "9.99" at bounding box center [920, 636] width 160 height 30
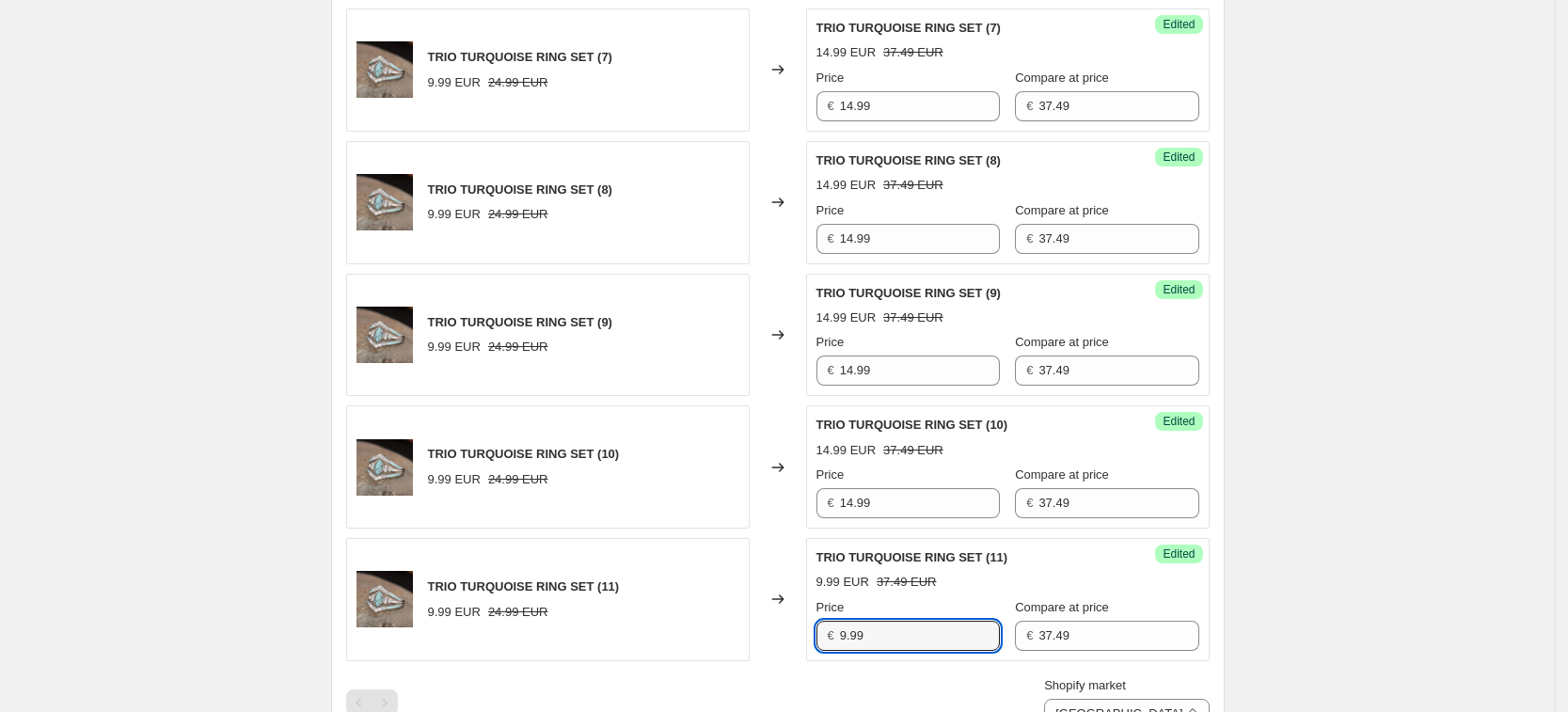
paste input "14"
type input "14.99"
click at [1297, 554] on div "Create new price change job. This page is ready Create new price change job Dra…" at bounding box center [778, 252] width 1555 height 2399
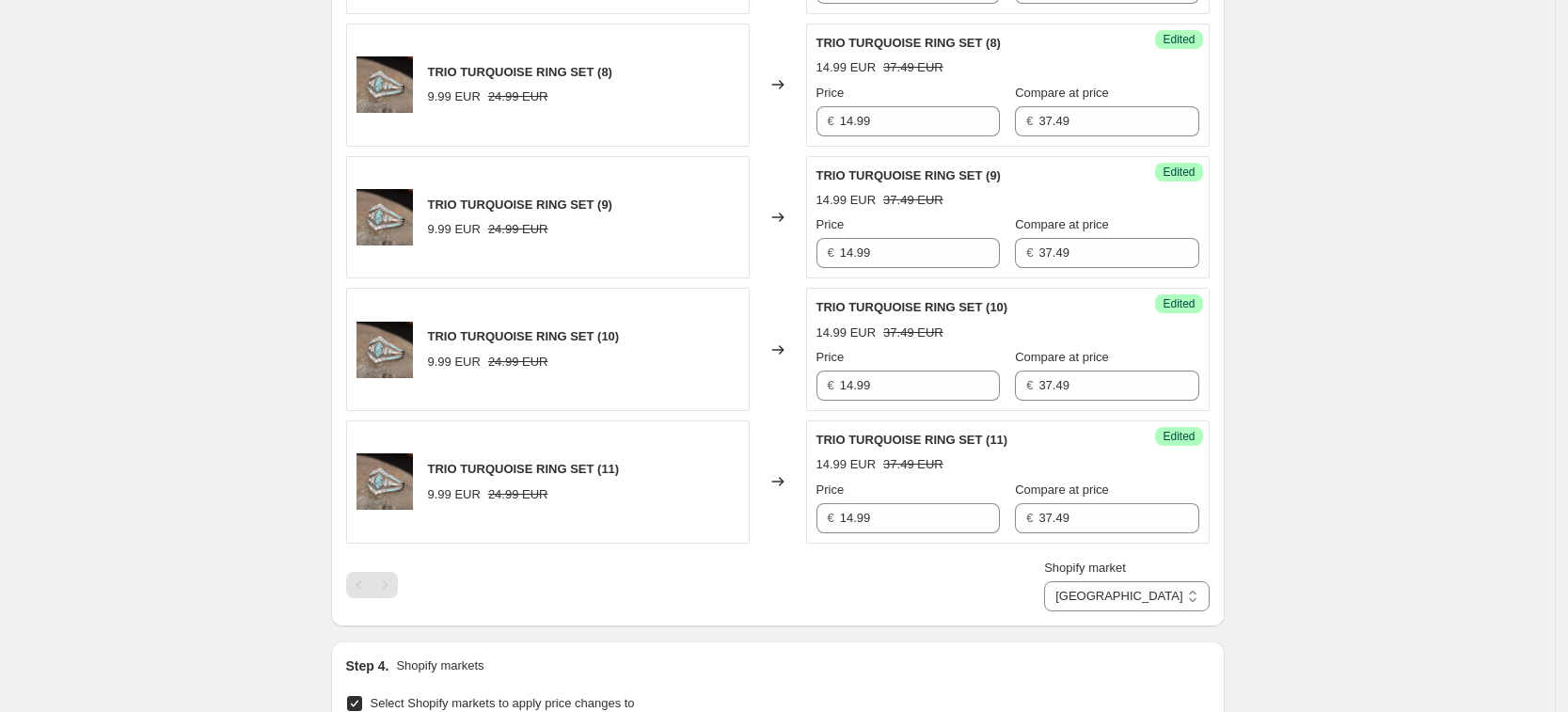
click at [1175, 613] on div "PRICE CHANGE PREVIEW 7 product variants selected. 7 product prices edited: TRIO…" at bounding box center [778, 93] width 894 height 1066
click at [1182, 599] on select "France Germany United Kingdom United States" at bounding box center [1127, 596] width 165 height 30
select select "34367209628"
click at [1088, 612] on select "France Germany United Kingdom United States" at bounding box center [1127, 596] width 165 height 30
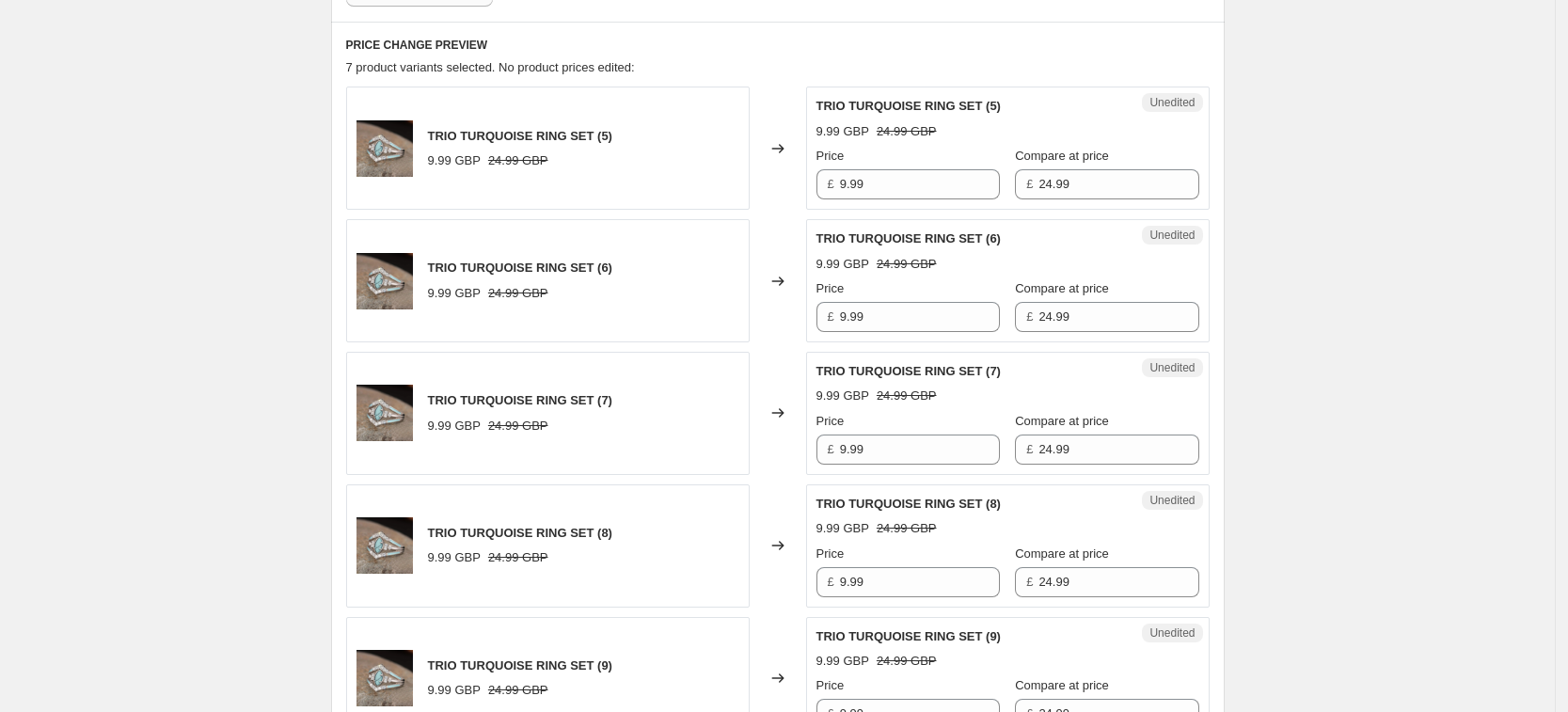
scroll to position [595, 0]
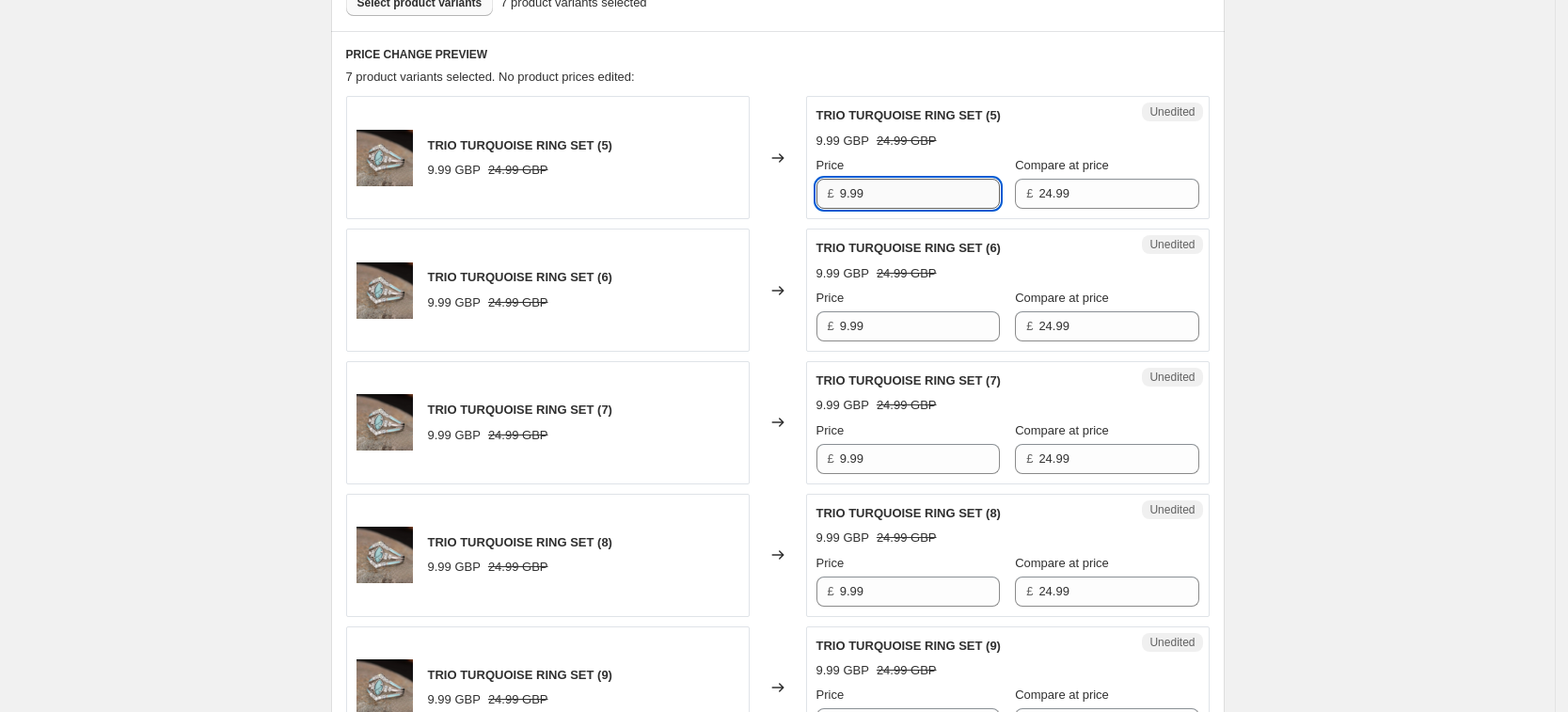
click at [890, 198] on input "9.99" at bounding box center [920, 194] width 160 height 30
paste input "14"
type input "14.99"
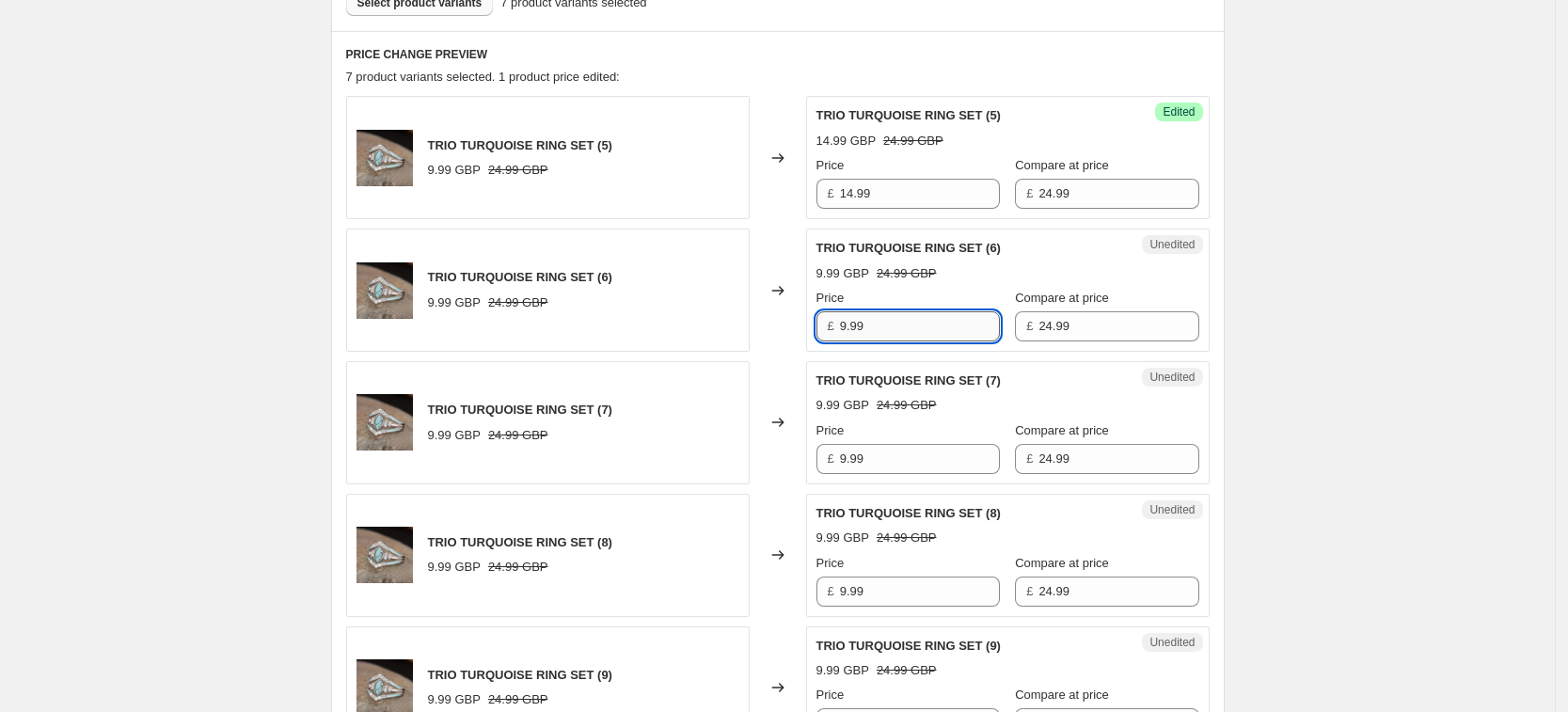
click at [905, 334] on input "9.99" at bounding box center [920, 327] width 160 height 30
paste input "14"
type input "14.99"
click at [906, 451] on input "9.99" at bounding box center [920, 459] width 160 height 30
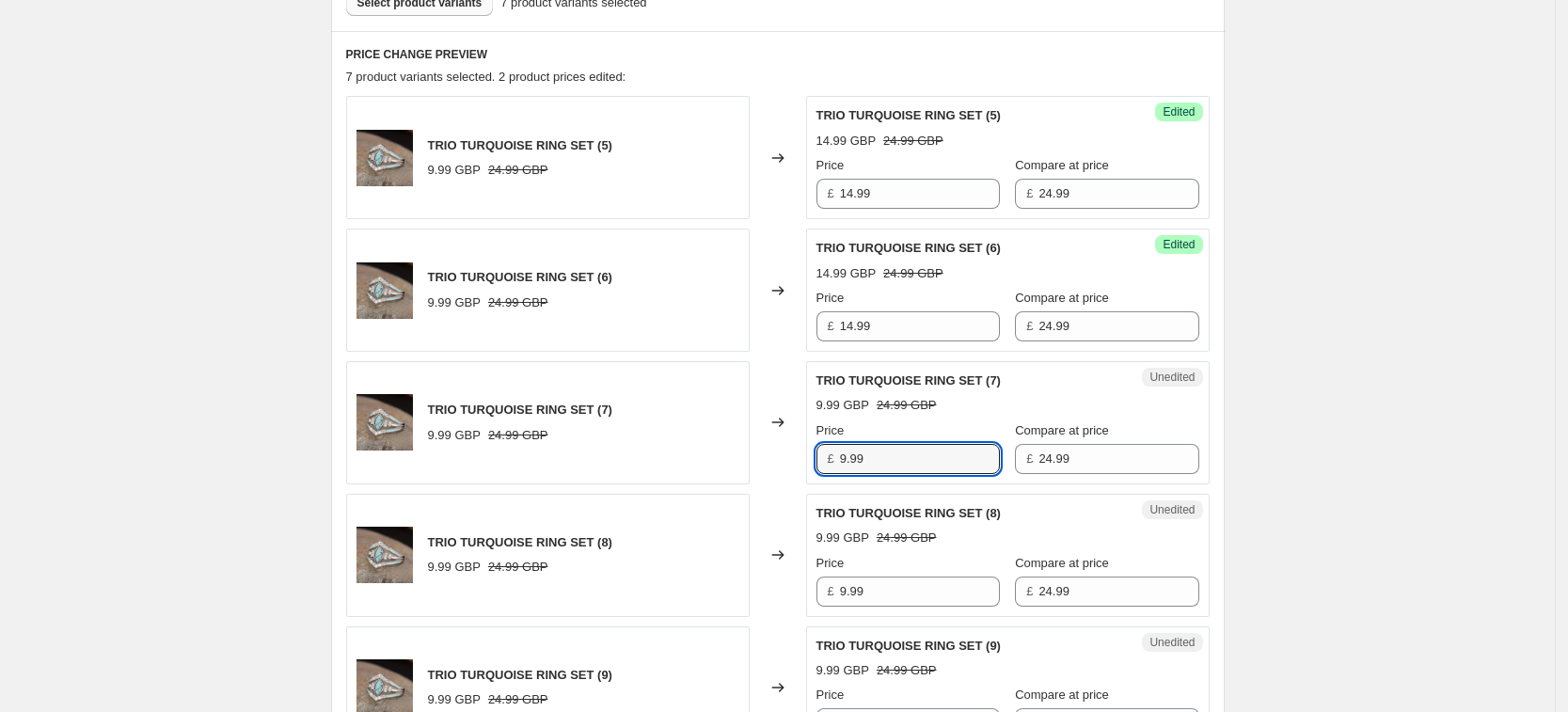
paste input "14"
type input "14.99"
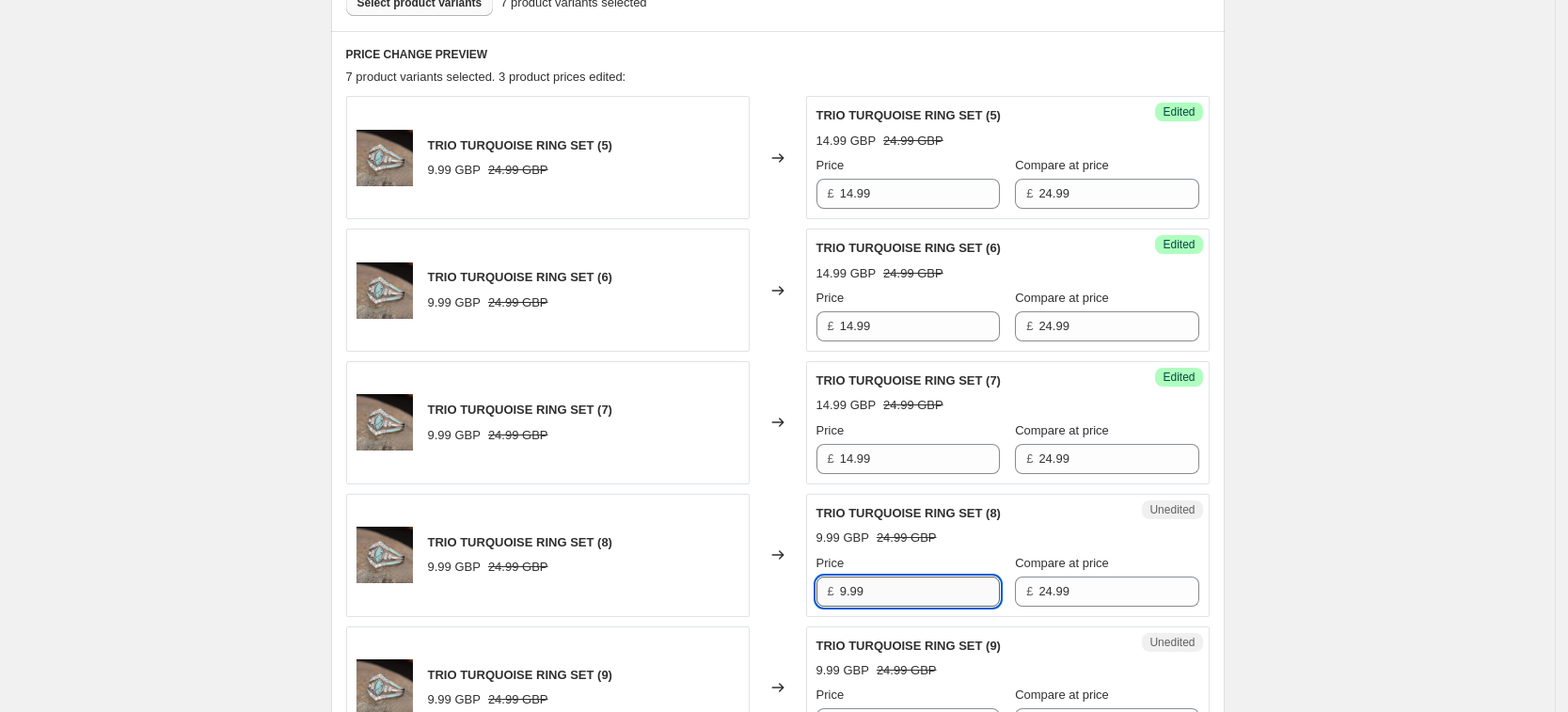
click at [913, 598] on input "9.99" at bounding box center [920, 592] width 160 height 30
paste input "14"
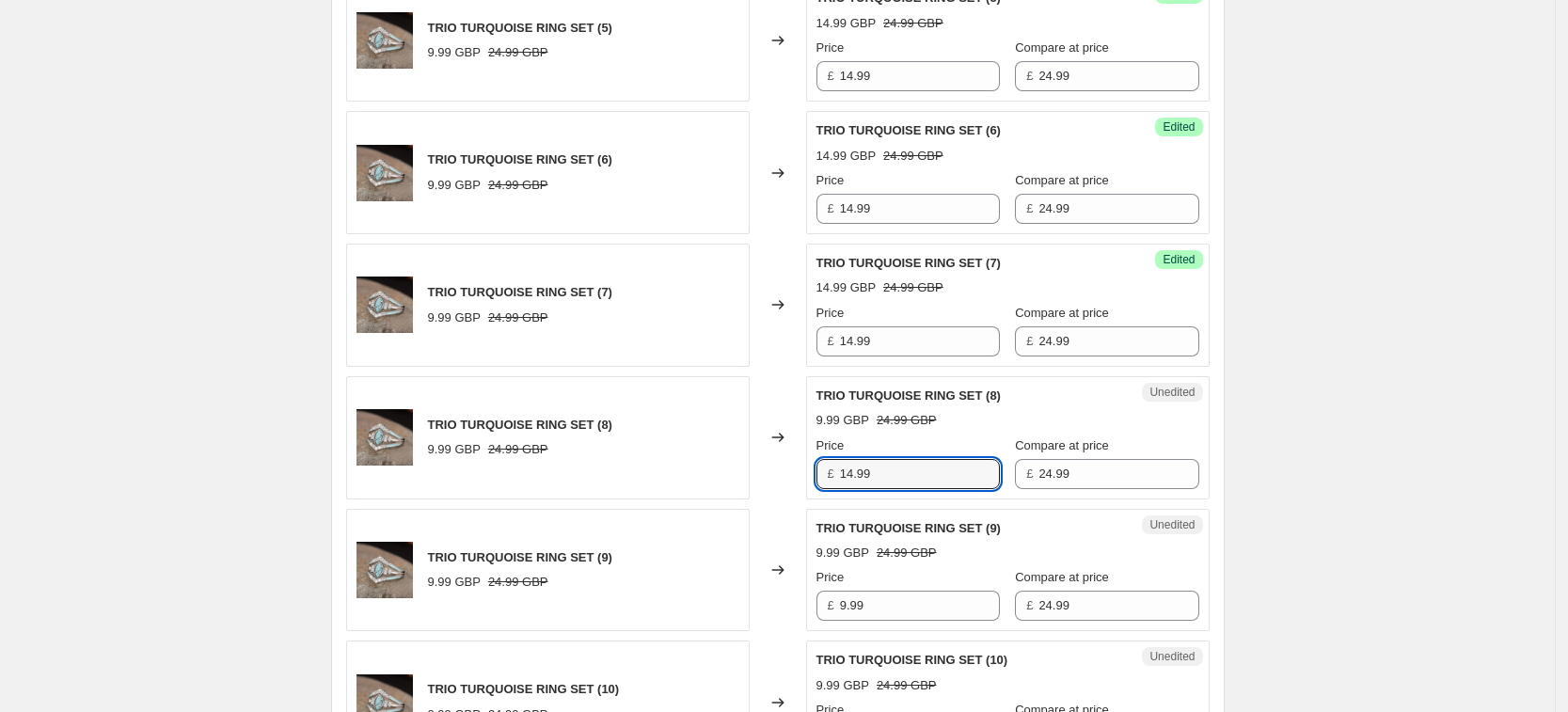
type input "14.99"
click at [912, 621] on div "Unedited TRIO TURQUOISE RING SET (9) 9.99 GBP 24.99 GBP Price £ 9.99 Compare at…" at bounding box center [1008, 571] width 403 height 123
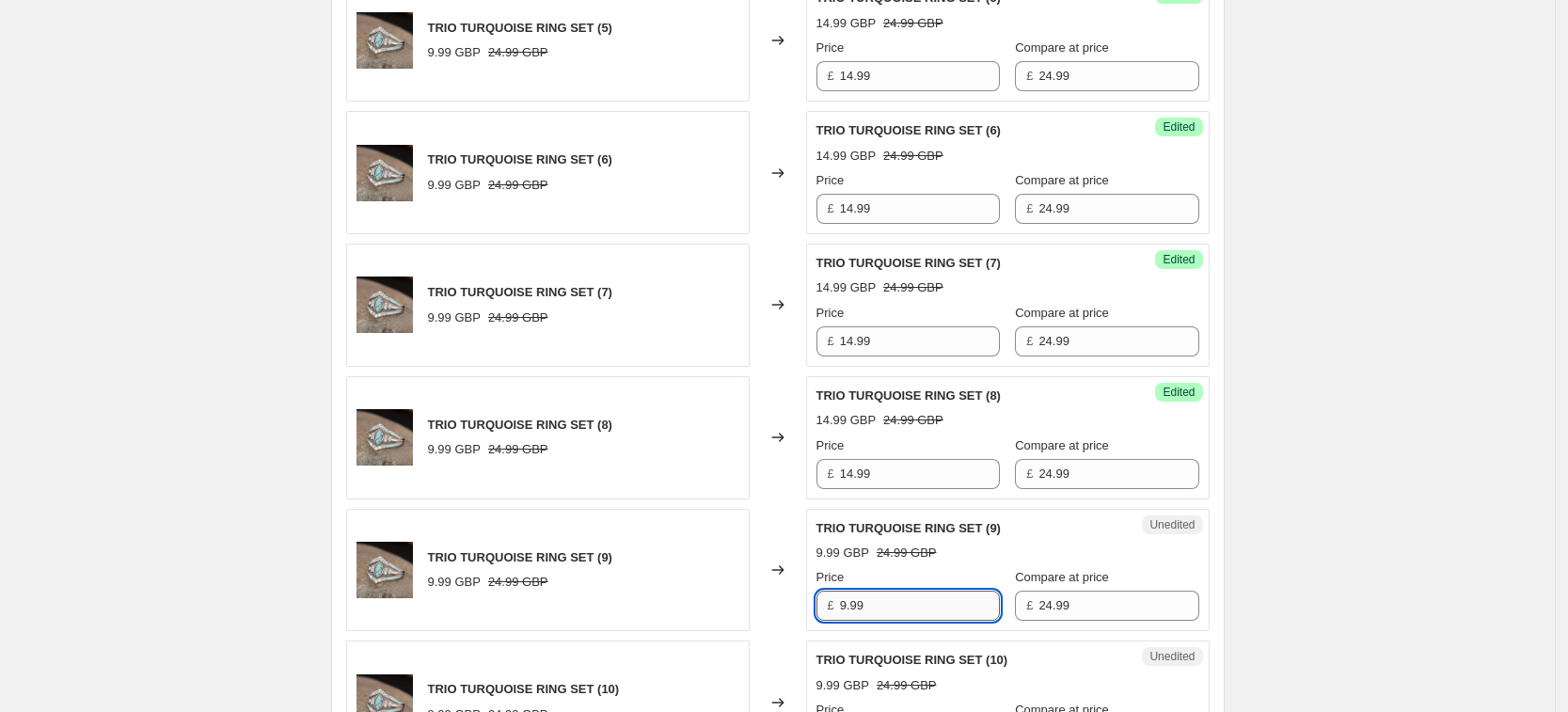
click at [909, 598] on input "9.99" at bounding box center [920, 606] width 160 height 30
paste input "14"
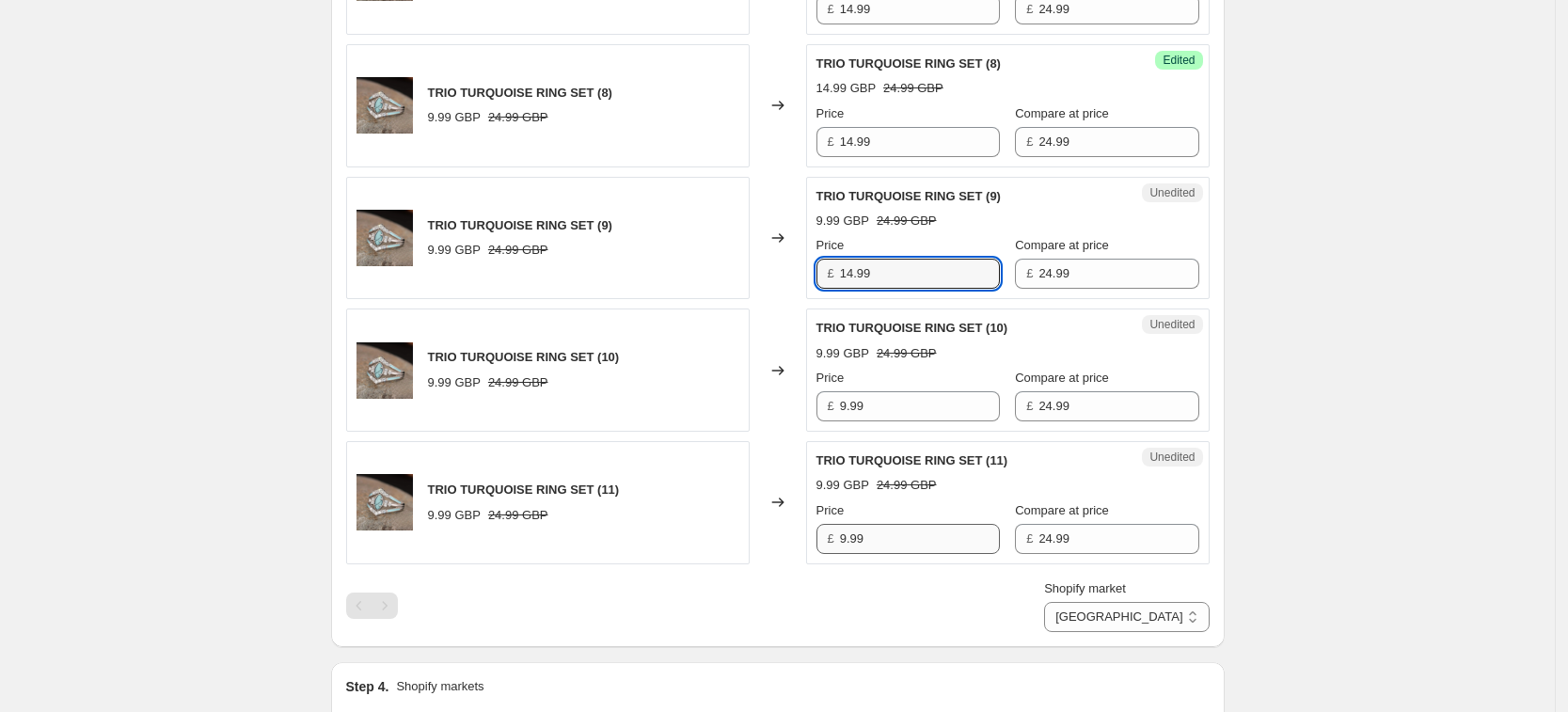
scroll to position [1065, 0]
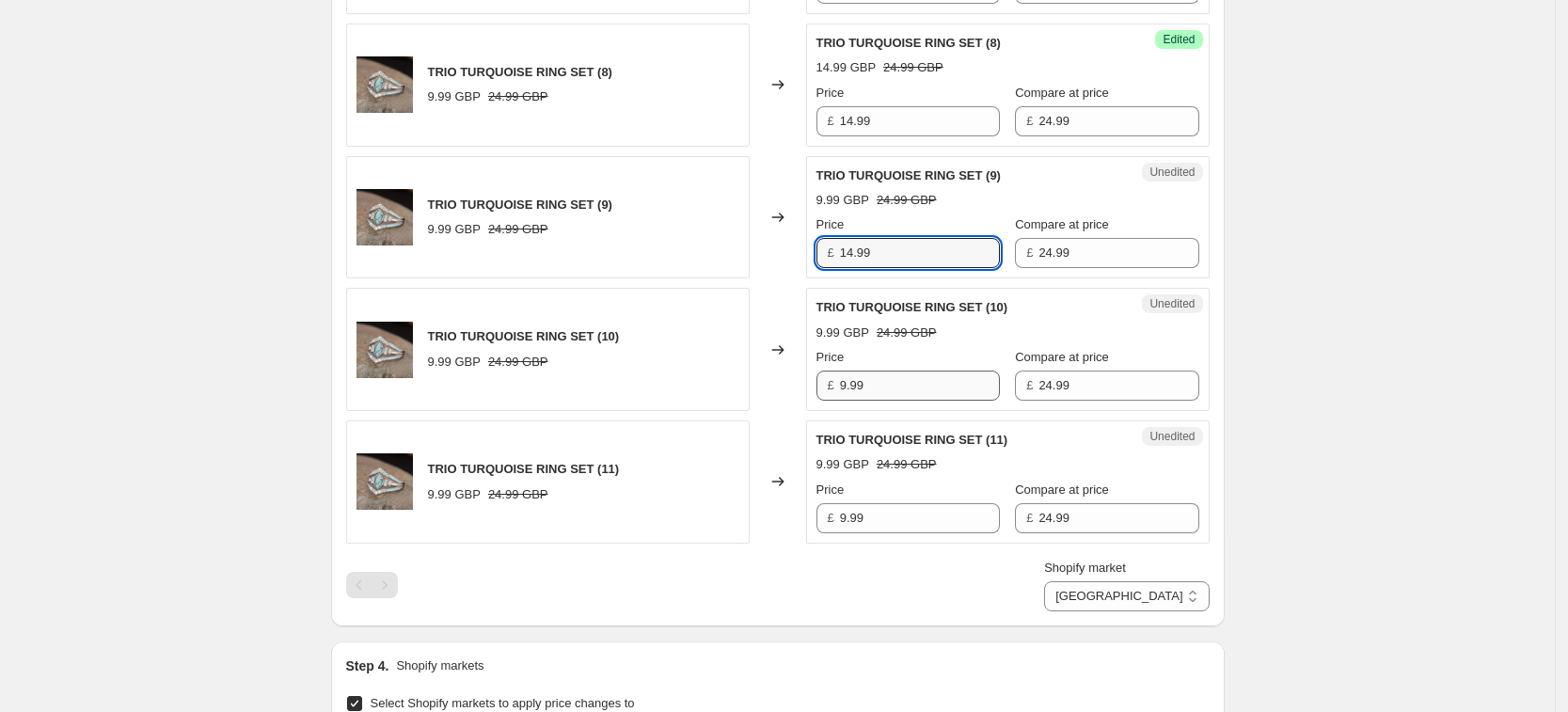
type input "14.99"
click at [910, 396] on input "9.99" at bounding box center [920, 385] width 160 height 30
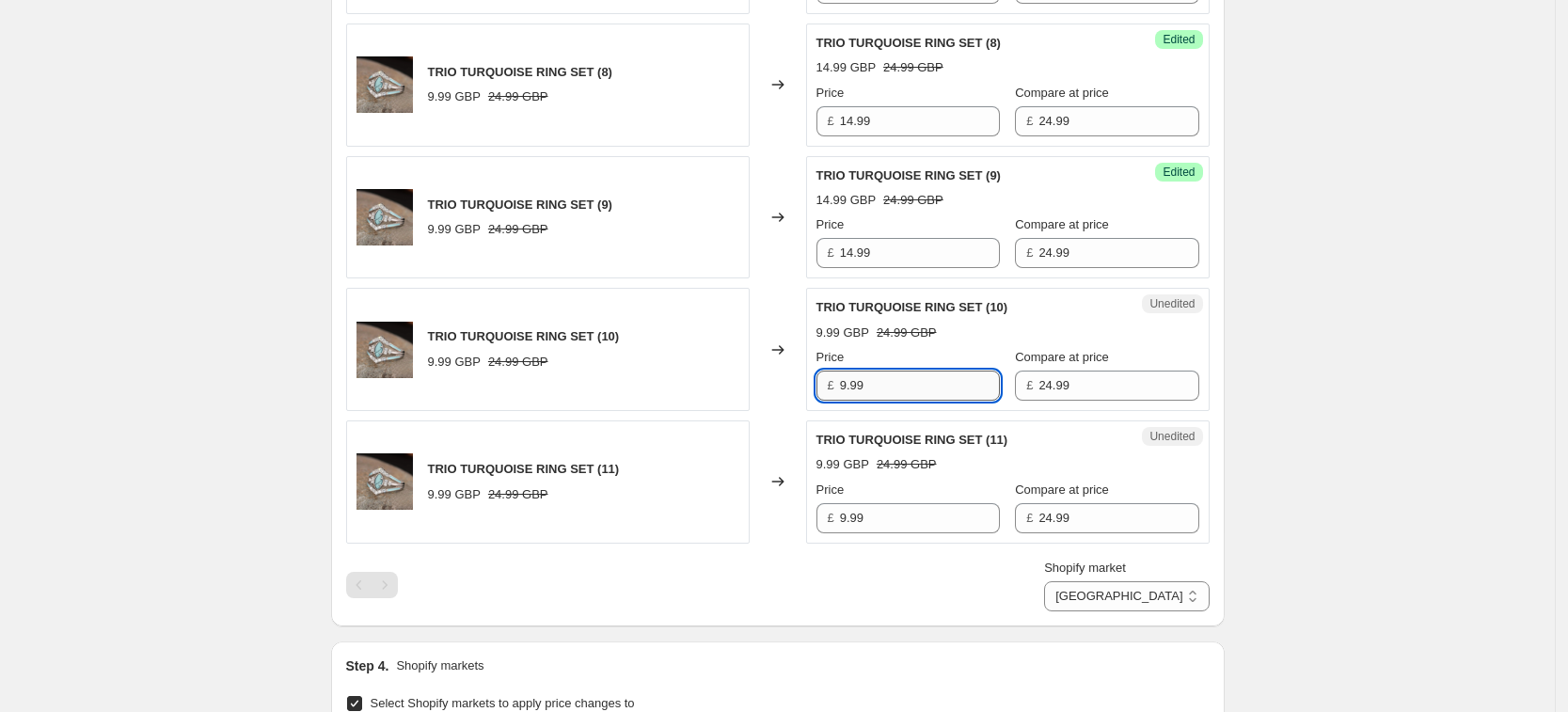
paste input "14"
type input "14.99"
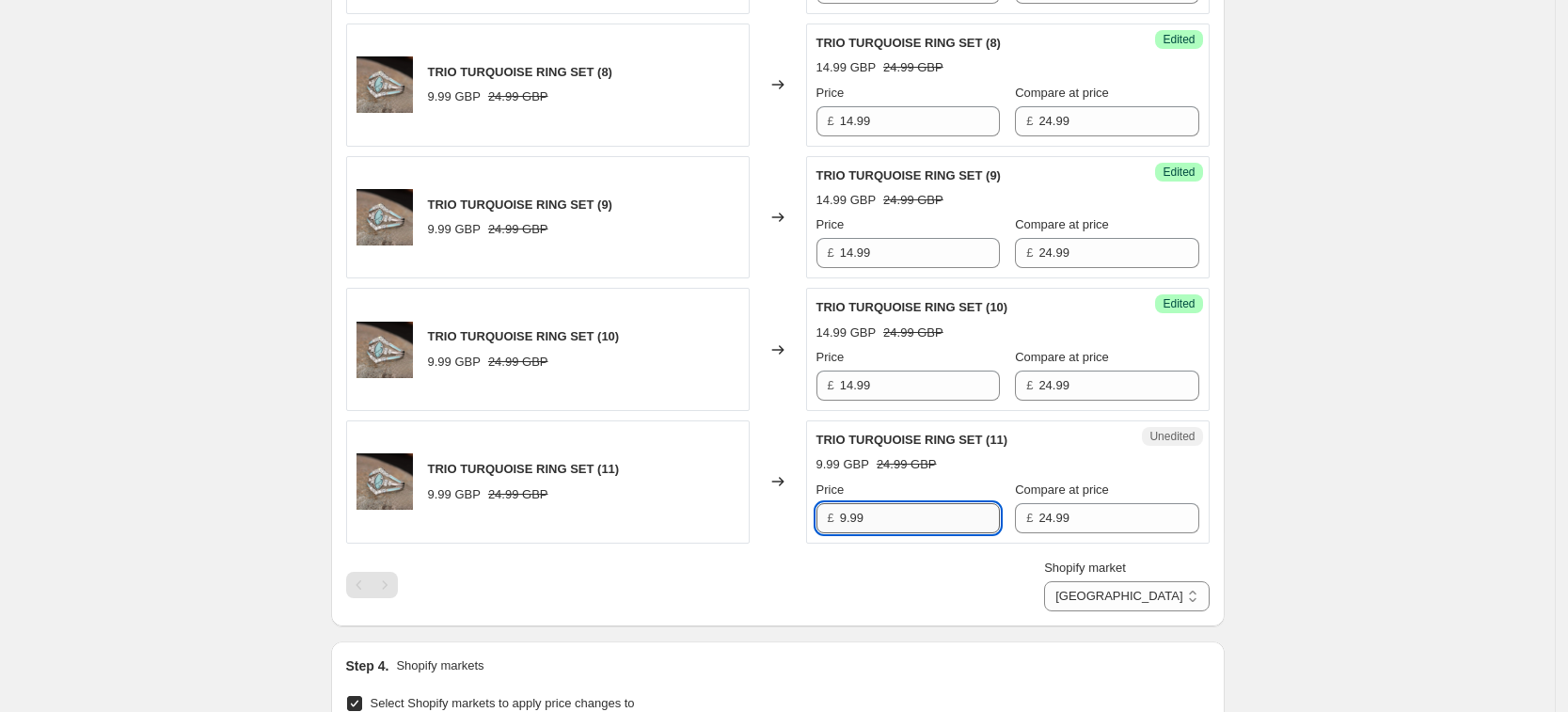
click at [922, 517] on input "9.99" at bounding box center [920, 518] width 160 height 30
paste input "14"
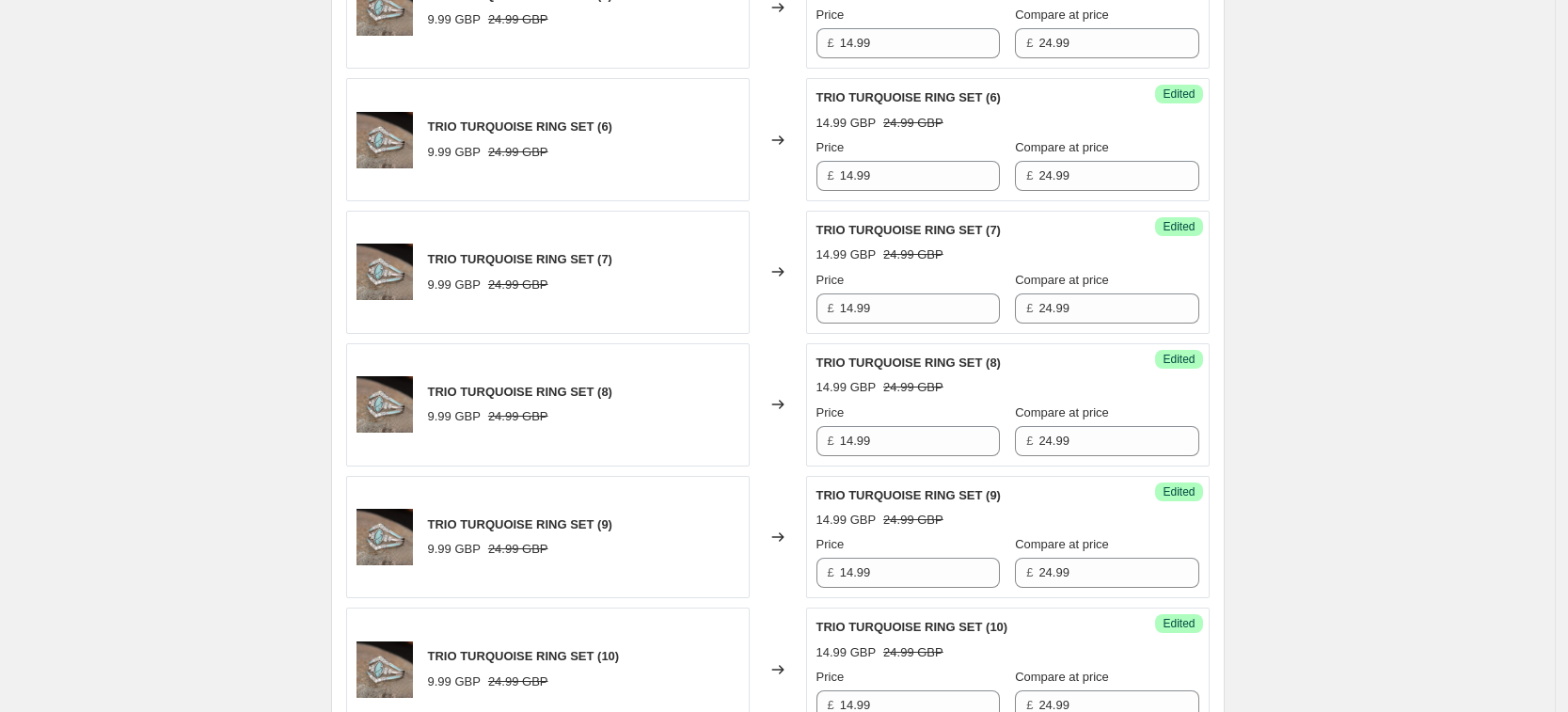
scroll to position [477, 0]
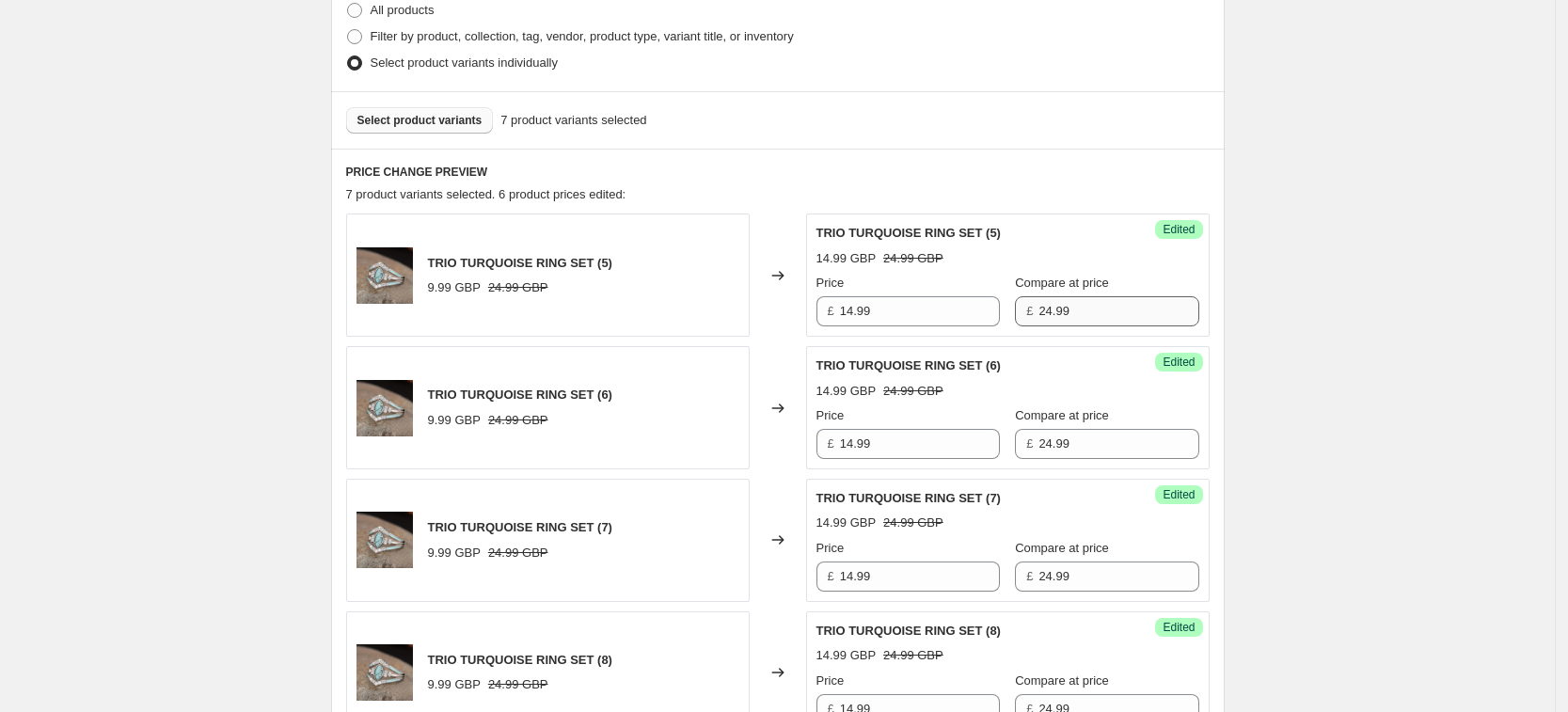
type input "14.99"
click at [1093, 320] on input "24.99" at bounding box center [1118, 311] width 160 height 30
click at [1094, 317] on input "24.99" at bounding box center [1118, 311] width 160 height 30
click at [1039, 316] on input "24.9937" at bounding box center [1118, 311] width 160 height 30
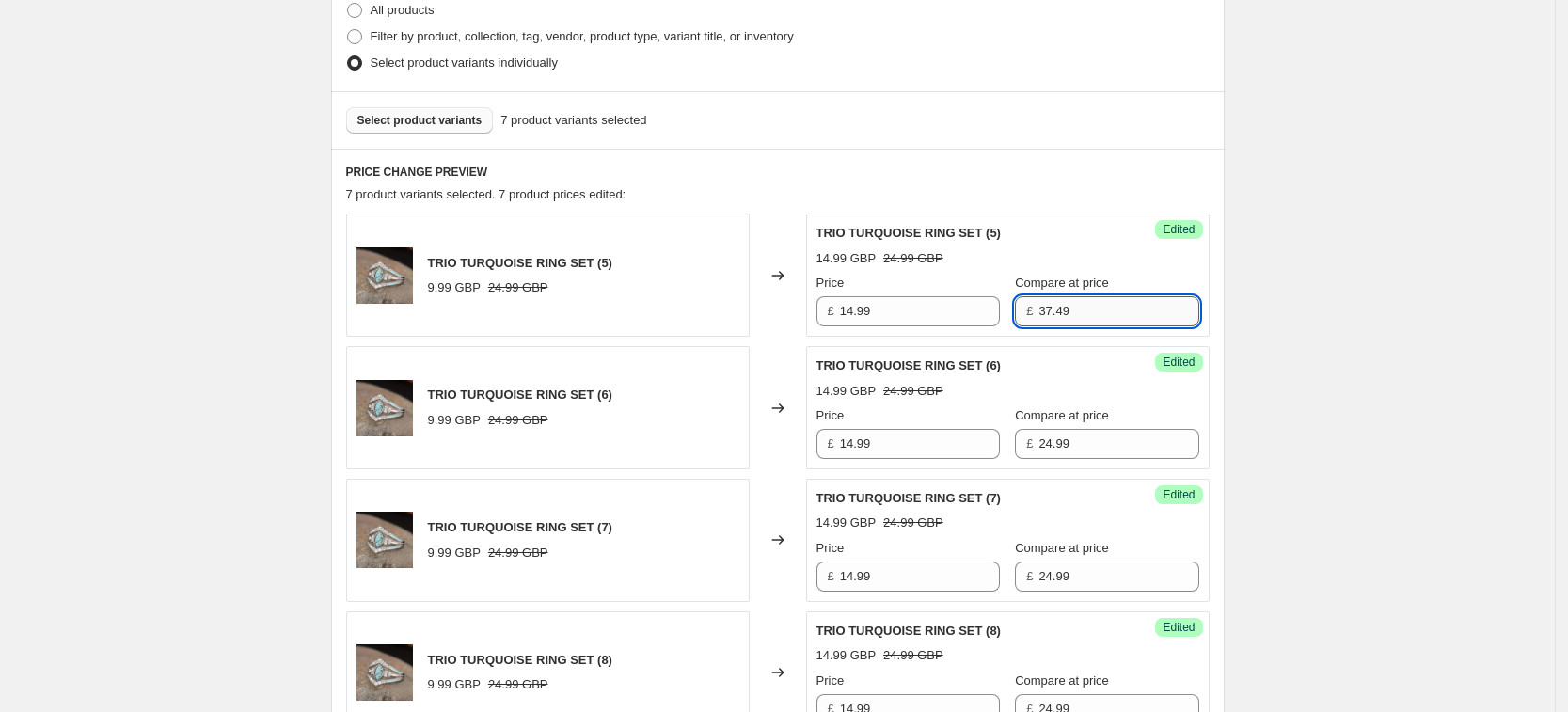
click at [1039, 315] on input "37.49" at bounding box center [1118, 311] width 160 height 30
type input "37.49"
click at [1080, 425] on div "Compare at price £ 24.99" at bounding box center [1106, 432] width 184 height 53
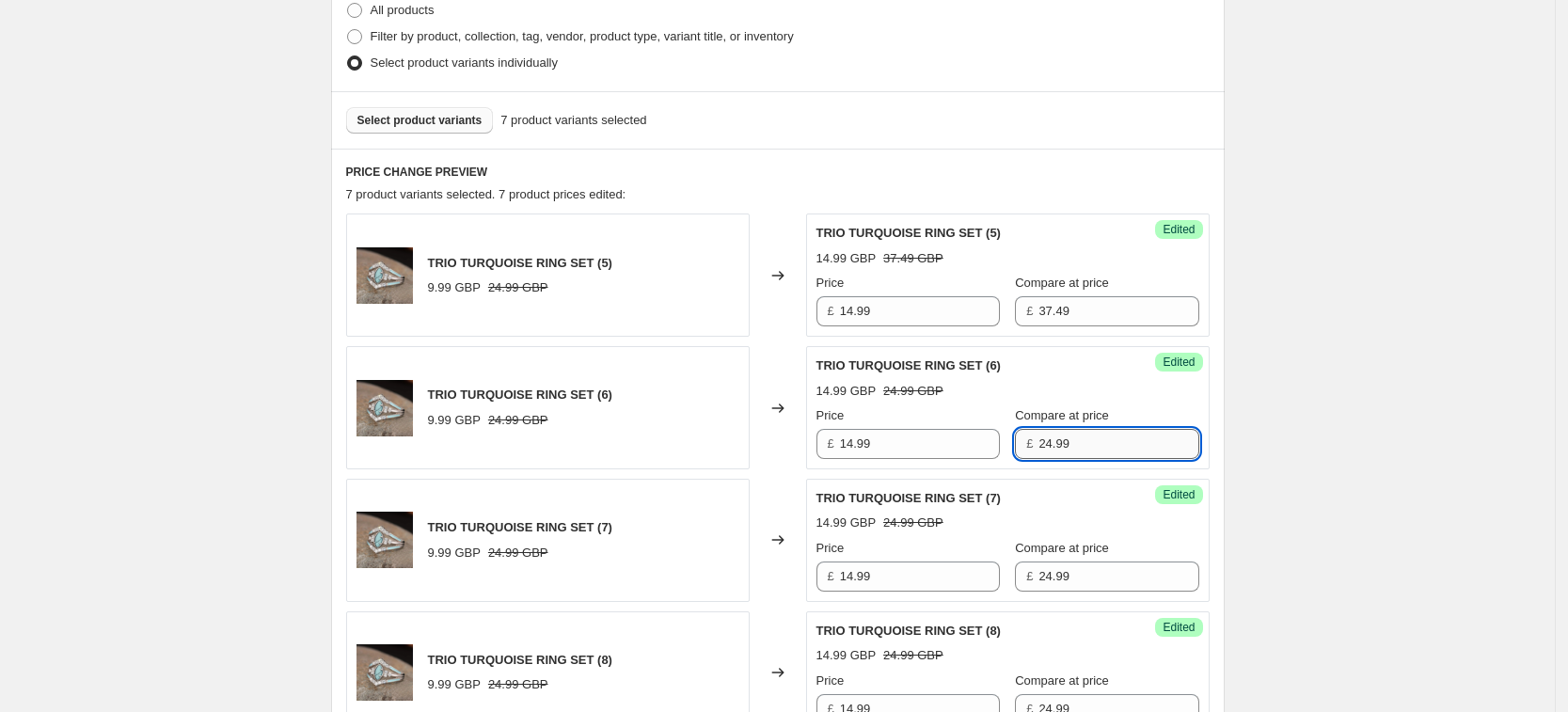
click at [1083, 451] on input "24.99" at bounding box center [1118, 444] width 160 height 30
paste input "37.4"
type input "37.49"
click at [1098, 569] on input "24.99" at bounding box center [1118, 577] width 160 height 30
paste input "37.4"
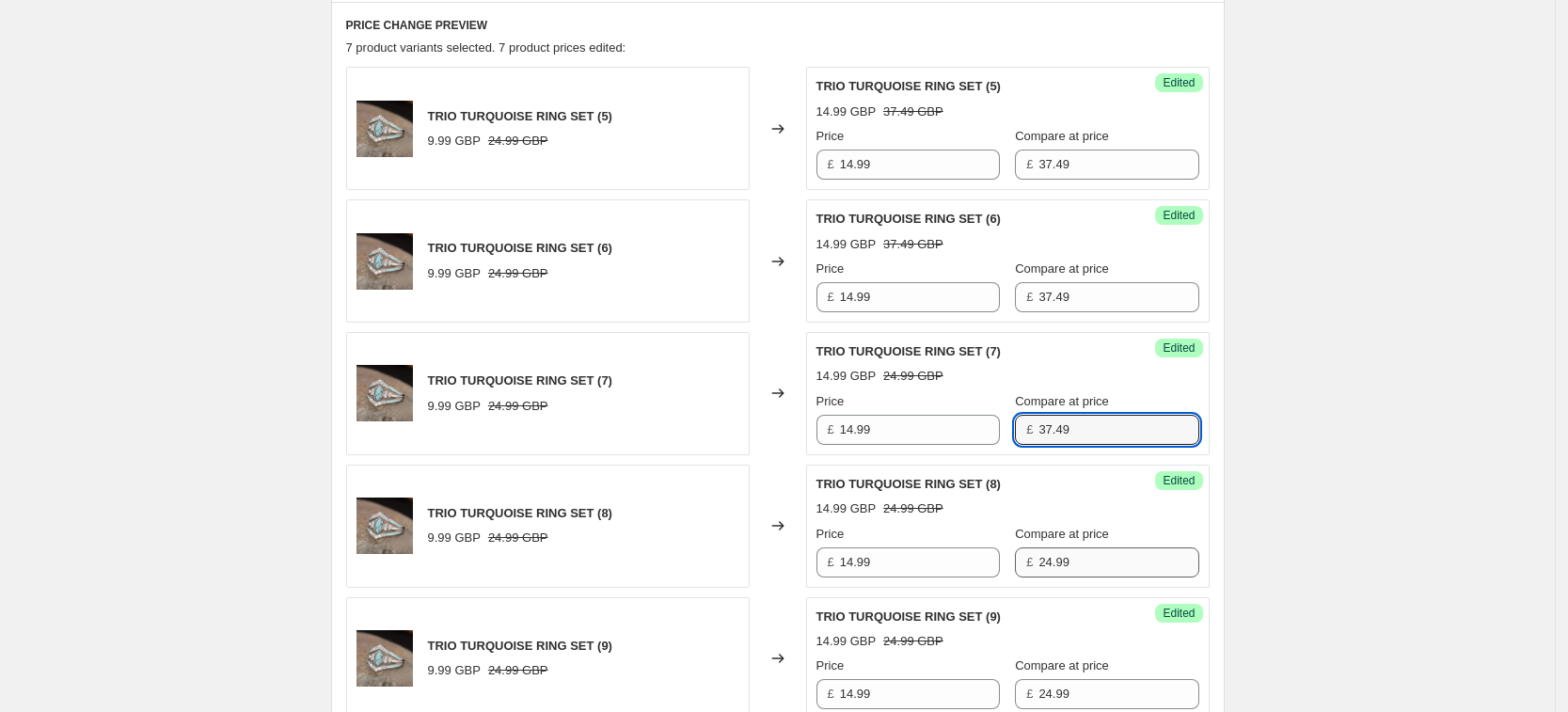
scroll to position [712, 0]
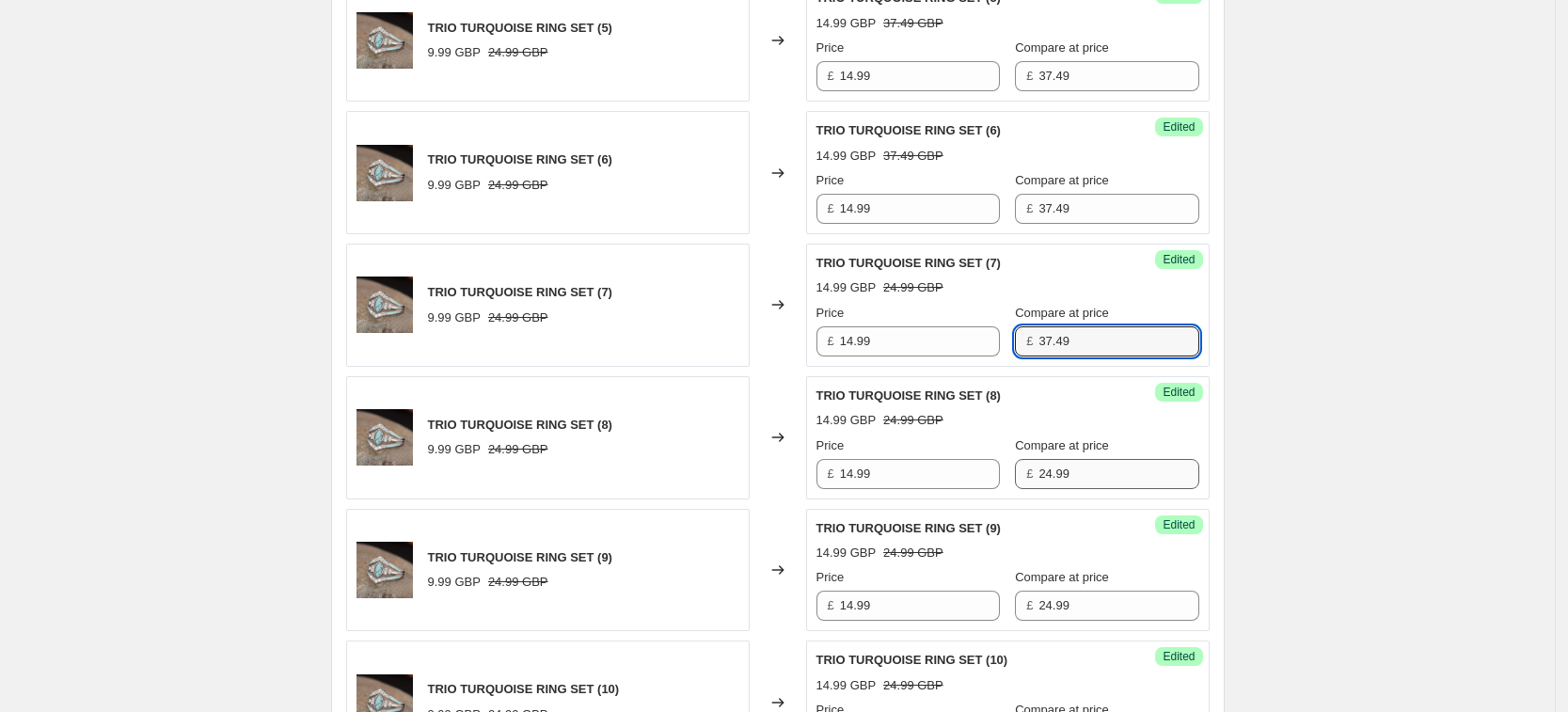
type input "37.49"
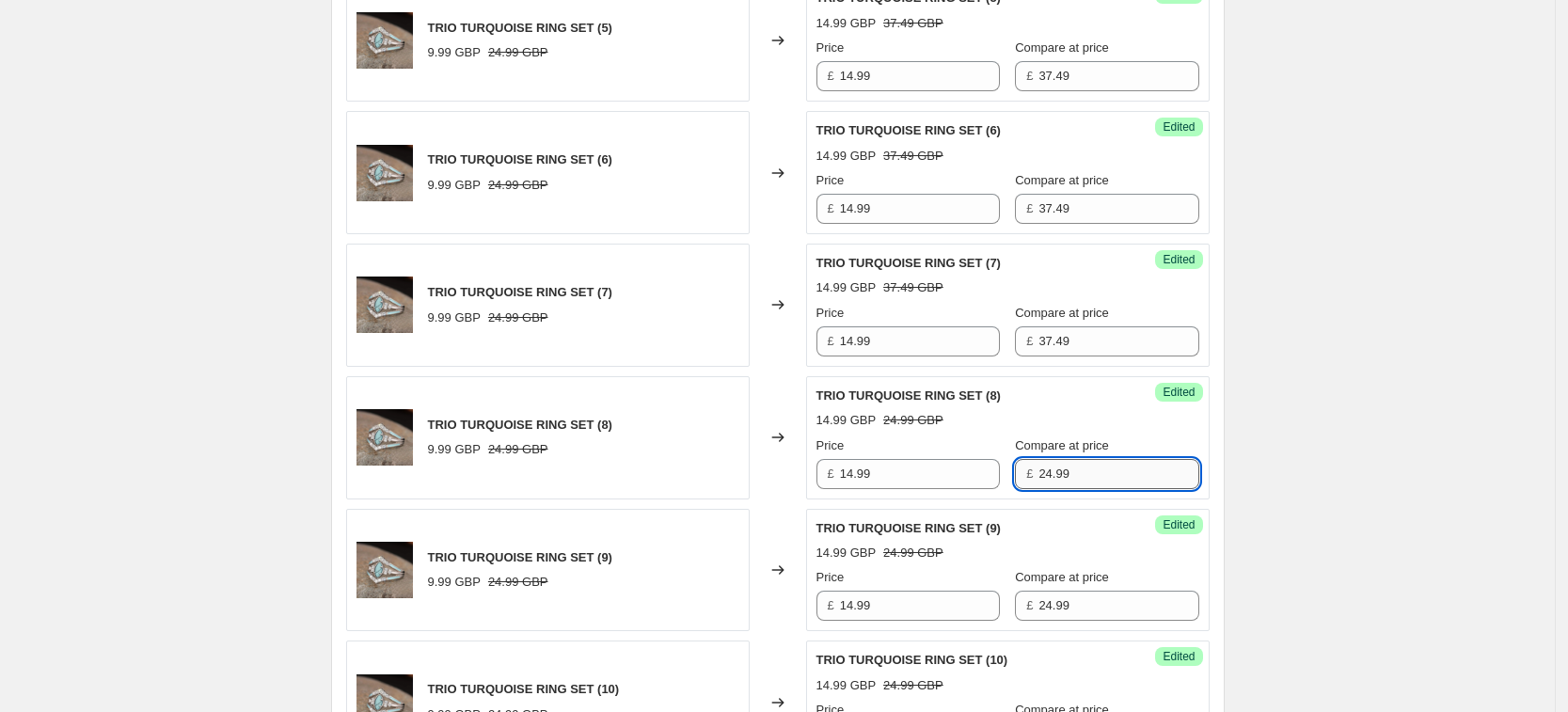
click at [1111, 478] on input "24.99" at bounding box center [1118, 474] width 160 height 30
paste input "37.4"
type input "37.49"
click at [1092, 597] on input "24.99" at bounding box center [1118, 606] width 160 height 30
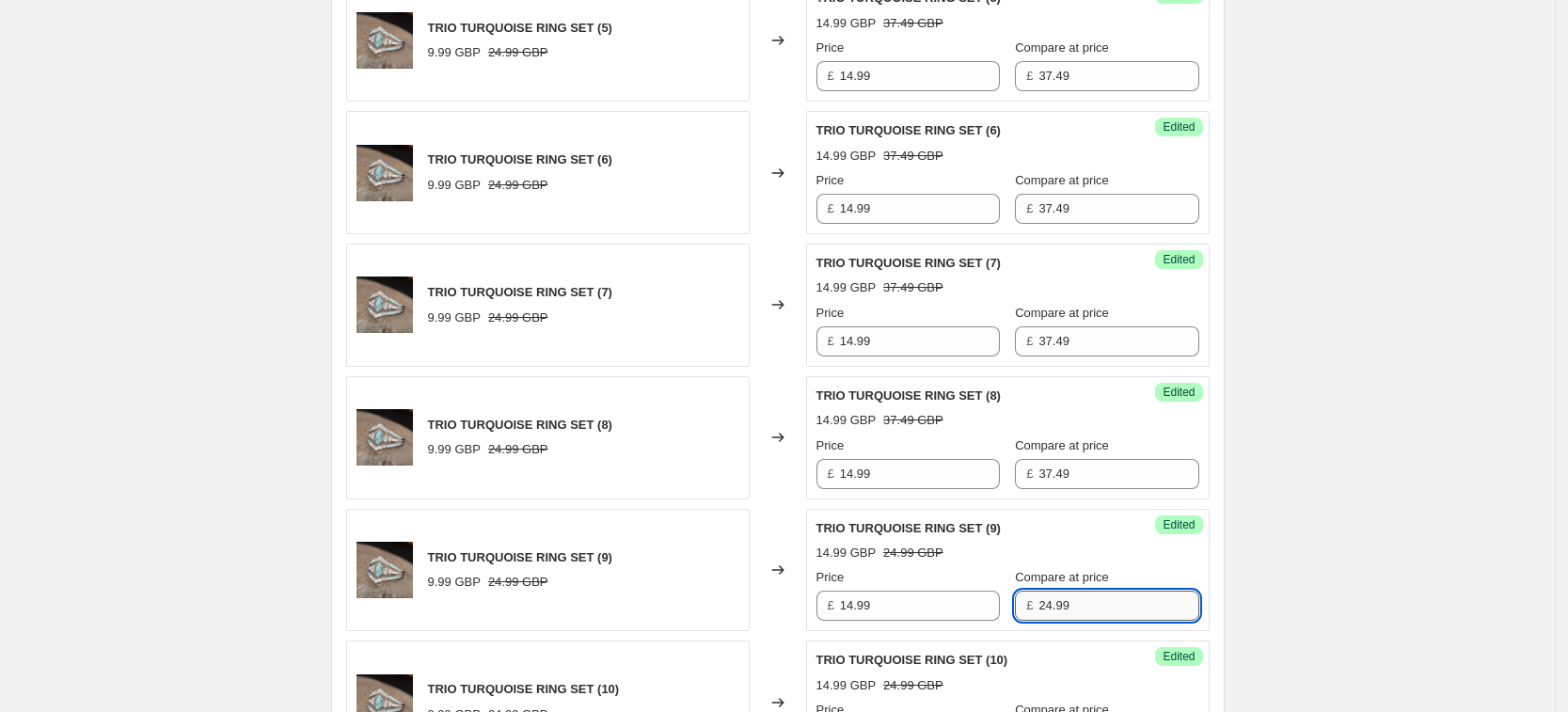
paste input "37.4"
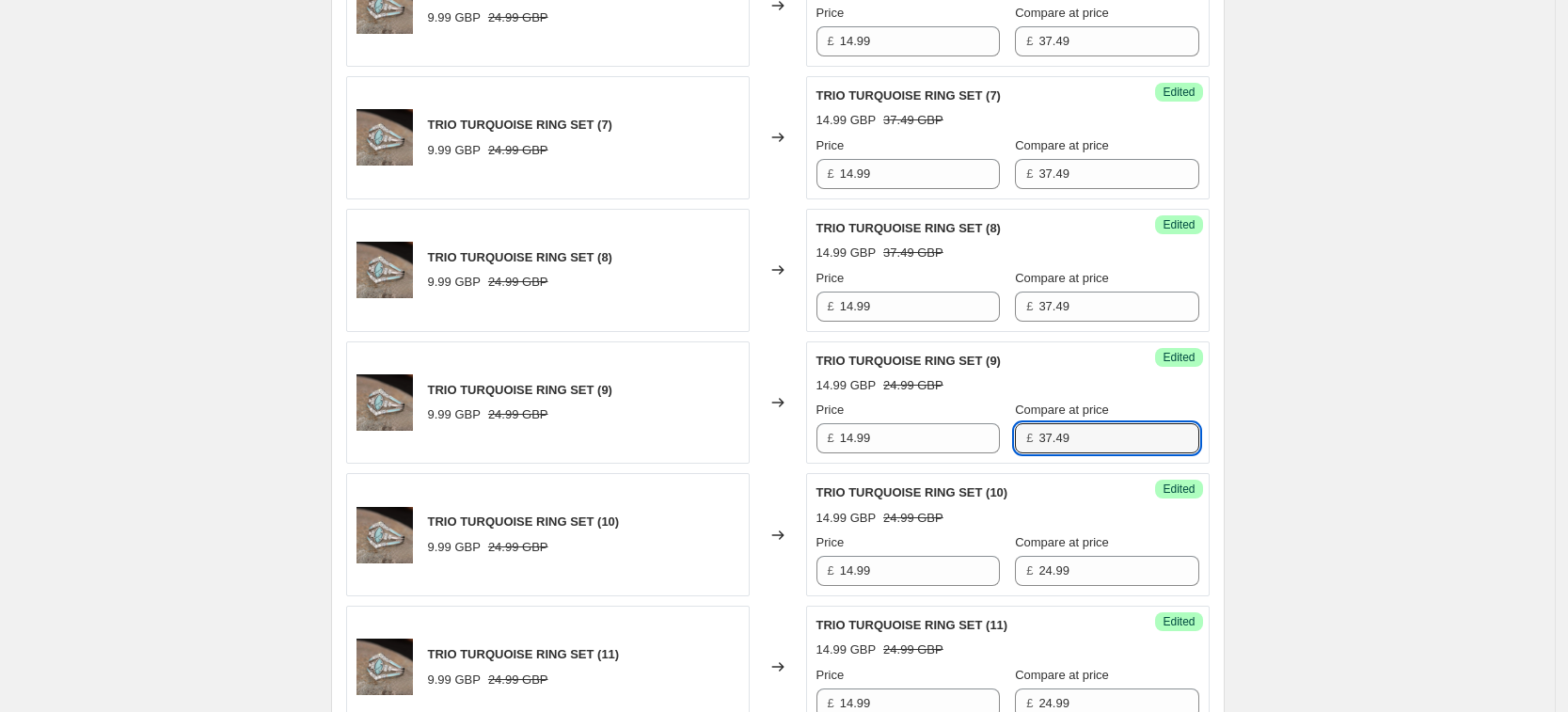
scroll to position [947, 0]
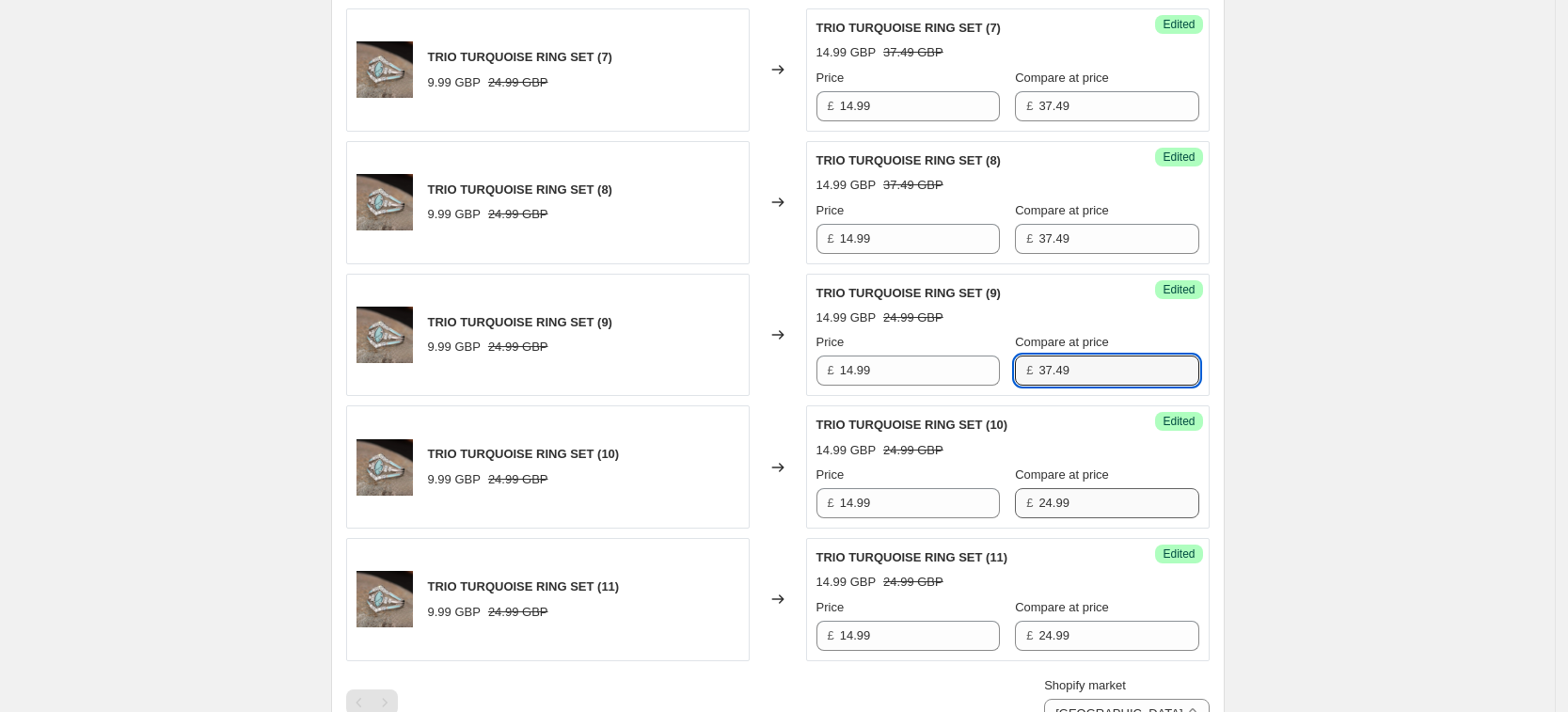
type input "37.49"
click at [1085, 502] on input "24.99" at bounding box center [1118, 503] width 160 height 30
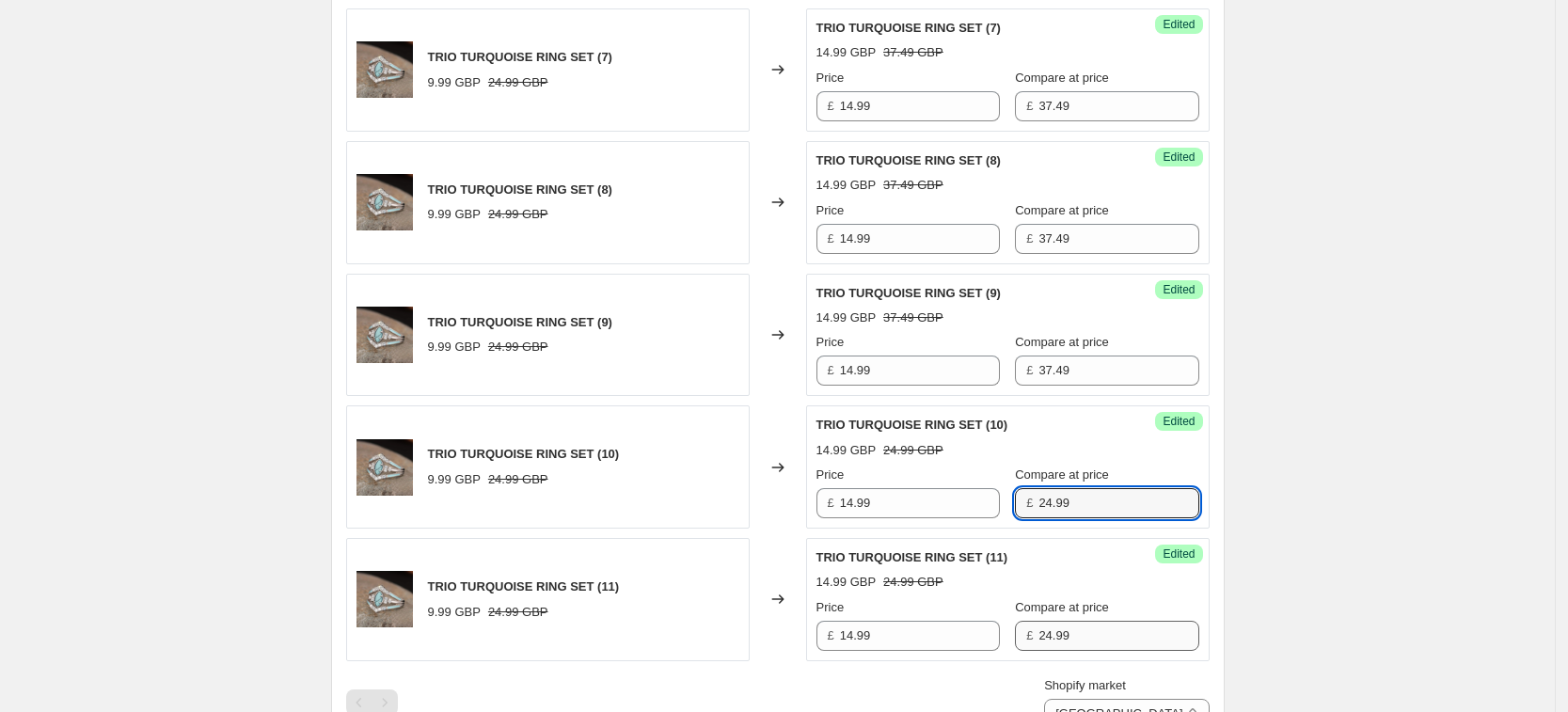
paste input "37.4"
type input "37.49"
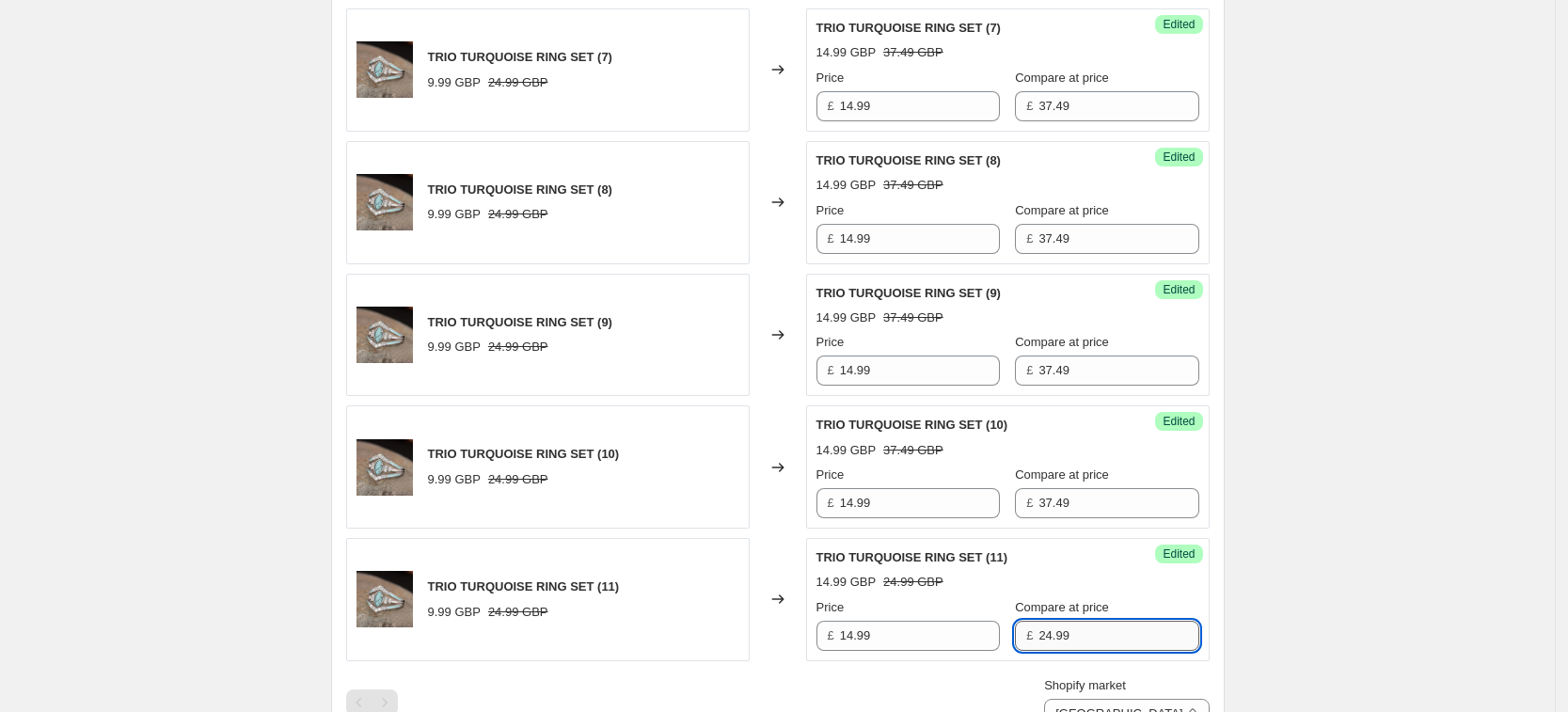
click at [1102, 640] on input "24.99" at bounding box center [1118, 636] width 160 height 30
paste input "37.4"
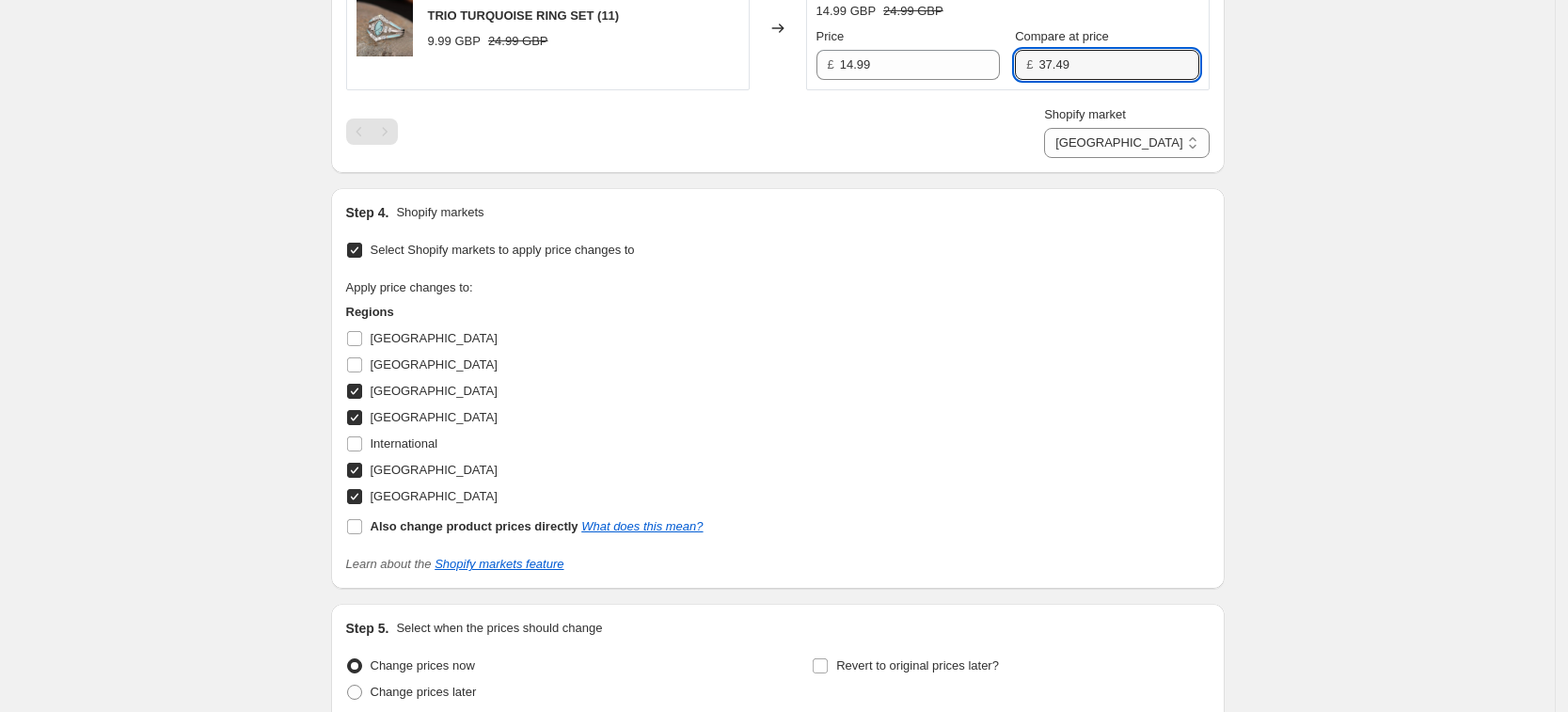
scroll to position [1687, 0]
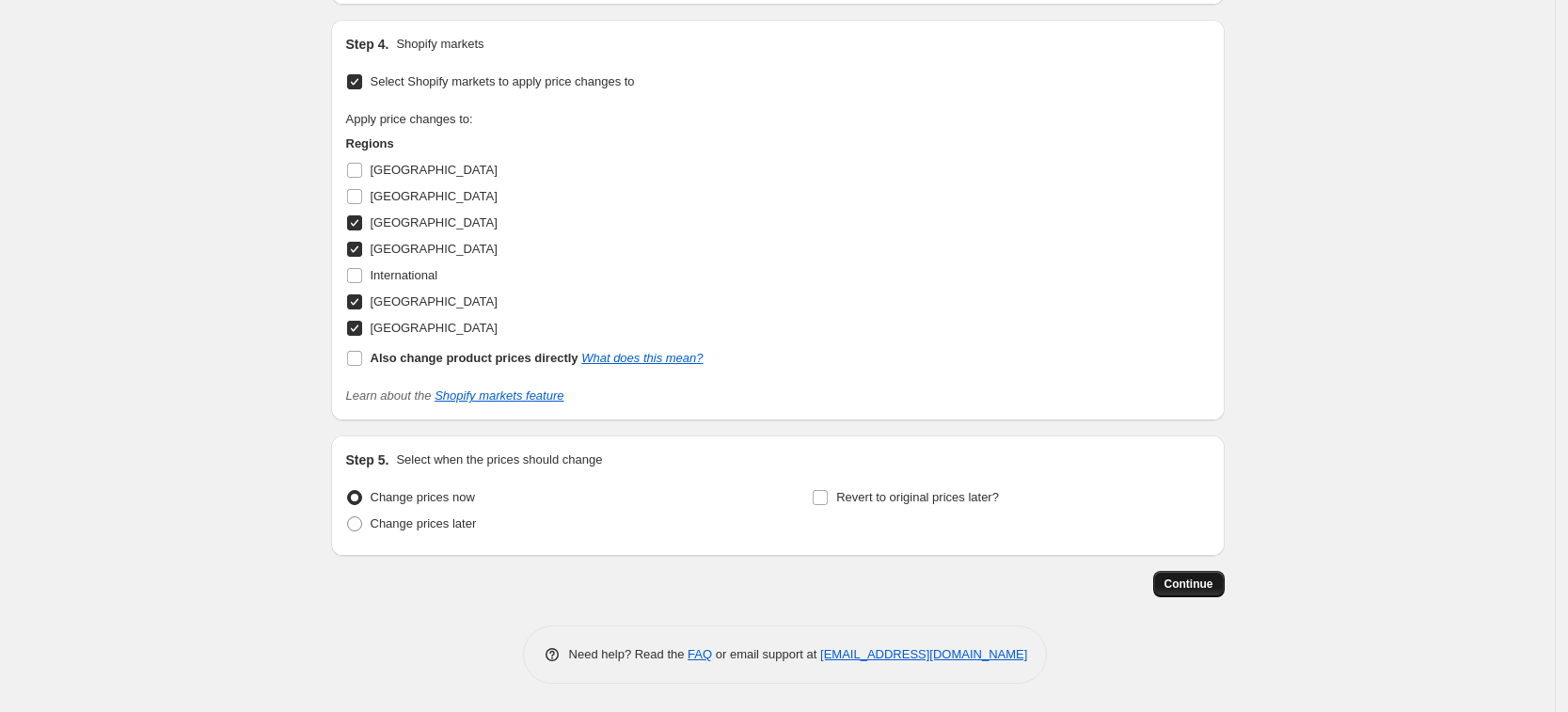
type input "37.49"
click at [1207, 596] on button "Continue" at bounding box center [1189, 584] width 71 height 27
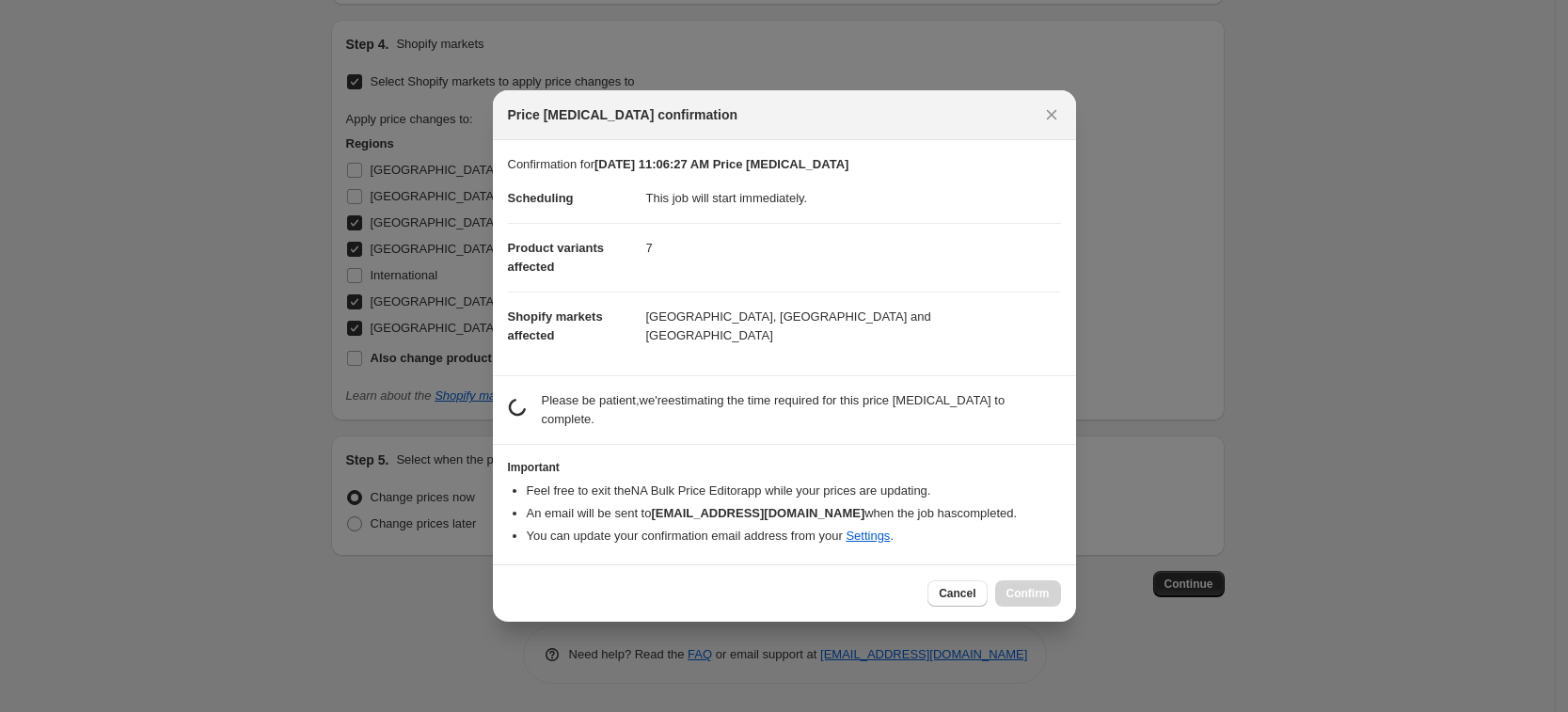
scroll to position [0, 0]
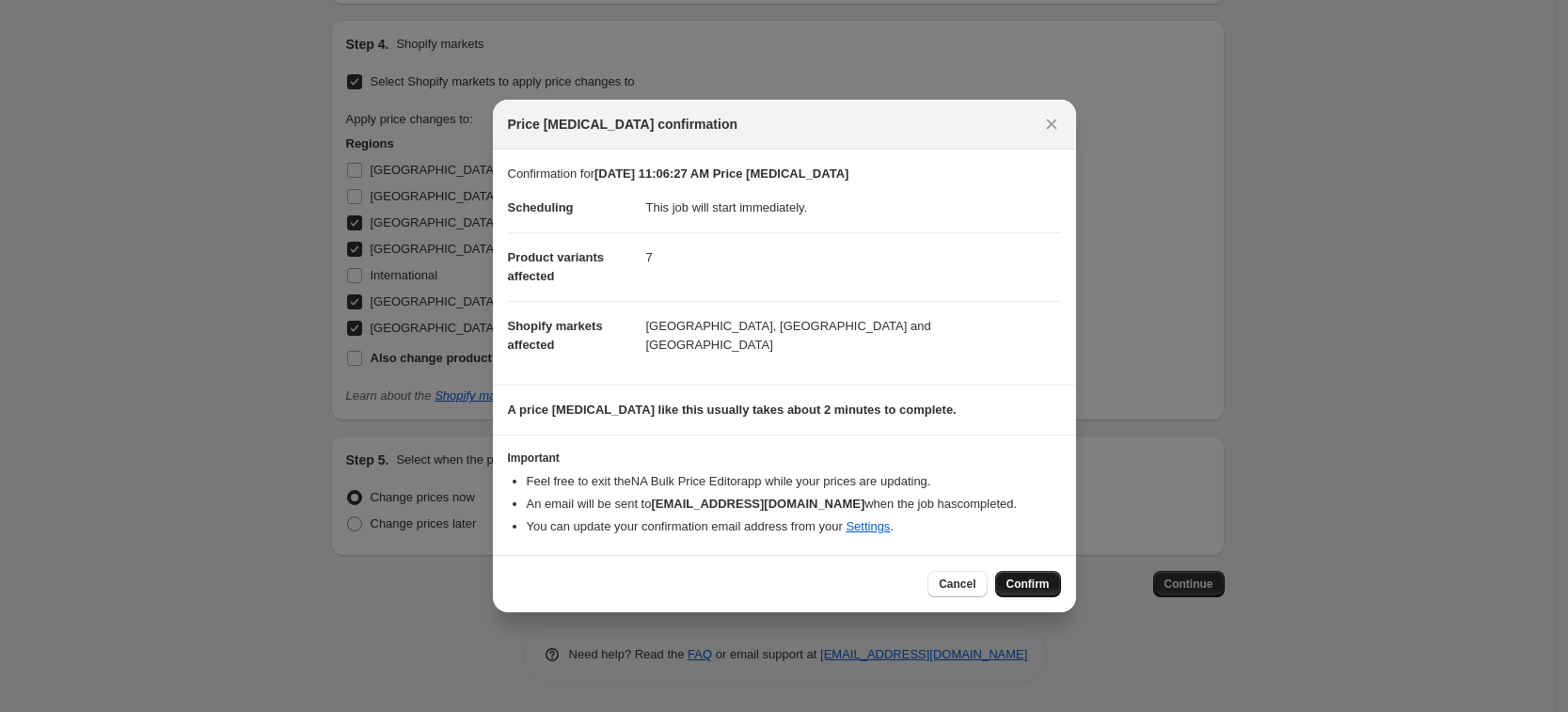
click at [1017, 589] on span "Confirm" at bounding box center [1029, 584] width 44 height 15
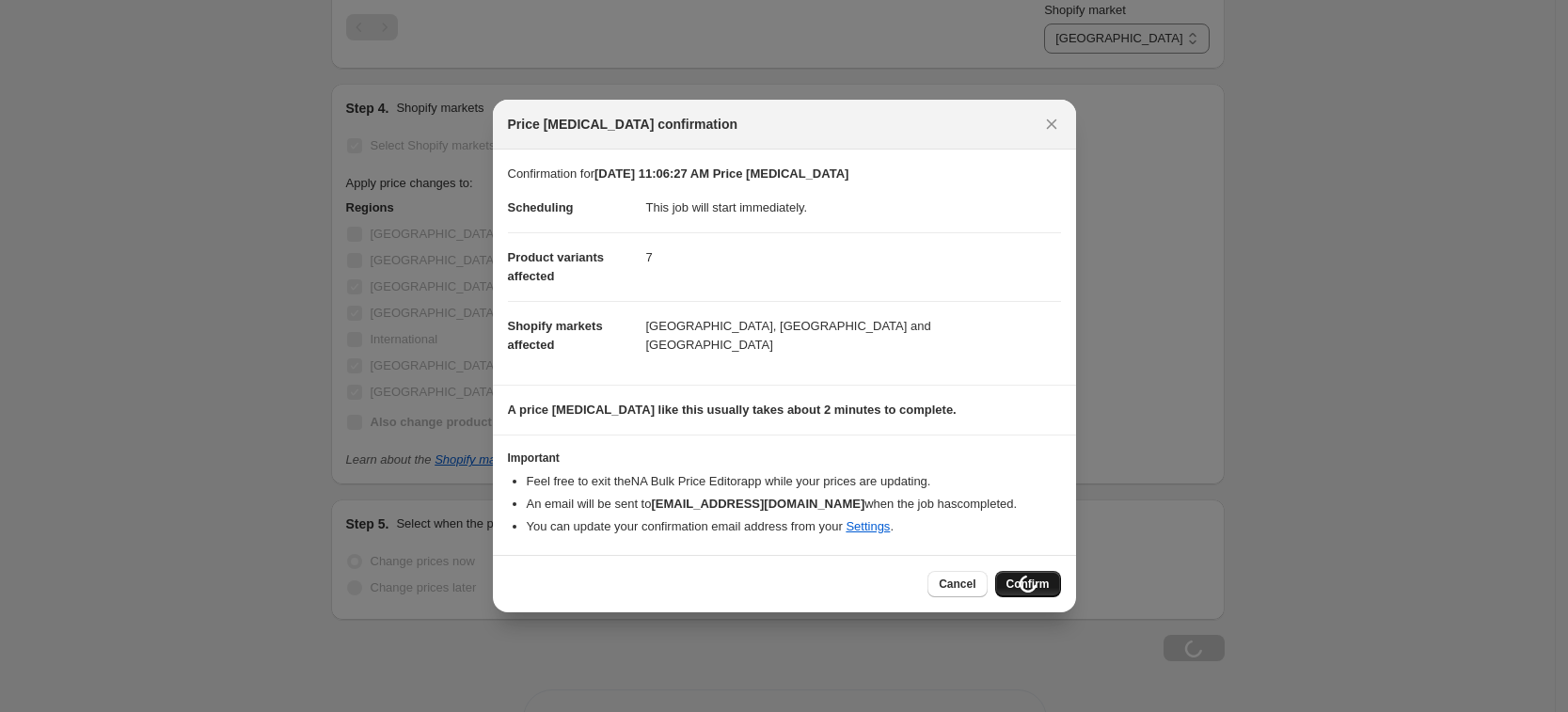
scroll to position [1751, 0]
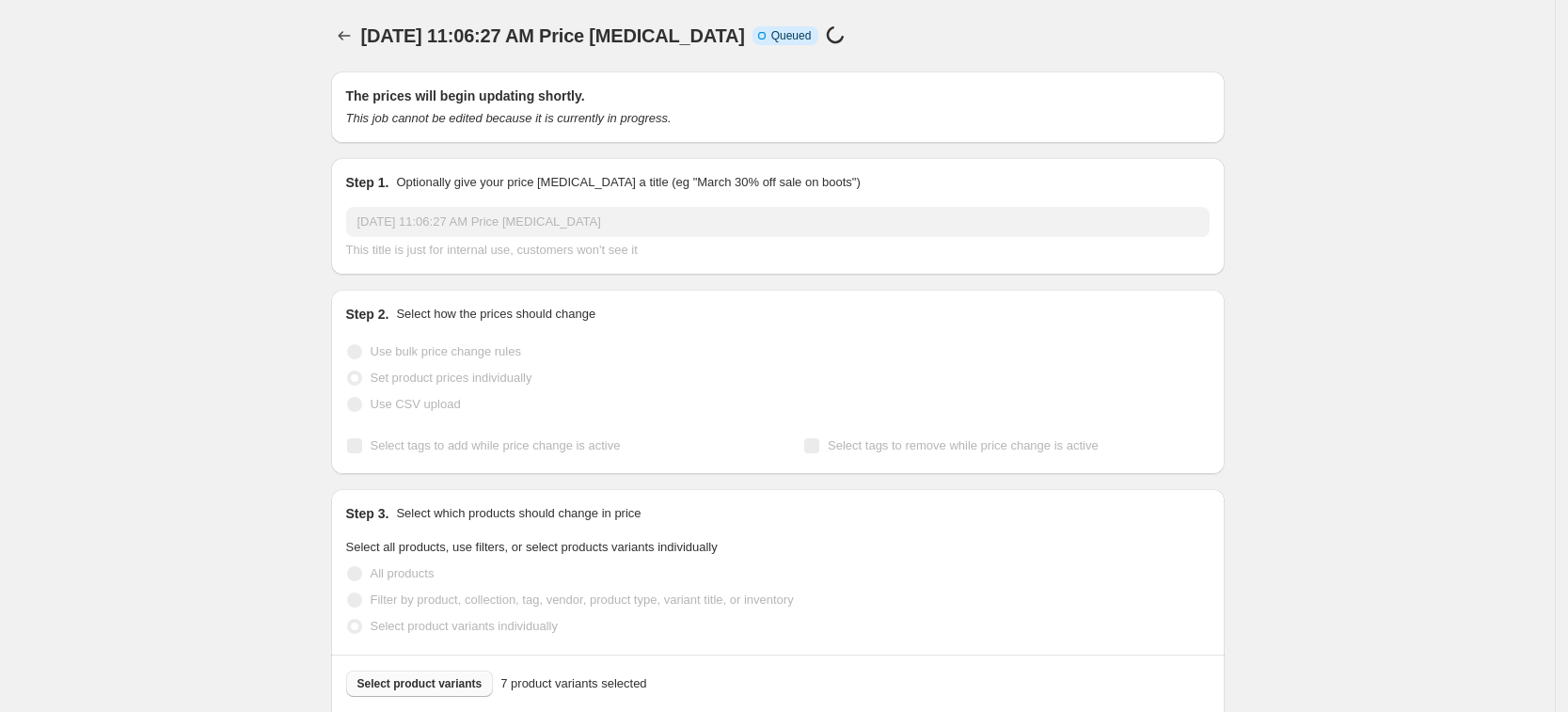
select select "34367209628"
